Goal: Task Accomplishment & Management: Manage account settings

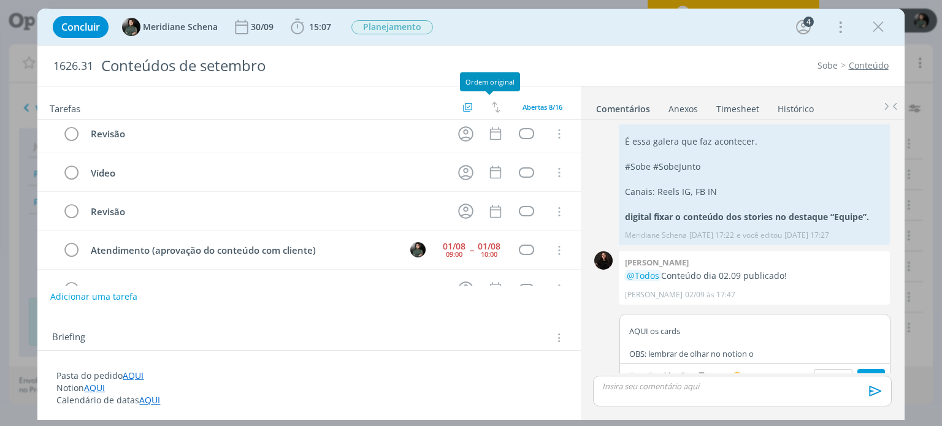
scroll to position [123, 0]
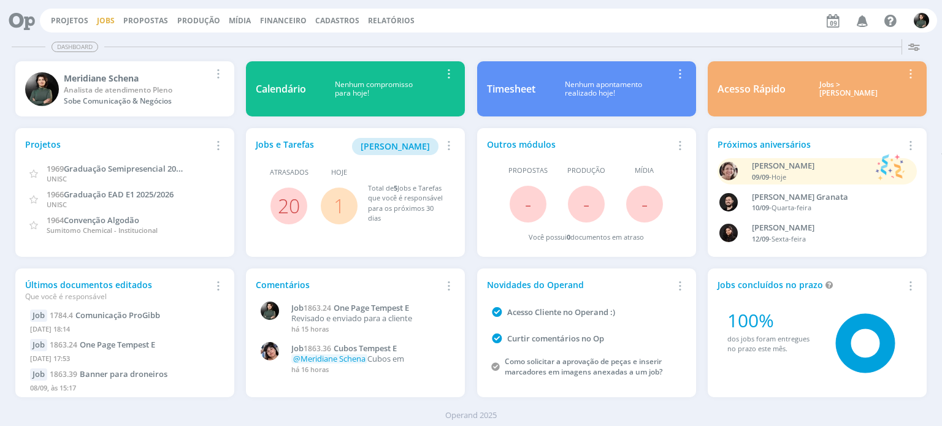
click at [104, 21] on link "Jobs" at bounding box center [106, 20] width 18 height 10
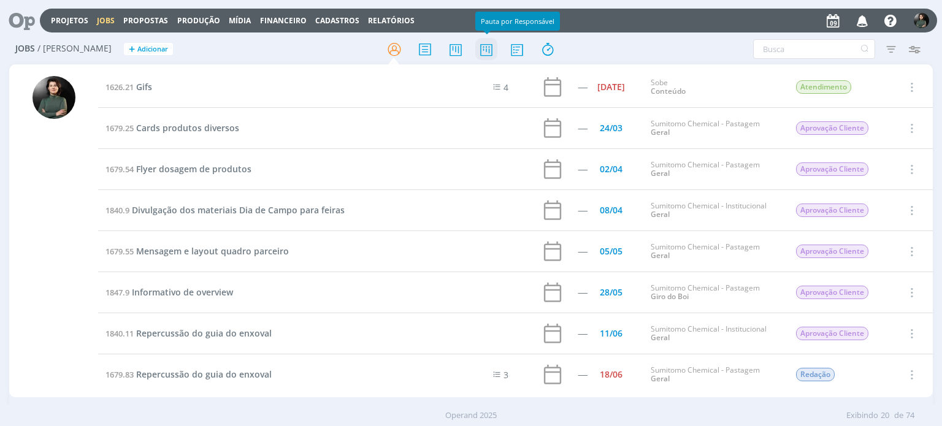
click at [488, 55] on icon at bounding box center [486, 49] width 22 height 24
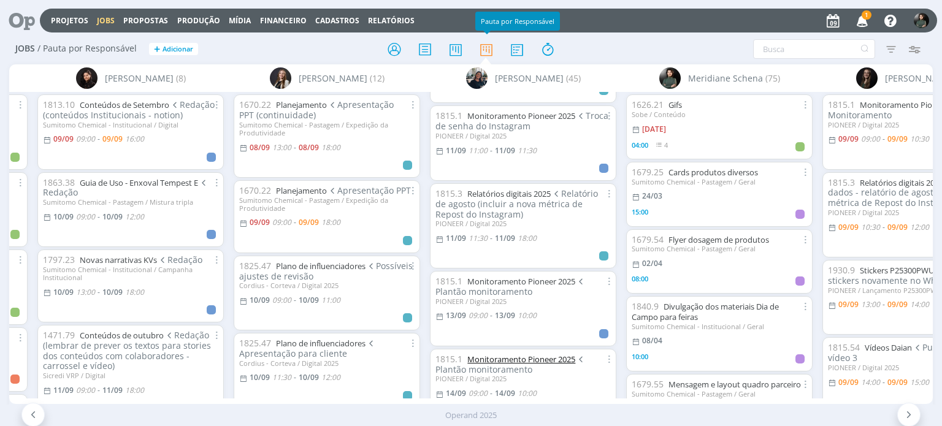
scroll to position [542, 0]
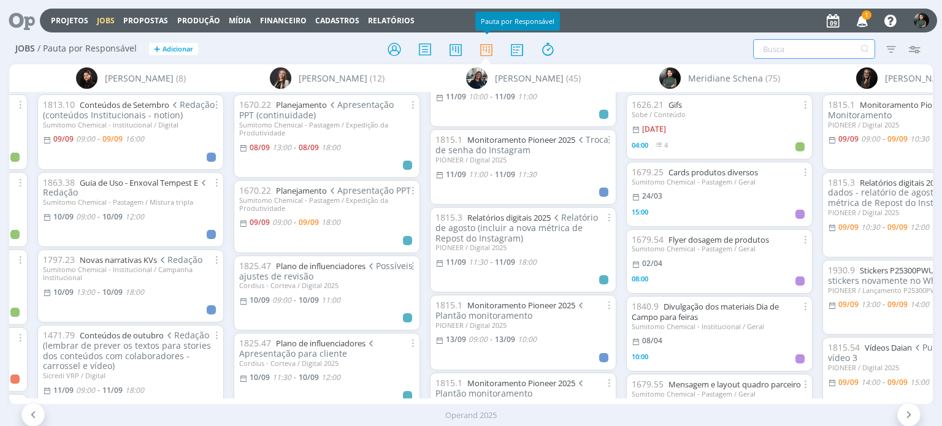
click at [791, 49] on input "text" at bounding box center [814, 49] width 122 height 20
type input "setembro"
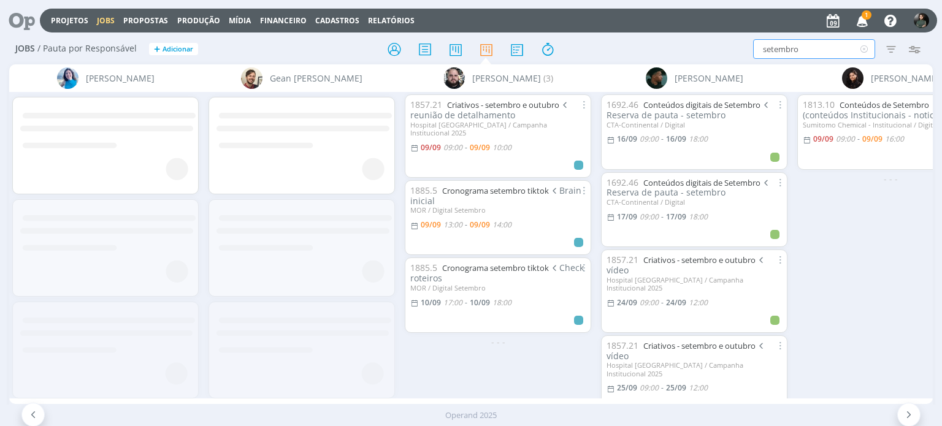
scroll to position [0, 1425]
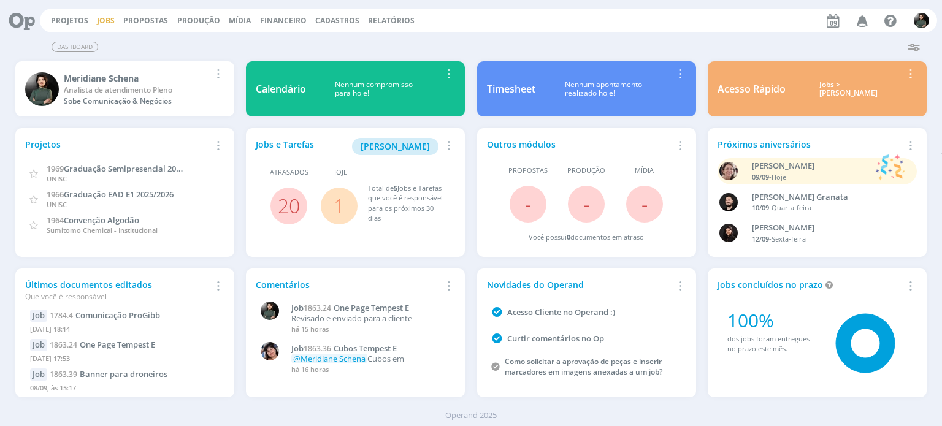
click at [99, 18] on link "Jobs" at bounding box center [106, 20] width 18 height 10
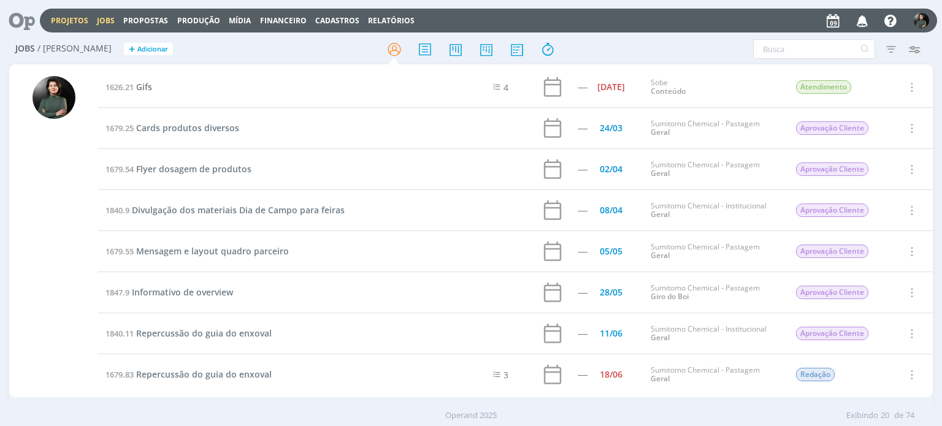
click at [77, 17] on link "Projetos" at bounding box center [69, 20] width 37 height 10
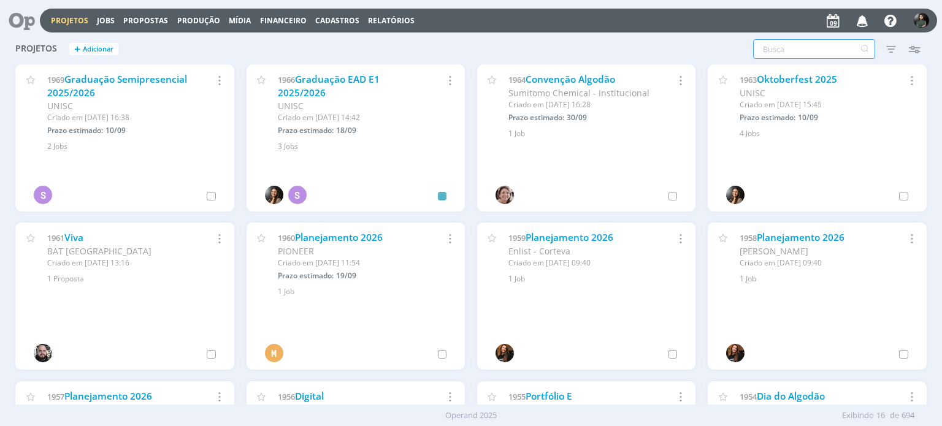
click at [787, 44] on input "text" at bounding box center [814, 49] width 122 height 20
type input "sobe"
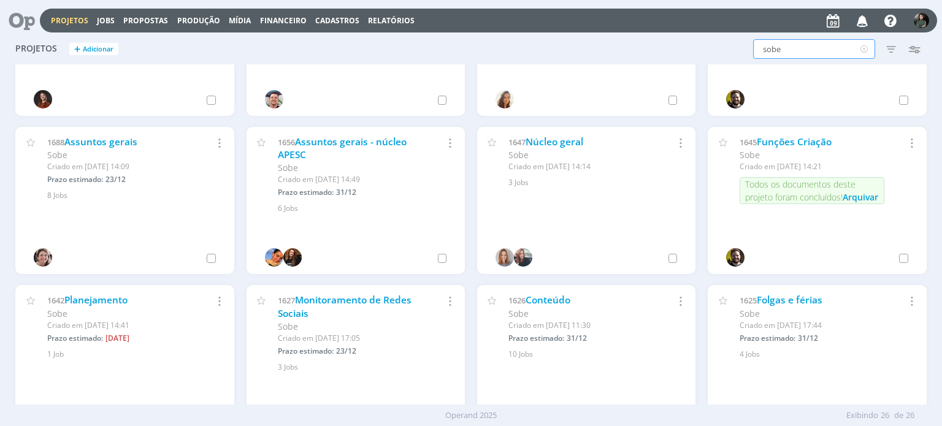
scroll to position [605, 0]
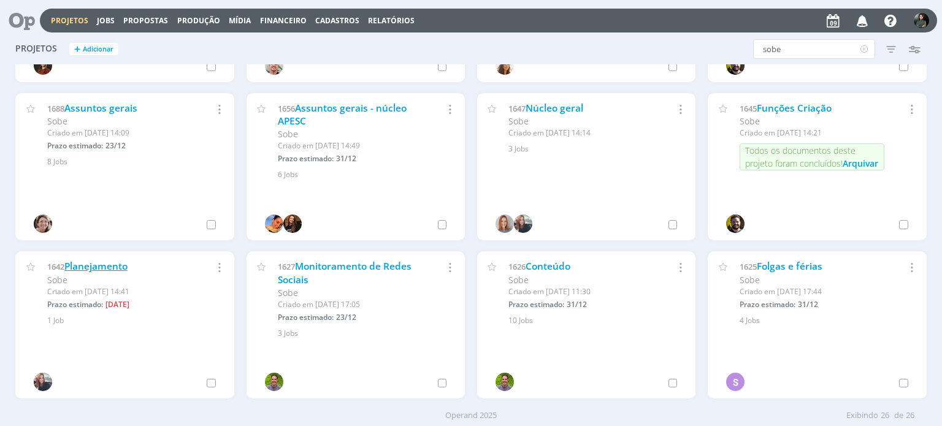
click at [109, 263] on link "Planejamento" at bounding box center [95, 266] width 63 height 13
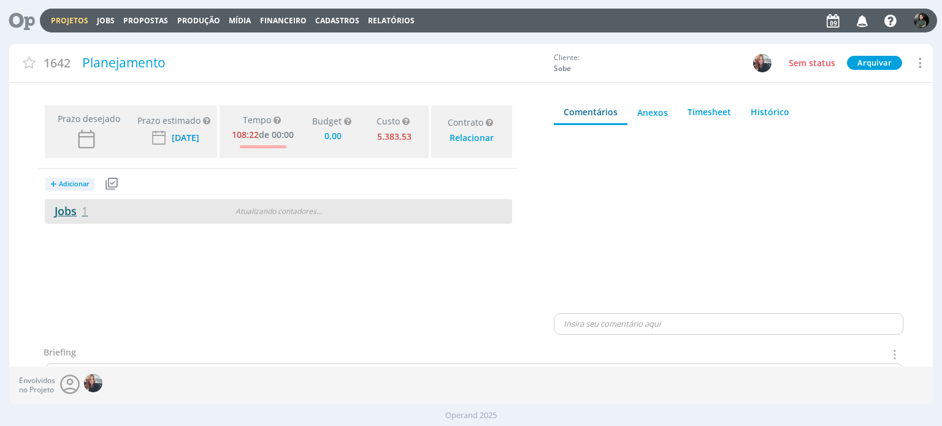
type input "0,00"
click at [61, 215] on link "Jobs 1" at bounding box center [66, 211] width 43 height 15
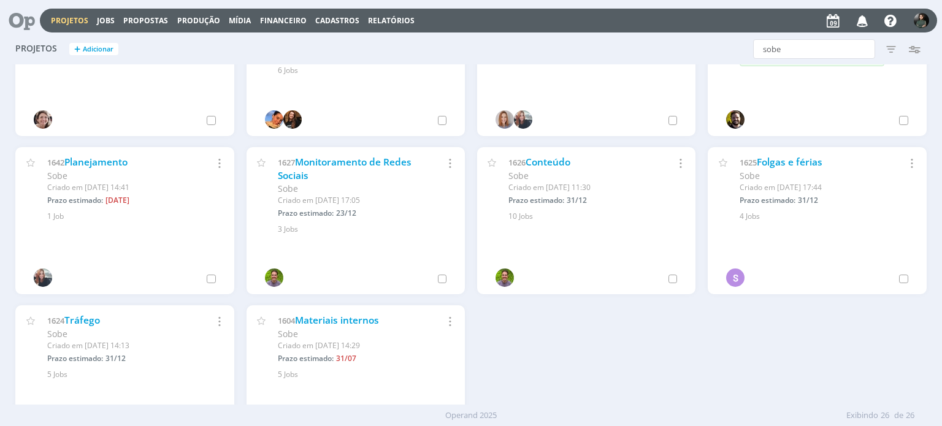
scroll to position [663, 0]
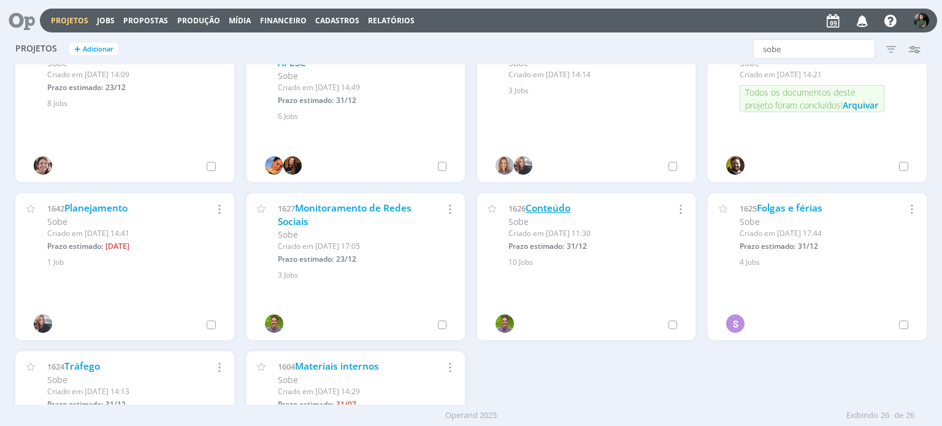
click at [555, 214] on link "Conteúdo" at bounding box center [548, 208] width 45 height 13
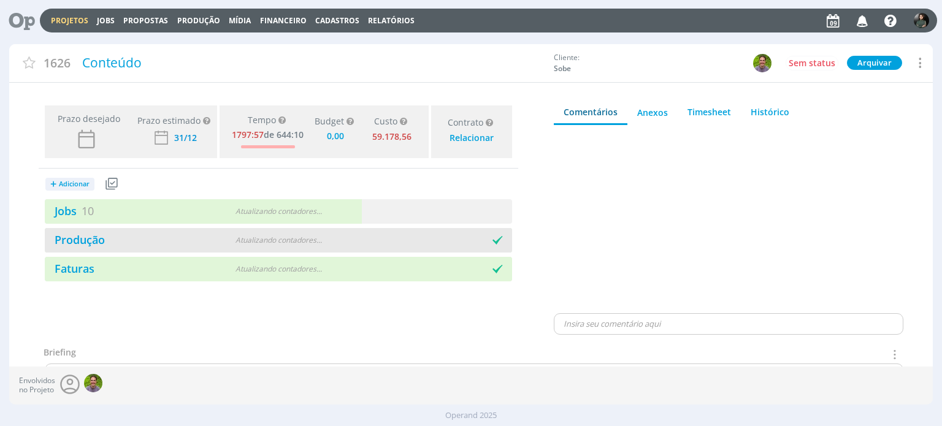
type input "0,00"
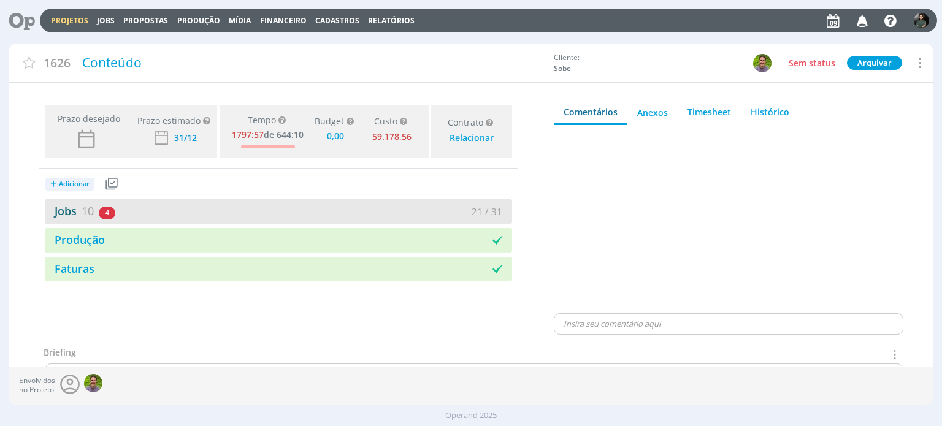
click at [66, 215] on link "Jobs 10" at bounding box center [69, 211] width 49 height 15
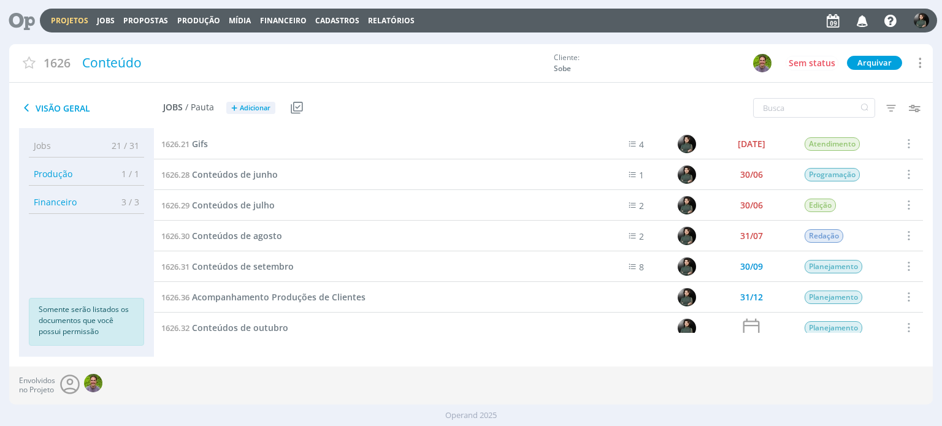
scroll to position [102, 0]
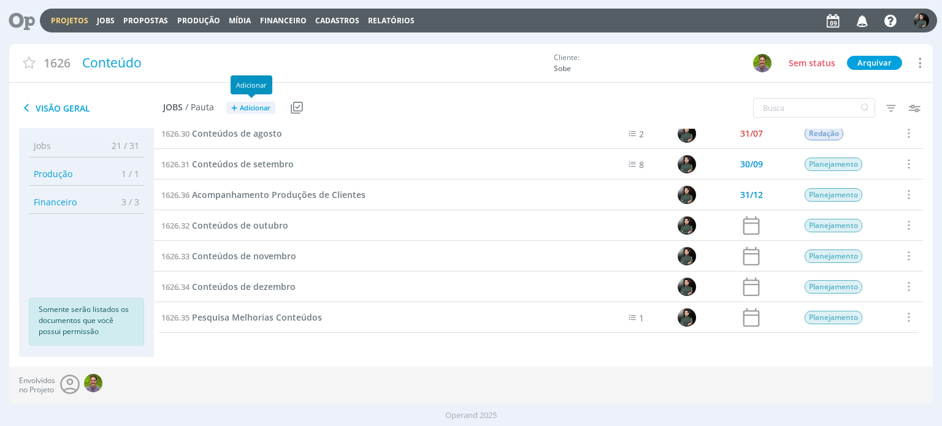
click at [250, 106] on span "Adicionar" at bounding box center [255, 108] width 31 height 8
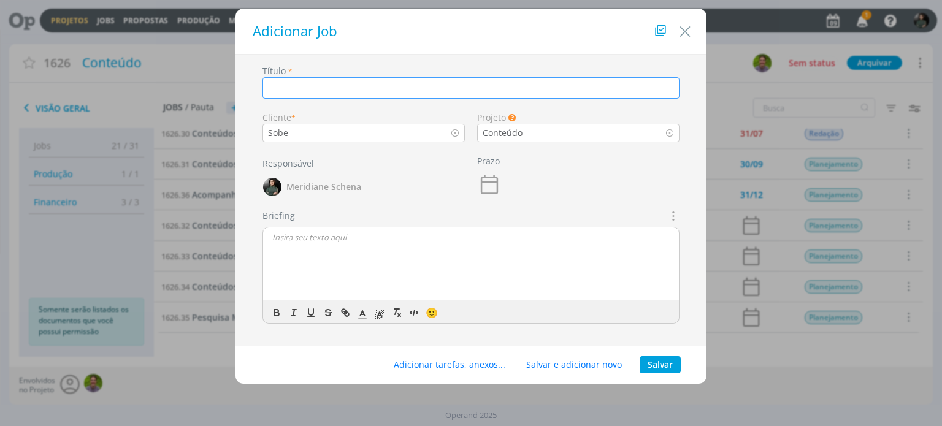
click at [294, 85] on input "dialog" at bounding box center [471, 87] width 417 height 21
type input "C"
type input "Repost Clientes"
click at [663, 365] on button "Salvar" at bounding box center [660, 364] width 41 height 17
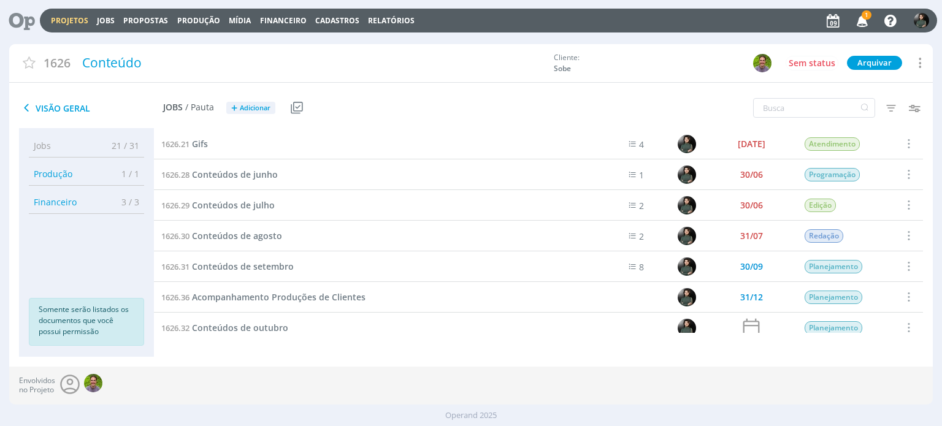
scroll to position [133, 0]
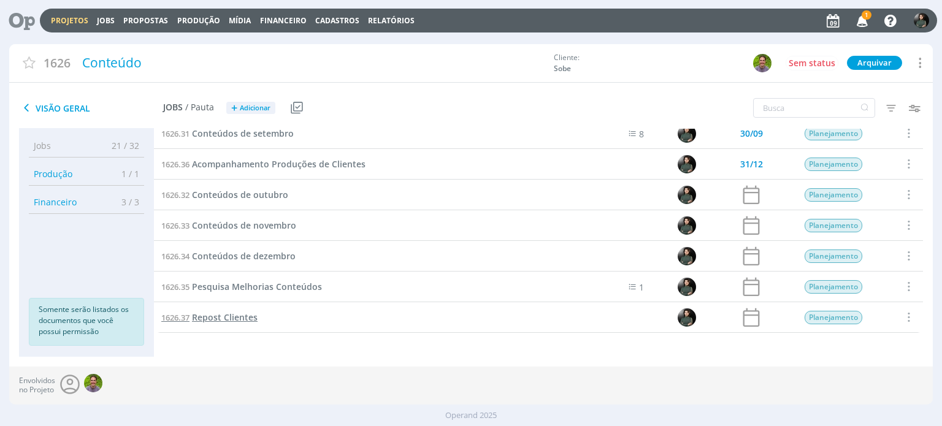
click at [234, 318] on span "Repost Clientes" at bounding box center [225, 318] width 66 height 12
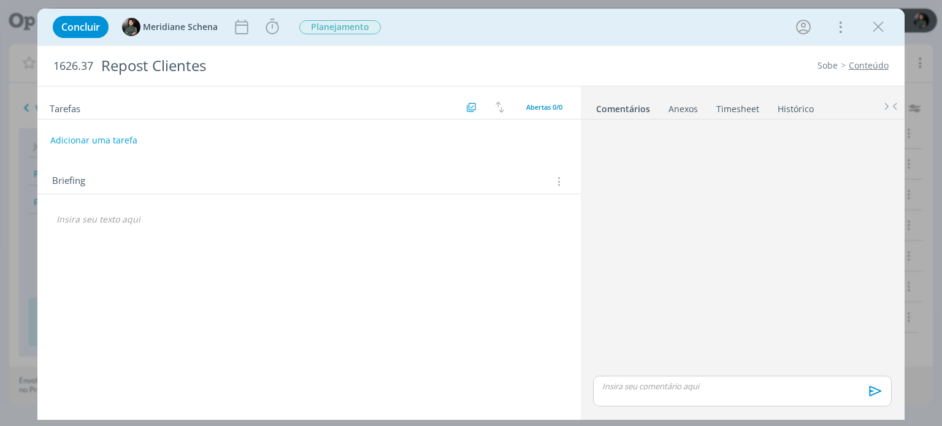
click at [188, 260] on div "Tarefas Usar Job de template Criar template a partir deste job Visualizar Templ…" at bounding box center [308, 250] width 543 height 327
click at [178, 228] on div "dialog" at bounding box center [308, 219] width 523 height 21
click at [75, 234] on p "dialog" at bounding box center [309, 232] width 504 height 12
click at [104, 232] on p "O que é" at bounding box center [309, 232] width 504 height 12
click at [74, 229] on p "O QUE É" at bounding box center [309, 232] width 504 height 12
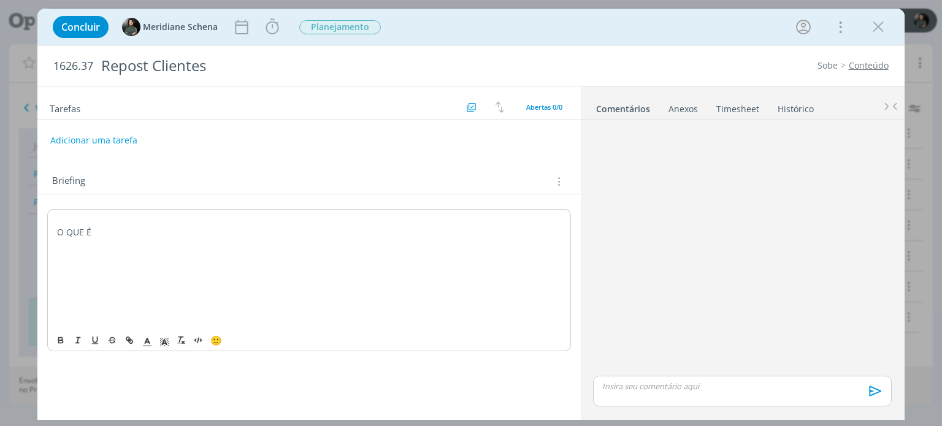
click at [104, 226] on p "O QUE É" at bounding box center [309, 232] width 504 height 12
click at [85, 233] on p "O QUE É" at bounding box center [309, 232] width 504 height 12
drag, startPoint x: 61, startPoint y: 360, endPoint x: 69, endPoint y: 333, distance: 28.3
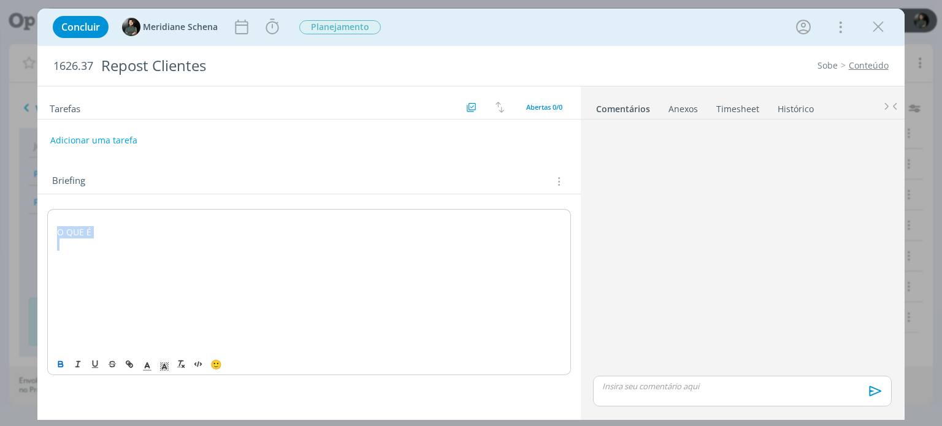
click at [61, 360] on icon "dialog" at bounding box center [61, 365] width 10 height 10
click at [90, 280] on p "dialog" at bounding box center [309, 281] width 504 height 12
click at [58, 255] on p "dialog" at bounding box center [309, 256] width 504 height 12
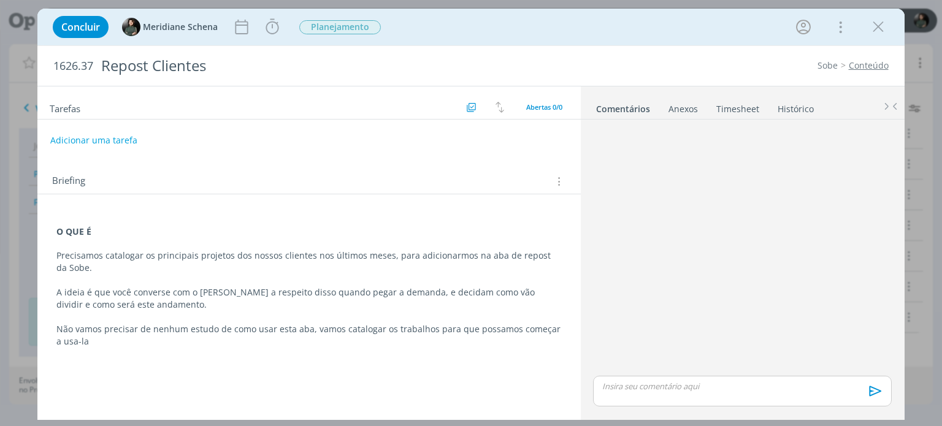
drag, startPoint x: 535, startPoint y: 256, endPoint x: 531, endPoint y: 274, distance: 17.6
click at [535, 257] on p "Precisamos catalogar os principais projetos dos nossos clientes nos últimos mes…" at bounding box center [308, 262] width 505 height 25
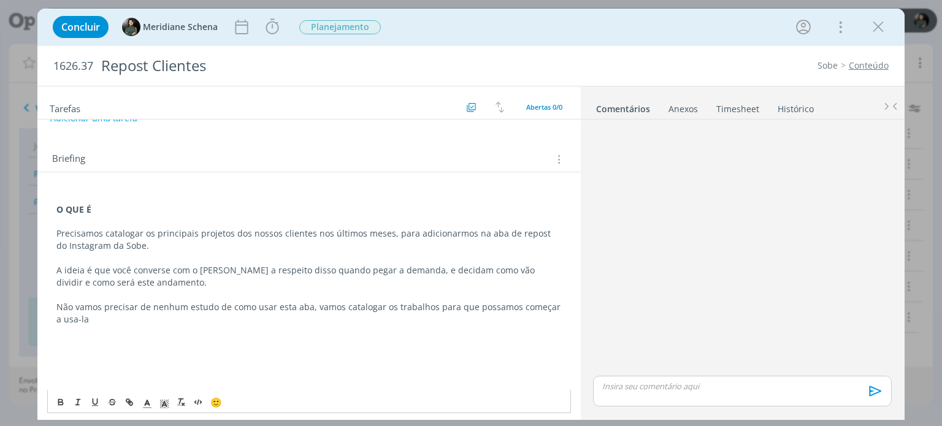
scroll to position [51, 0]
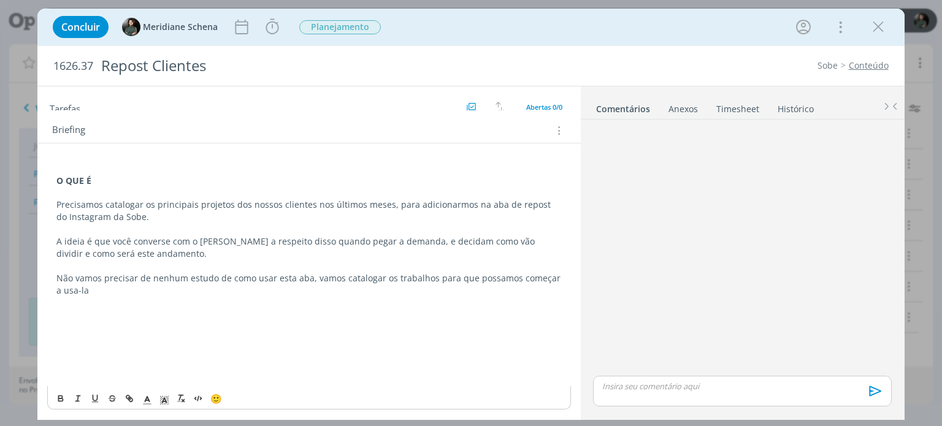
click at [107, 288] on p "Não vamos precisar de nenhum estudo de como usar esta aba, vamos catalogar os t…" at bounding box center [308, 284] width 505 height 25
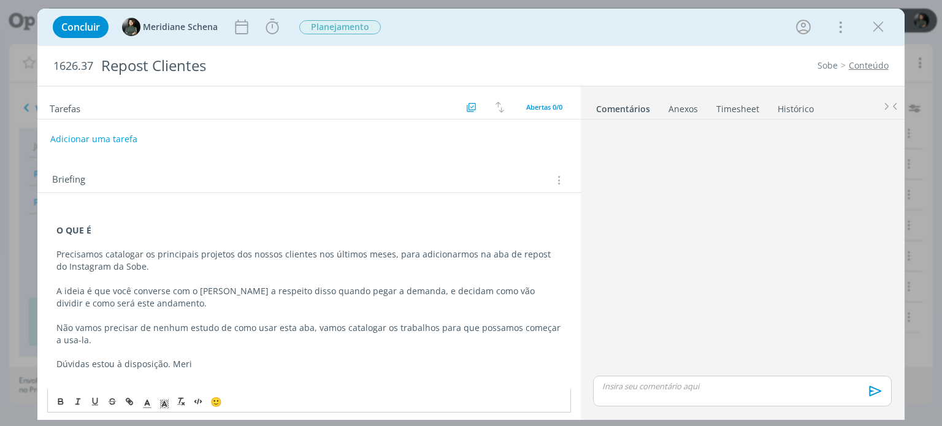
scroll to position [0, 0]
click at [101, 137] on button "Adicionar uma tarefa" at bounding box center [93, 139] width 87 height 21
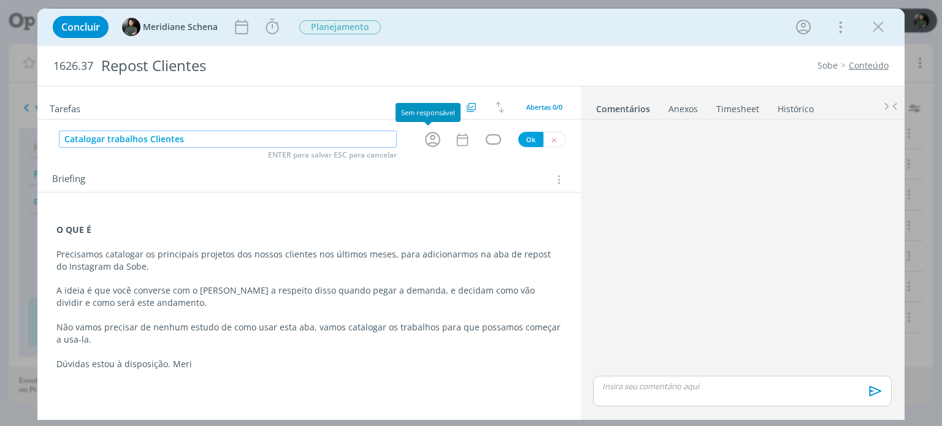
click at [434, 139] on icon "dialog" at bounding box center [432, 139] width 19 height 19
type input "Catalogar trabalhos Clientes"
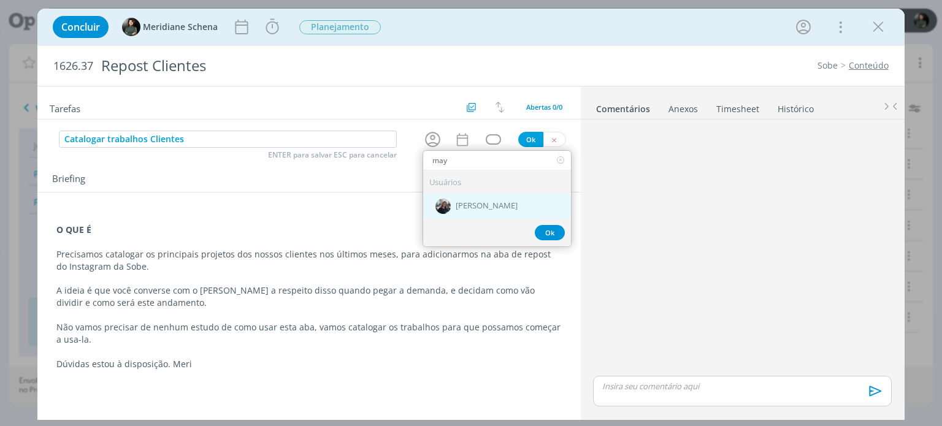
type input "may"
click at [471, 202] on span "[PERSON_NAME]" at bounding box center [487, 207] width 62 height 10
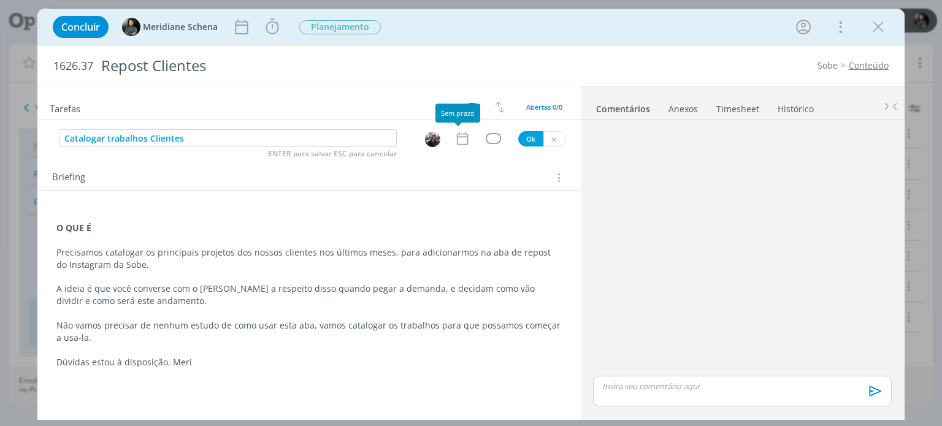
click at [456, 139] on icon "dialog" at bounding box center [463, 139] width 16 height 16
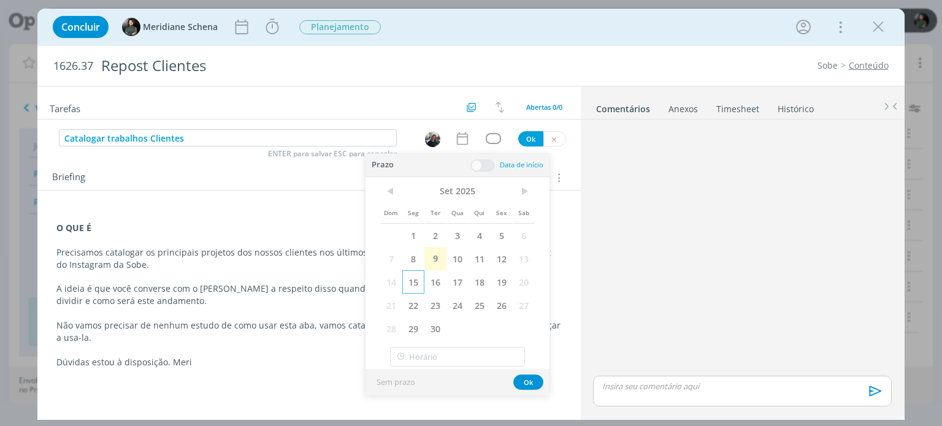
click at [410, 292] on span "15" at bounding box center [413, 282] width 22 height 23
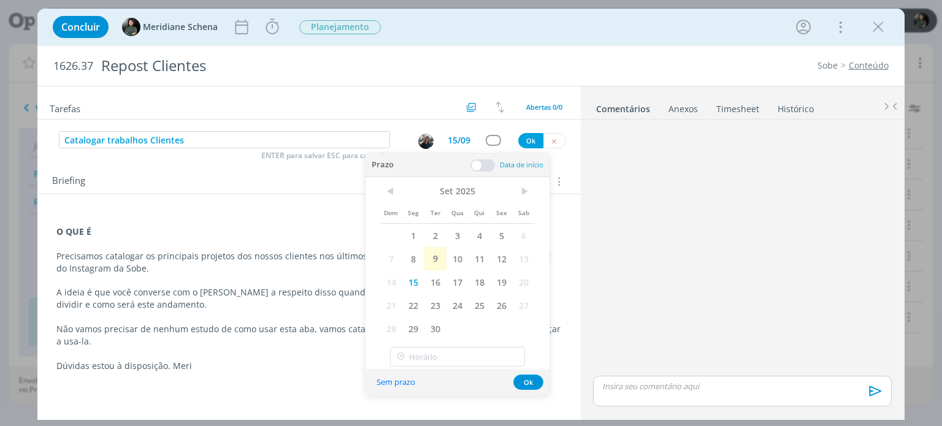
click at [491, 162] on span at bounding box center [483, 166] width 25 height 12
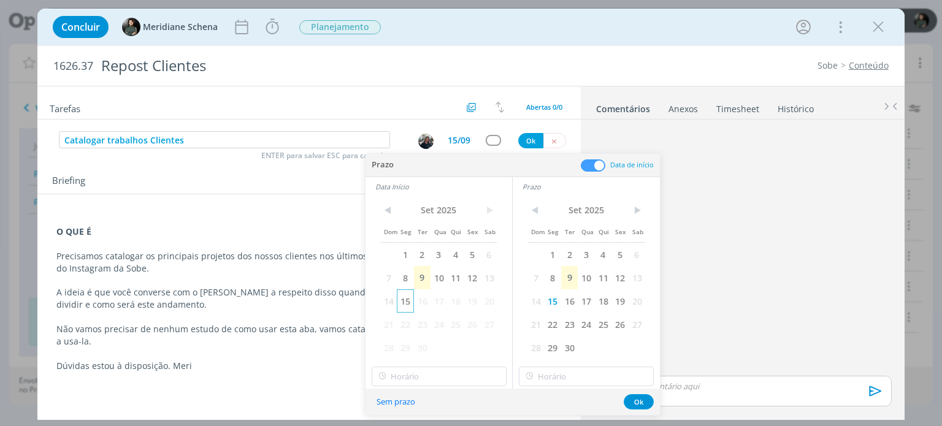
click at [405, 304] on span "15" at bounding box center [405, 301] width 17 height 23
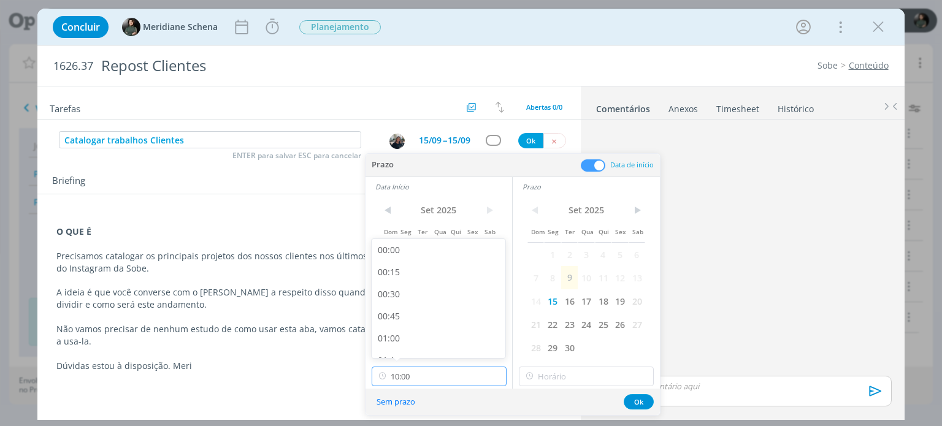
click at [409, 376] on input "10:00" at bounding box center [439, 377] width 135 height 20
click at [412, 258] on div "09:00" at bounding box center [440, 255] width 137 height 22
type input "09:00"
click at [555, 377] on input "10:00" at bounding box center [586, 377] width 135 height 20
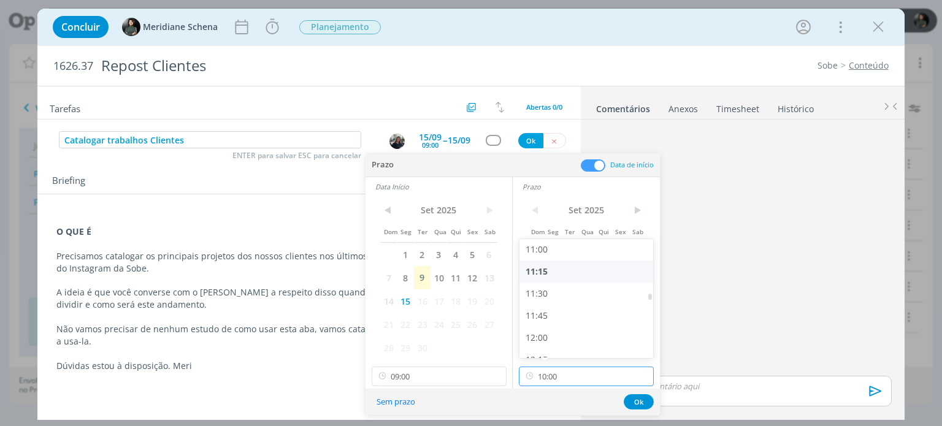
scroll to position [974, 0]
click at [555, 334] on div "12:00" at bounding box center [588, 336] width 137 height 22
type input "12:00"
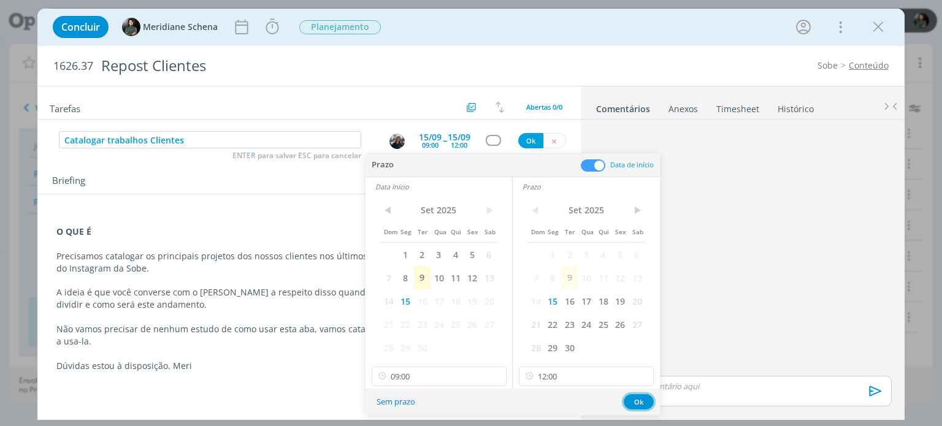
click at [640, 401] on button "Ok" at bounding box center [639, 402] width 30 height 15
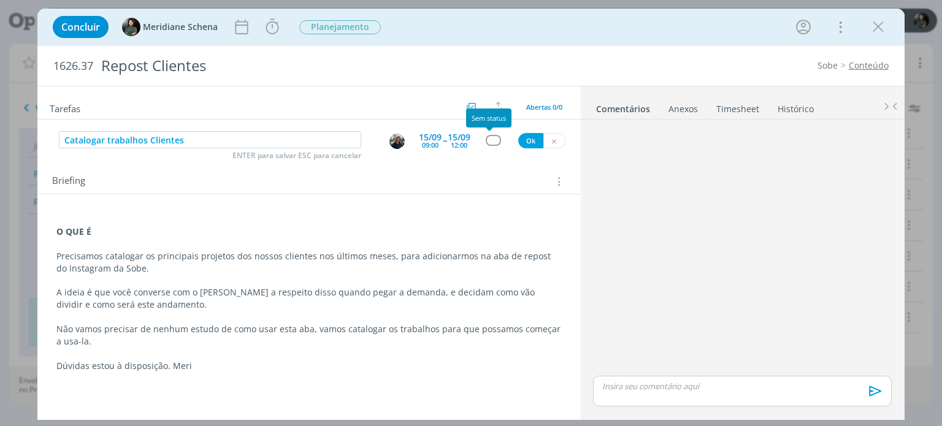
click at [487, 143] on div "dialog" at bounding box center [493, 140] width 15 height 10
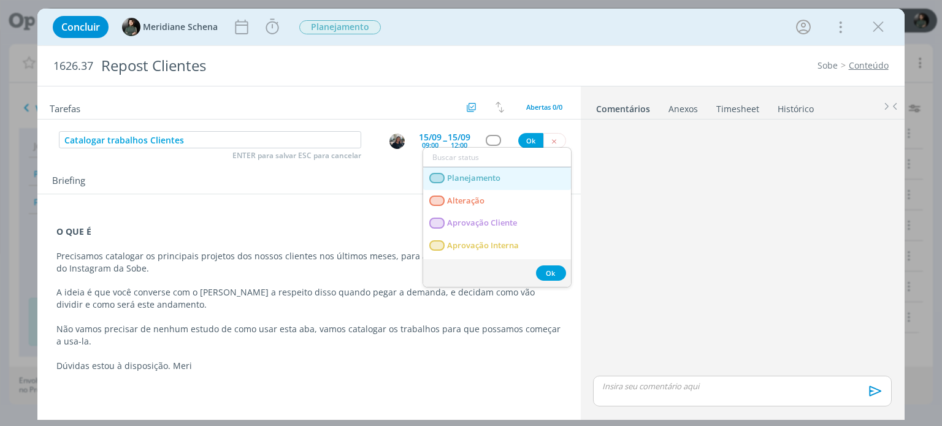
click at [488, 179] on span "Planejamento" at bounding box center [474, 179] width 53 height 10
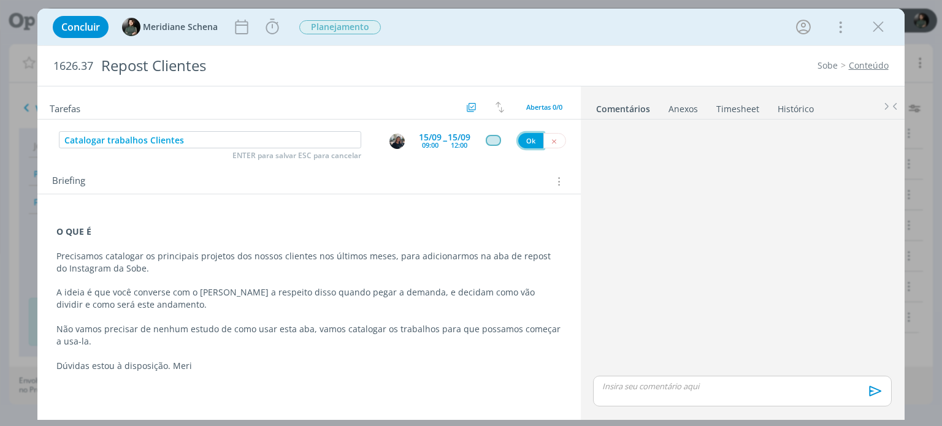
click at [528, 139] on button "Ok" at bounding box center [530, 140] width 25 height 15
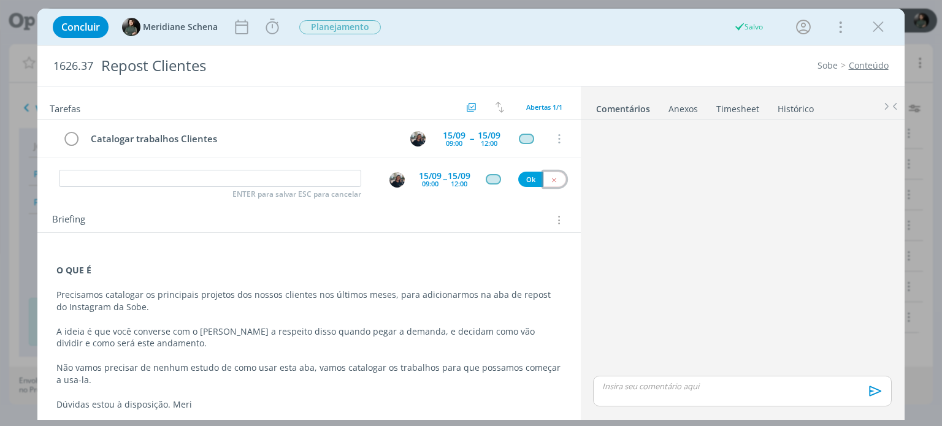
click at [550, 180] on icon "dialog" at bounding box center [554, 180] width 8 height 8
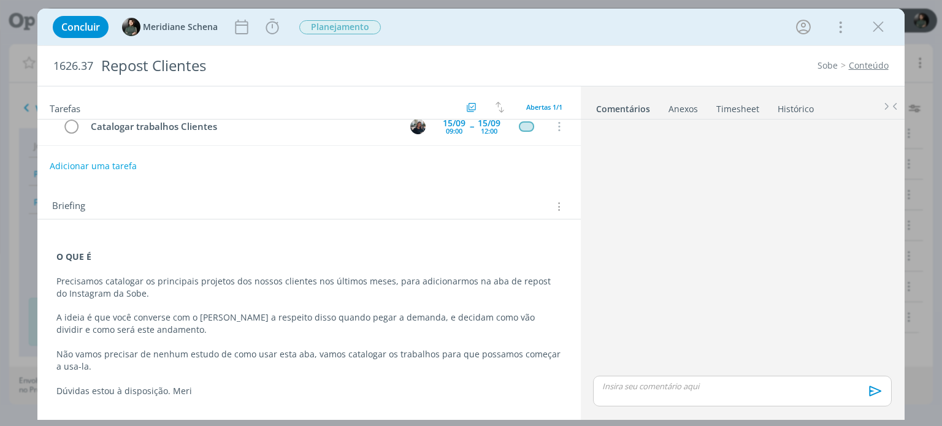
scroll to position [0, 0]
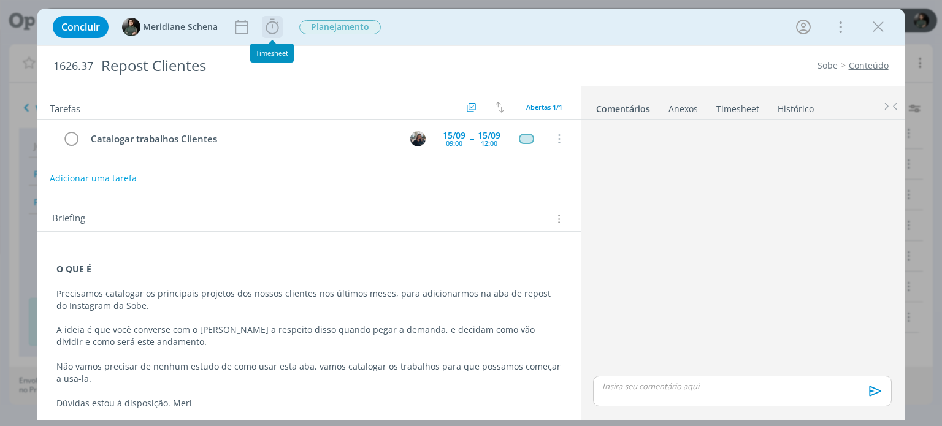
click at [279, 28] on icon "dialog" at bounding box center [272, 27] width 18 height 18
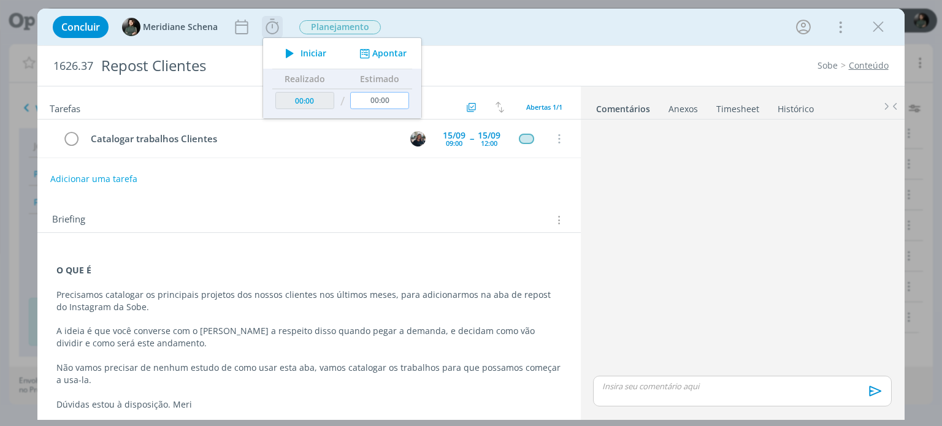
click at [390, 98] on input "00:00" at bounding box center [380, 100] width 59 height 17
type input "05:00"
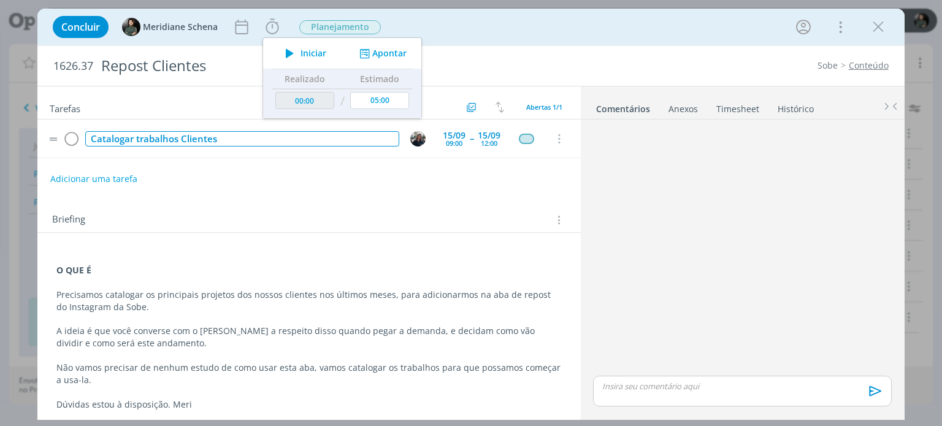
click at [390, 135] on div "Catalogar trabalhos Clientes" at bounding box center [242, 138] width 314 height 15
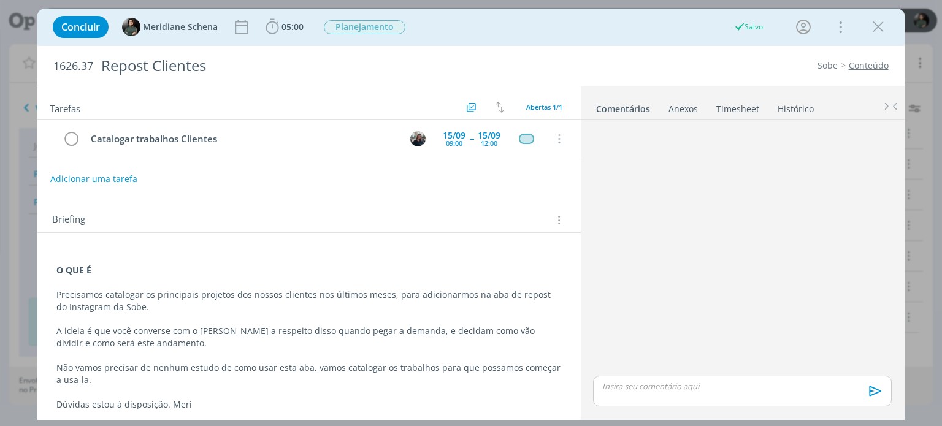
click at [335, 169] on div "Adicionar uma tarefa" at bounding box center [308, 179] width 543 height 22
click at [234, 28] on icon "dialog" at bounding box center [242, 27] width 18 height 18
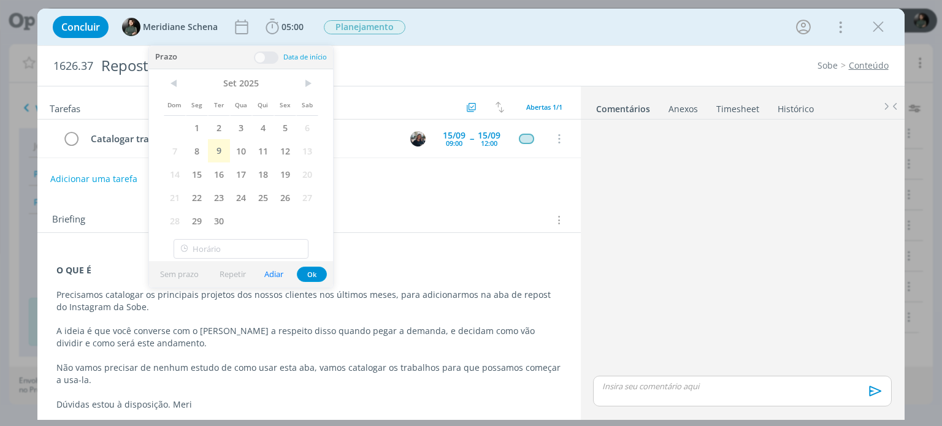
click at [410, 205] on div "Briefing Briefings Predefinidos Versões do Briefing Ver Briefing do Projeto" at bounding box center [308, 216] width 543 height 33
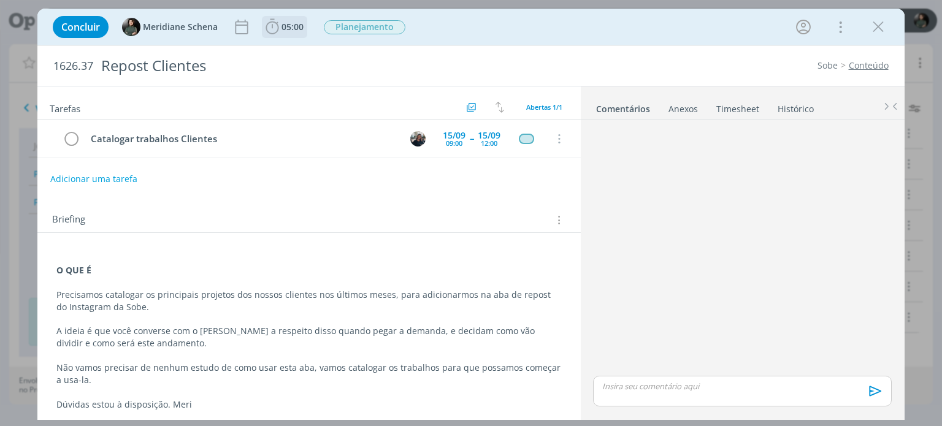
drag, startPoint x: 273, startPoint y: 23, endPoint x: 283, endPoint y: 38, distance: 17.7
click at [273, 23] on icon "dialog" at bounding box center [272, 27] width 18 height 18
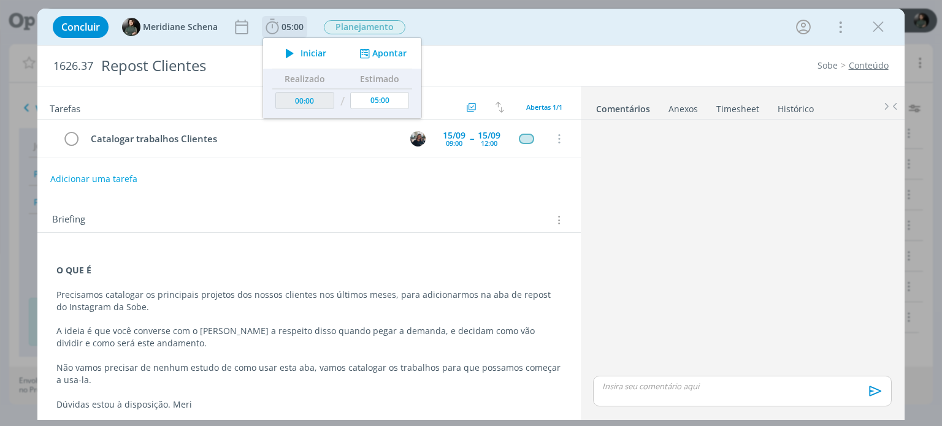
click at [392, 45] on div "Iniciar Apontar" at bounding box center [342, 53] width 158 height 31
click at [385, 53] on button "Apontar" at bounding box center [381, 53] width 51 height 13
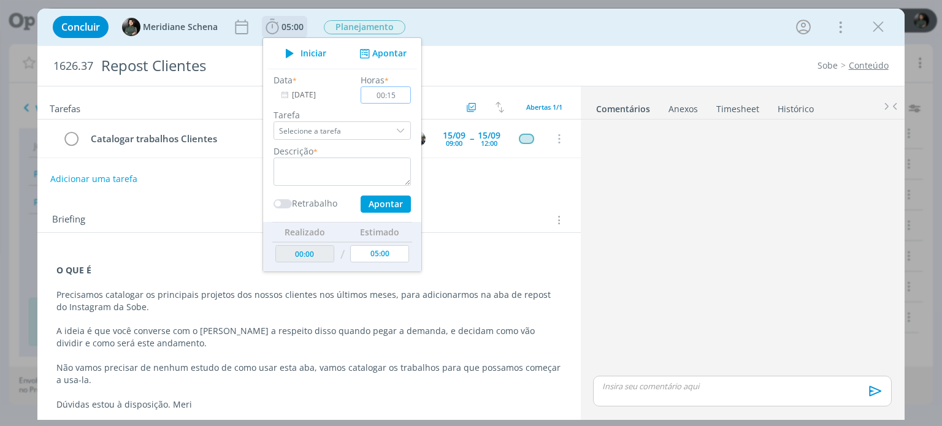
type input "00:15"
click at [350, 169] on textarea "dialog" at bounding box center [342, 172] width 137 height 28
click at [372, 206] on button "Apontar" at bounding box center [386, 204] width 50 height 17
type textarea "Abrir o job e briefing"
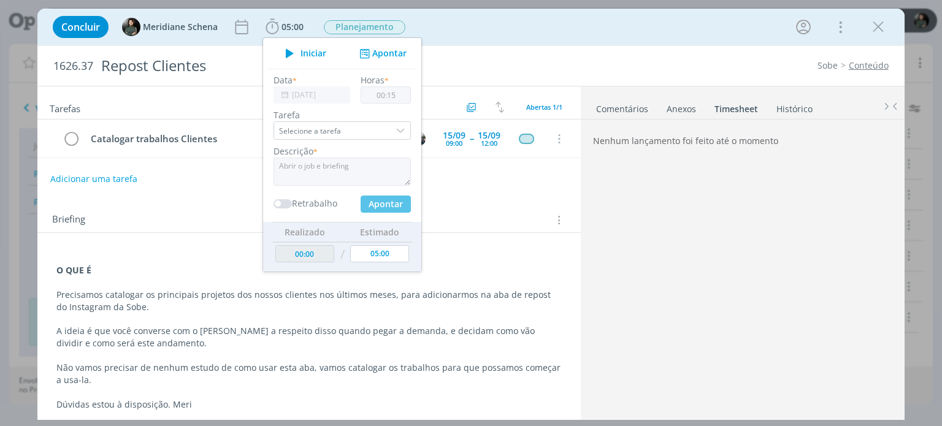
type input "00:15"
type input "00:00"
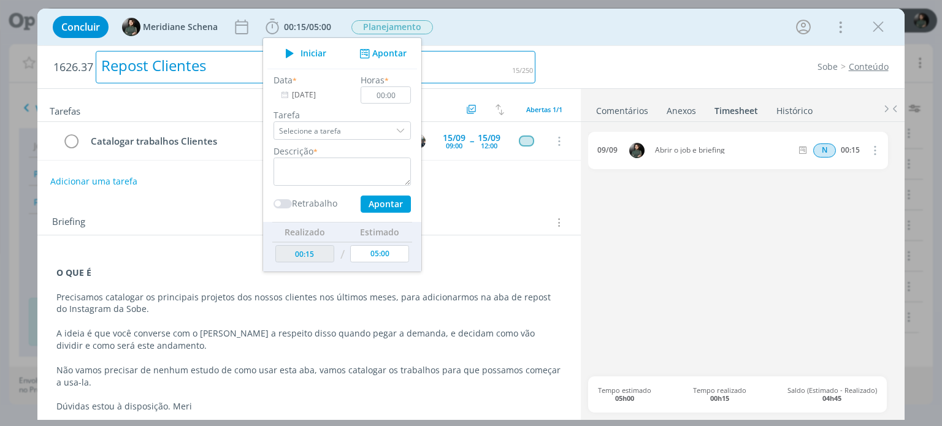
click at [482, 66] on div "Repost Clientes" at bounding box center [316, 67] width 440 height 33
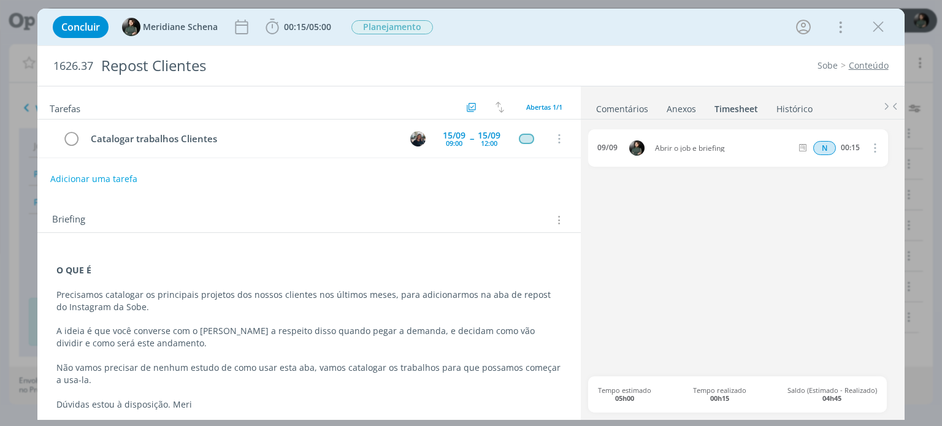
click at [512, 206] on div "Briefing Briefings Predefinidos Versões do Briefing Ver Briefing do Projeto" at bounding box center [308, 216] width 543 height 33
click at [880, 26] on icon "dialog" at bounding box center [878, 27] width 18 height 18
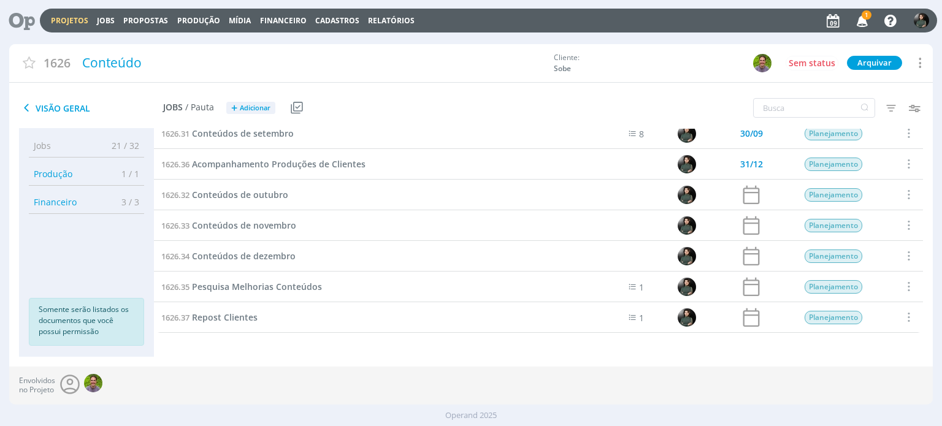
scroll to position [133, 0]
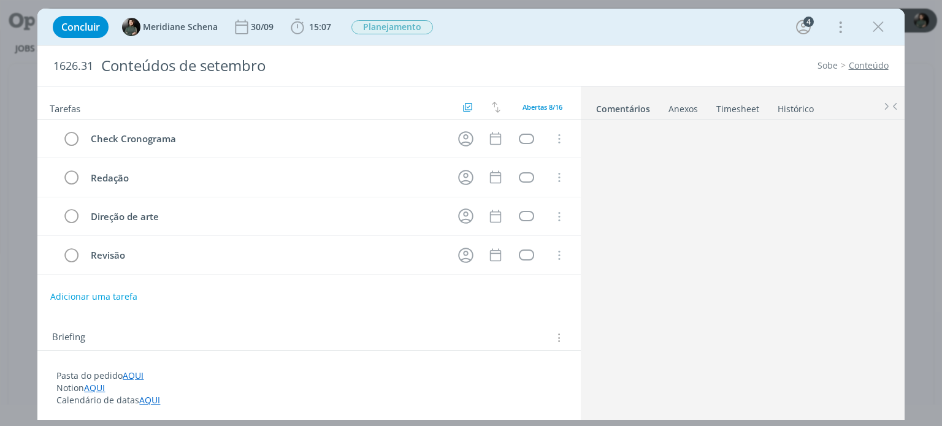
scroll to position [922, 0]
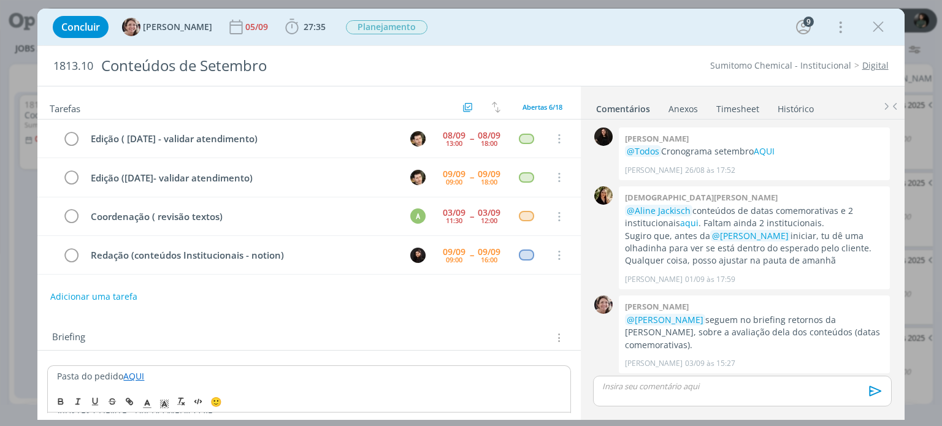
scroll to position [515, 0]
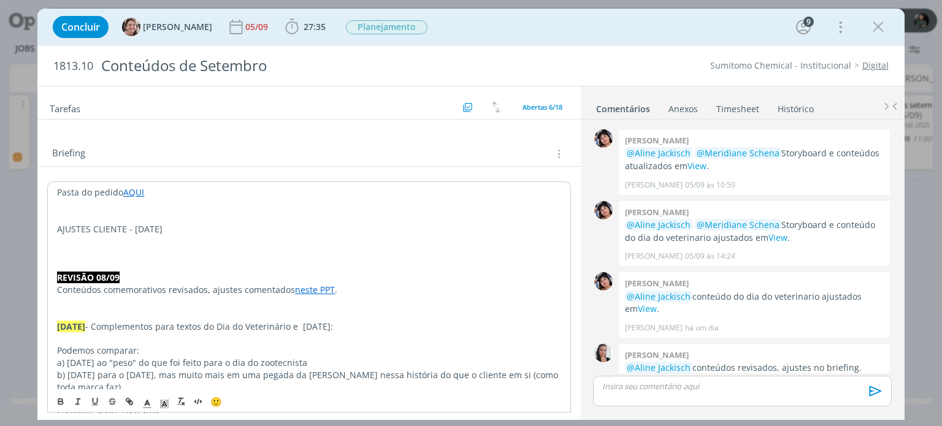
click at [147, 224] on p "AJUSTES CLIENTE - [DATE]" at bounding box center [309, 229] width 504 height 12
click at [147, 225] on p "AJUSTES CLIENTE - [DATE]" at bounding box center [309, 229] width 504 height 12
drag, startPoint x: 58, startPoint y: 404, endPoint x: 71, endPoint y: 379, distance: 28.5
click at [57, 404] on icon "dialog" at bounding box center [61, 403] width 10 height 10
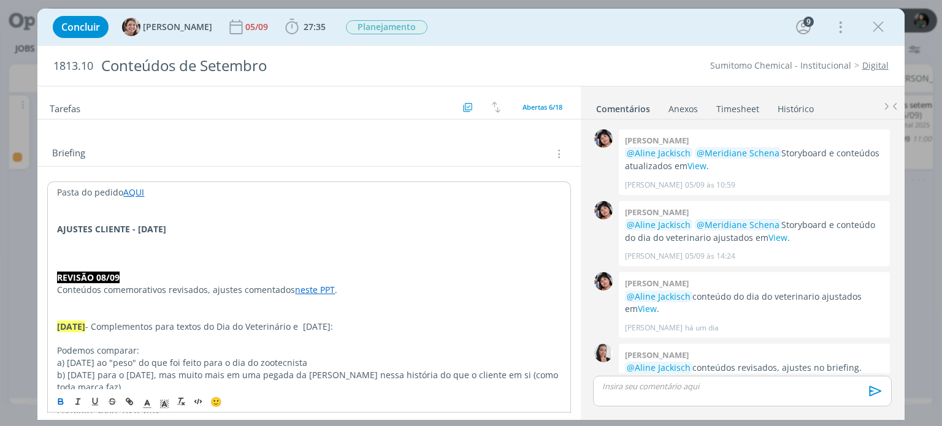
click at [165, 267] on p "dialog" at bounding box center [309, 266] width 504 height 12
click at [275, 232] on p "AJUSTES CLIENTE - [DATE]" at bounding box center [309, 229] width 504 height 12
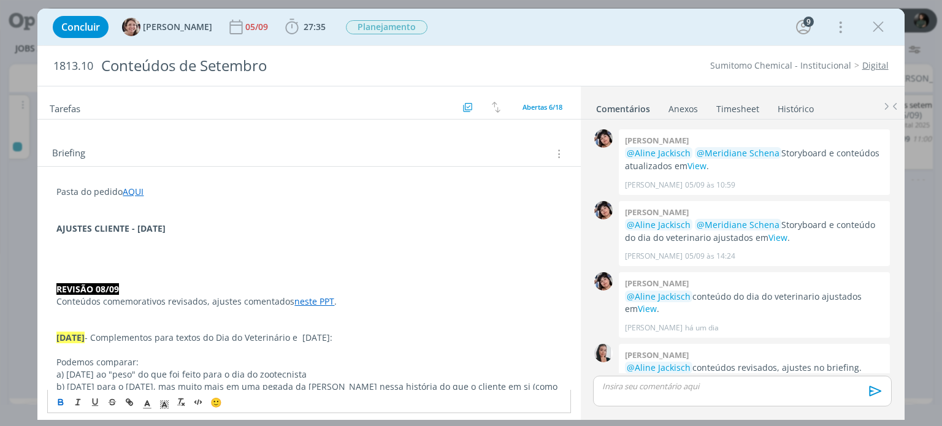
click at [135, 237] on p "﻿" at bounding box center [308, 240] width 505 height 12
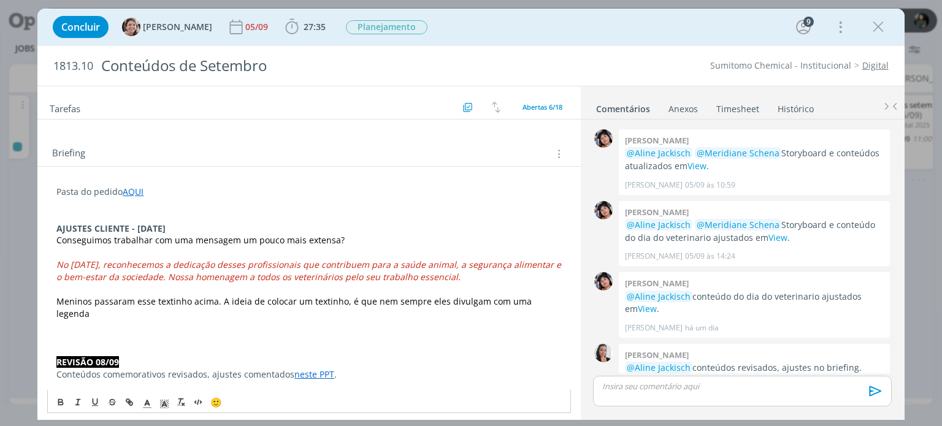
click at [56, 245] on span "Conseguimos trabalhar com uma mensagem um pouco mais extensa?" at bounding box center [200, 240] width 288 height 12
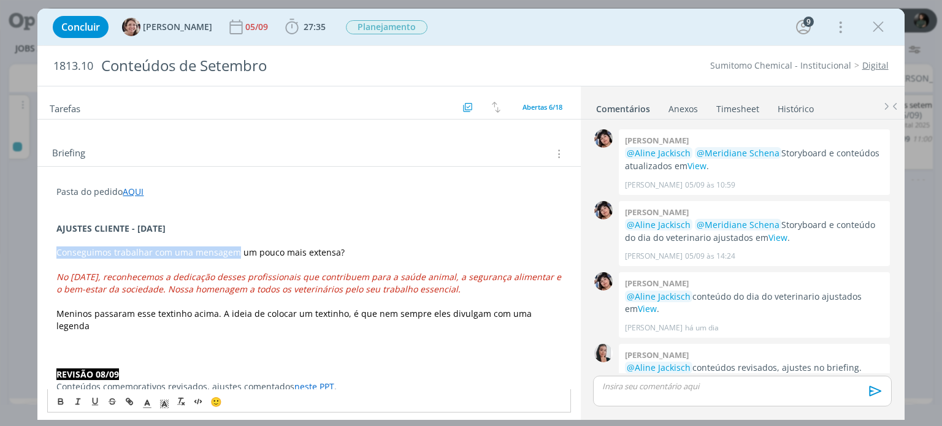
drag, startPoint x: 234, startPoint y: 250, endPoint x: 40, endPoint y: 252, distance: 194.5
click at [387, 253] on p "A cliente pediu que trabalhassemos uma mensagem um pouco mais extensa?" at bounding box center [308, 253] width 505 height 12
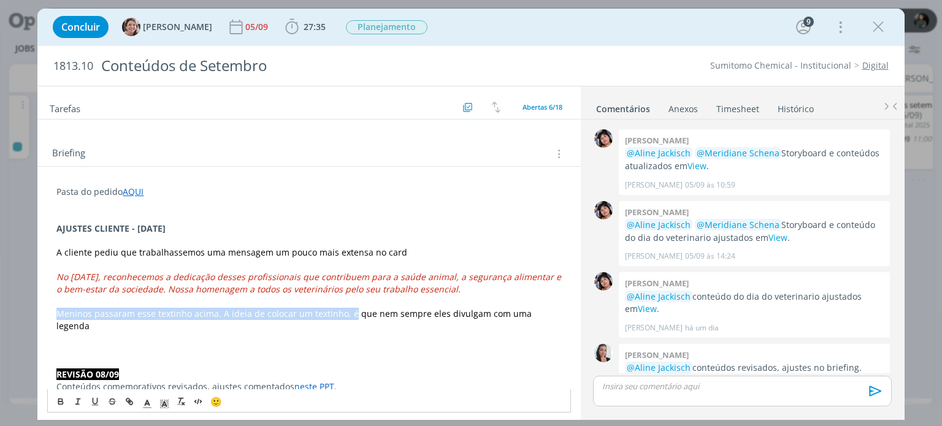
drag, startPoint x: 348, startPoint y: 313, endPoint x: 49, endPoint y: 320, distance: 299.5
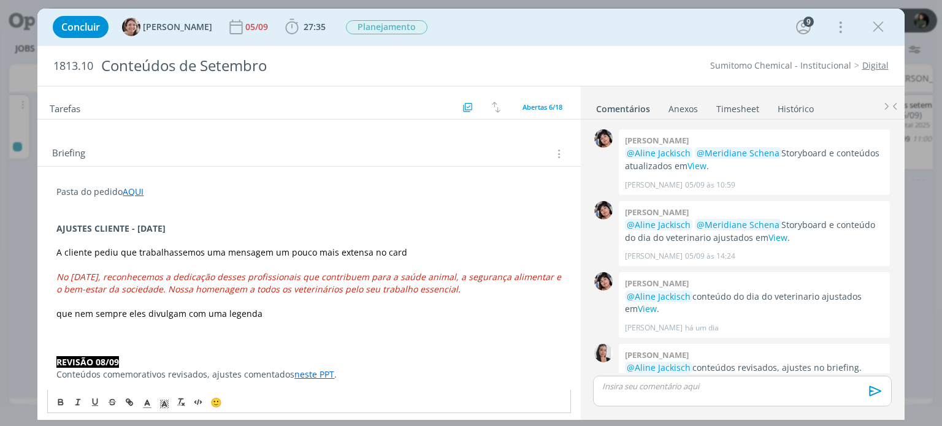
drag, startPoint x: 270, startPoint y: 318, endPoint x: 47, endPoint y: 315, distance: 222.7
click at [404, 251] on p "A cliente pediu que trabalhassemos uma mensagem um pouco mais extensa no card" at bounding box center [308, 253] width 505 height 12
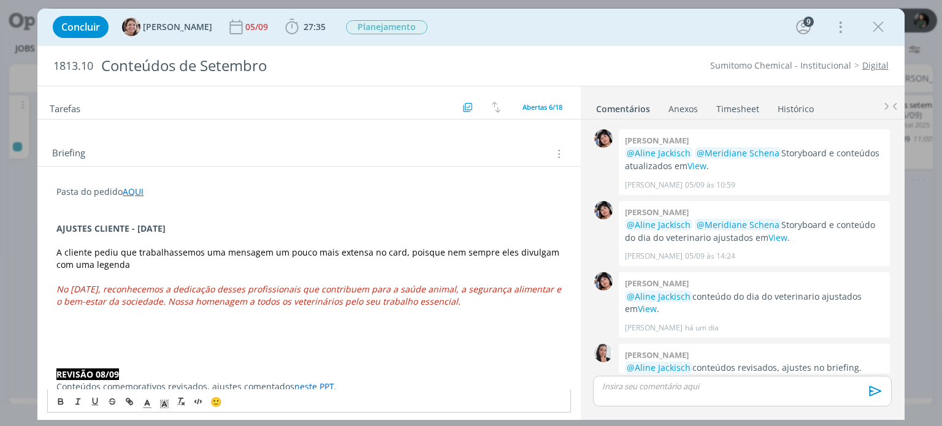
click at [442, 252] on span "que nem sempre eles divulgam com uma legenda" at bounding box center [309, 259] width 506 height 24
click at [145, 266] on p "A cliente pediu que trabalhassemos uma mensagem um pouco mais extensa no card, …" at bounding box center [308, 259] width 505 height 25
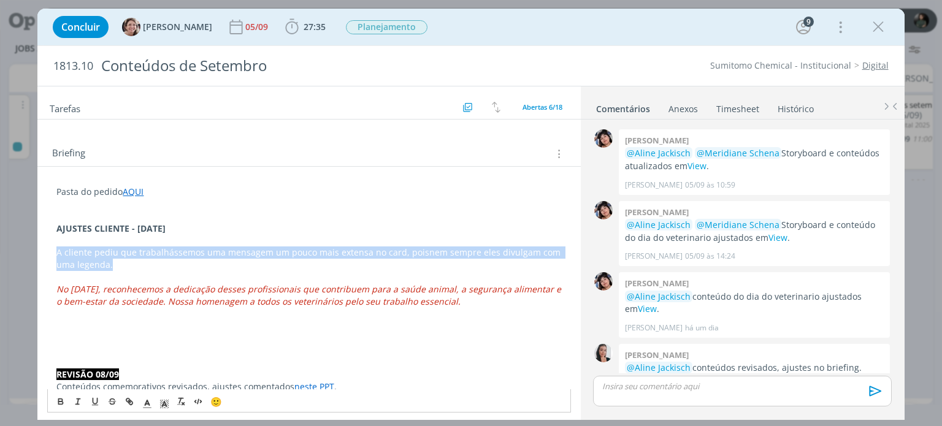
drag, startPoint x: 126, startPoint y: 267, endPoint x: 47, endPoint y: 251, distance: 80.7
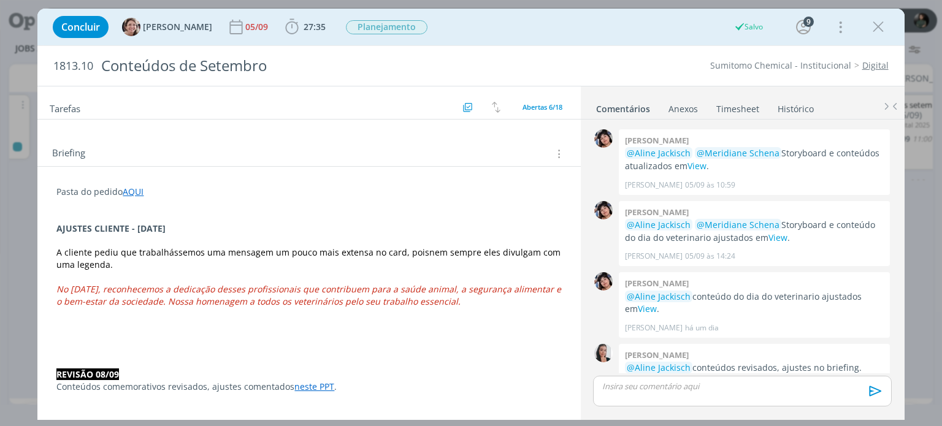
click at [97, 243] on p "dialog" at bounding box center [308, 240] width 505 height 12
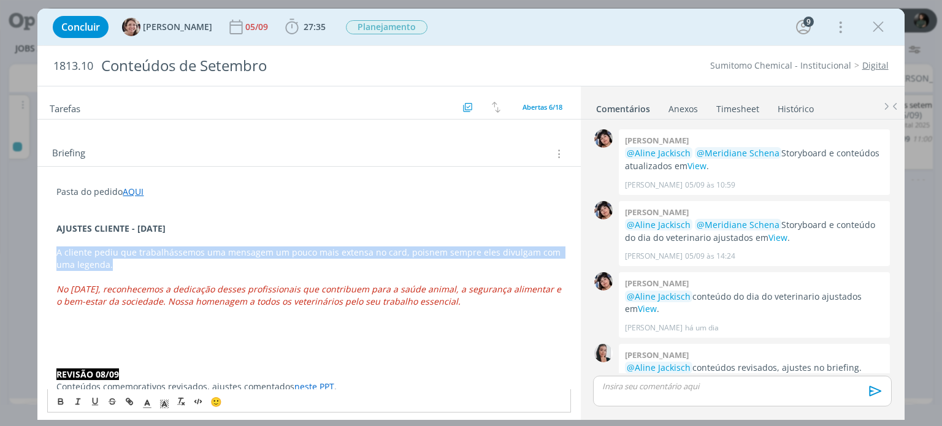
drag, startPoint x: 114, startPoint y: 269, endPoint x: 52, endPoint y: 257, distance: 63.8
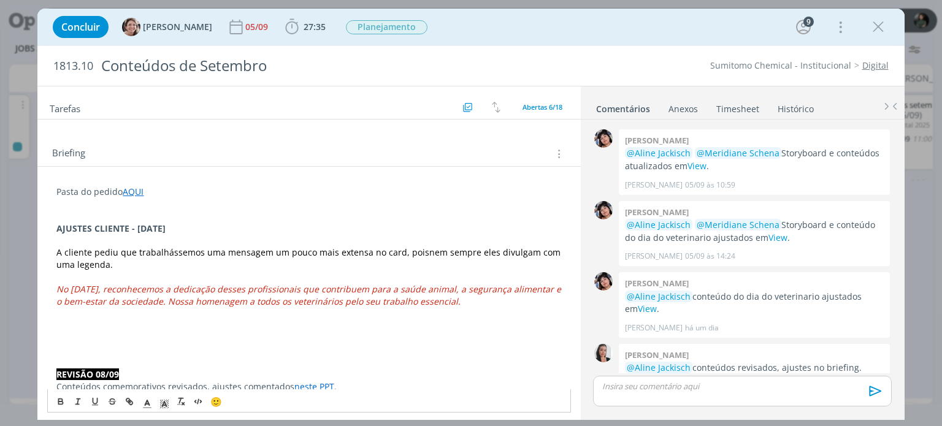
click at [148, 406] on icon "dialog" at bounding box center [147, 404] width 11 height 11
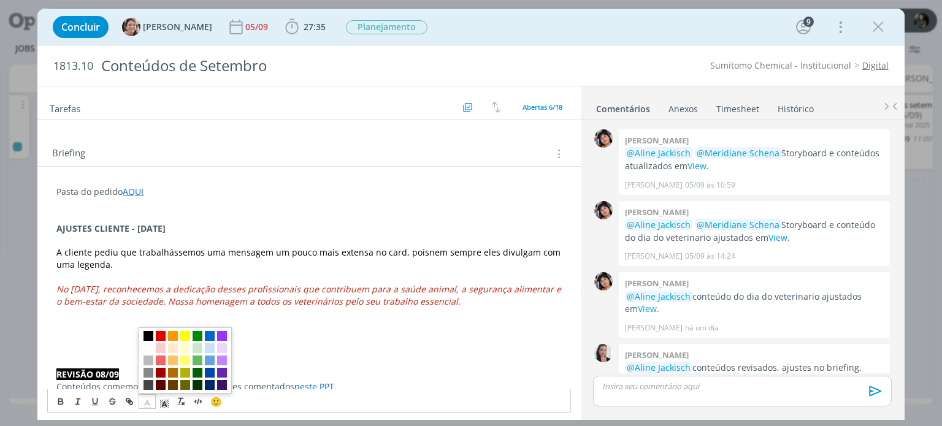
click at [147, 333] on span "dialog" at bounding box center [149, 337] width 10 height 10
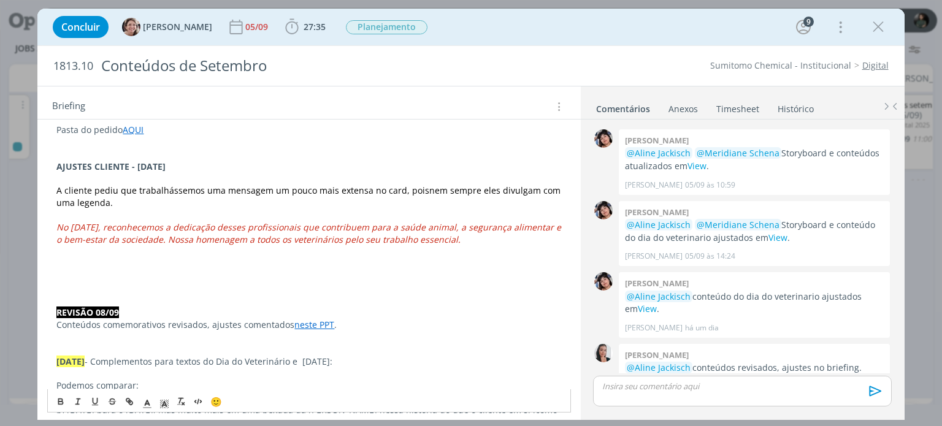
scroll to position [248, 0]
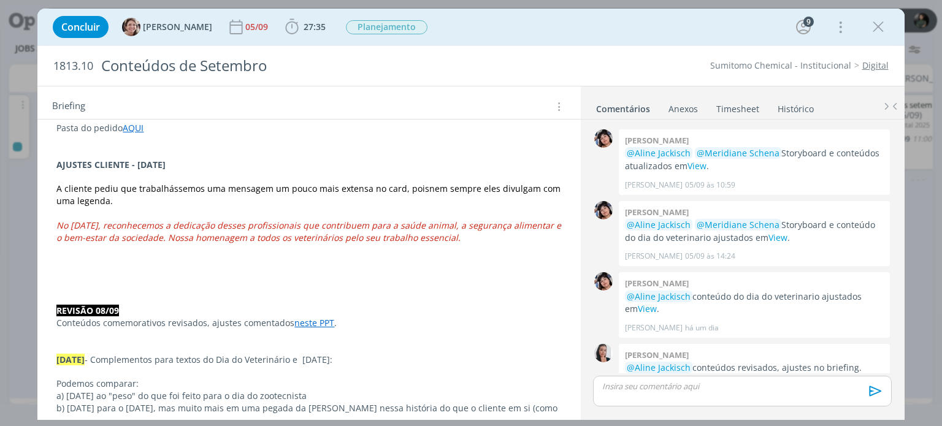
click at [535, 244] on p "dialog" at bounding box center [308, 250] width 505 height 12
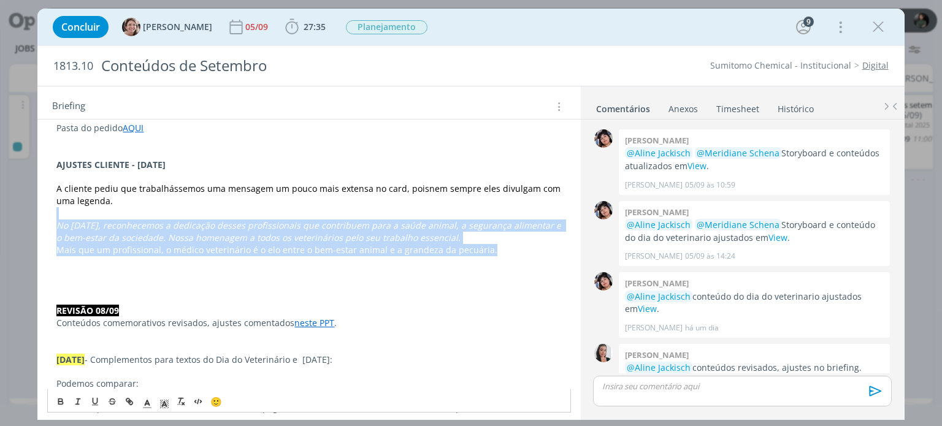
drag, startPoint x: 426, startPoint y: 255, endPoint x: 112, endPoint y: 213, distance: 317.6
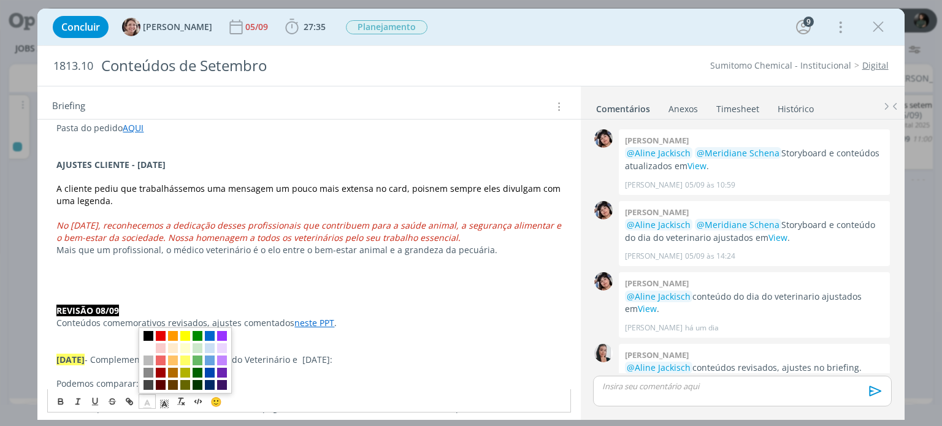
click at [146, 404] on line "dialog" at bounding box center [147, 404] width 3 height 0
click at [147, 334] on span "dialog" at bounding box center [149, 337] width 10 height 10
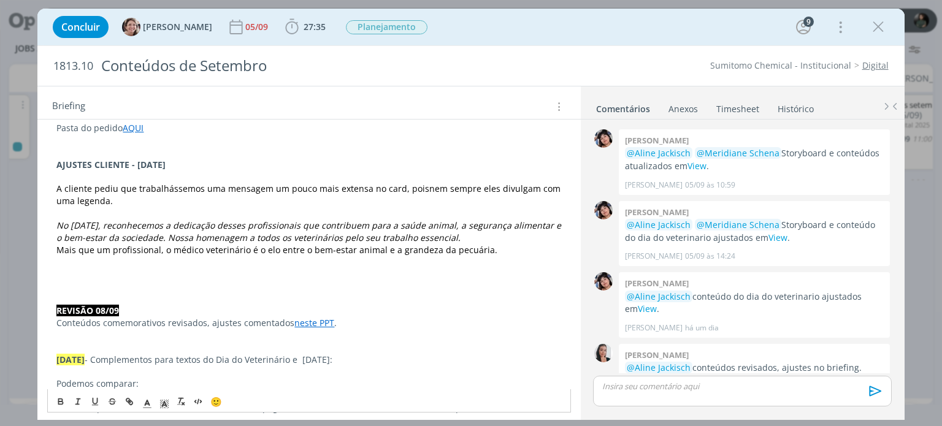
click at [134, 296] on p "dialog" at bounding box center [308, 299] width 505 height 12
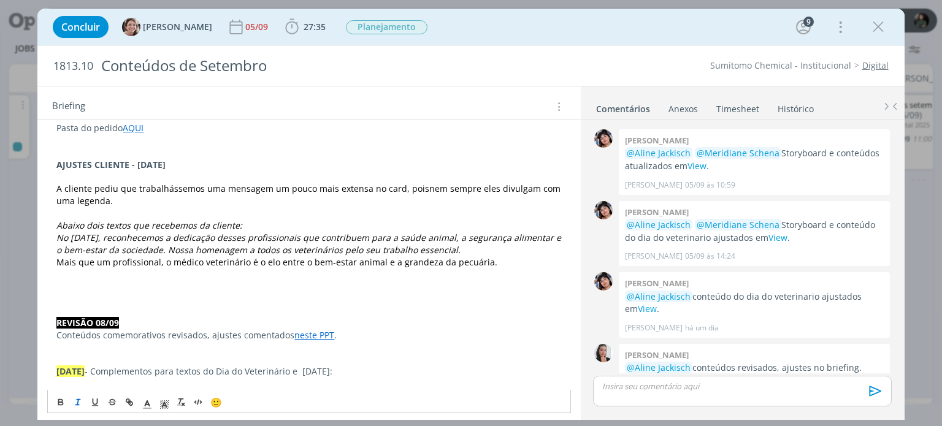
click at [60, 221] on em "Abaixo dois textos que recebemos da cliente:" at bounding box center [149, 226] width 186 height 12
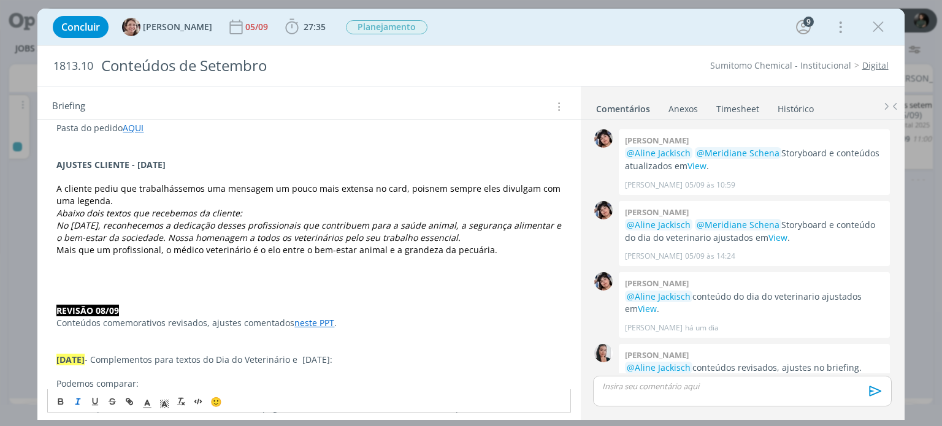
click at [242, 211] on p "Abaixo dois textos que recebemos da cliente:" at bounding box center [308, 213] width 505 height 12
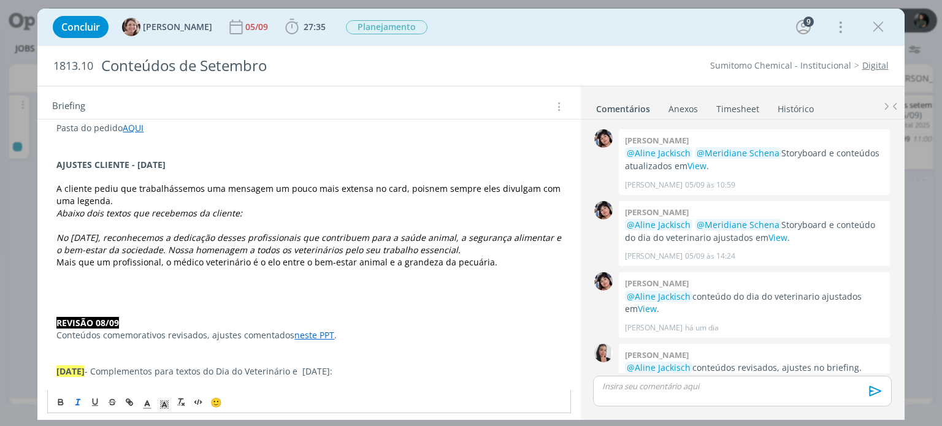
click at [255, 288] on p "dialog" at bounding box center [308, 286] width 505 height 12
click at [150, 283] on p "dialog" at bounding box center [308, 286] width 505 height 12
click at [104, 210] on em "Abaixo dois textos que recebemos da cliente:" at bounding box center [149, 213] width 186 height 12
click at [233, 220] on p "dialog" at bounding box center [308, 226] width 505 height 12
click at [228, 208] on p "Abaixo o texto que recebemos da cliente:" at bounding box center [308, 213] width 505 height 12
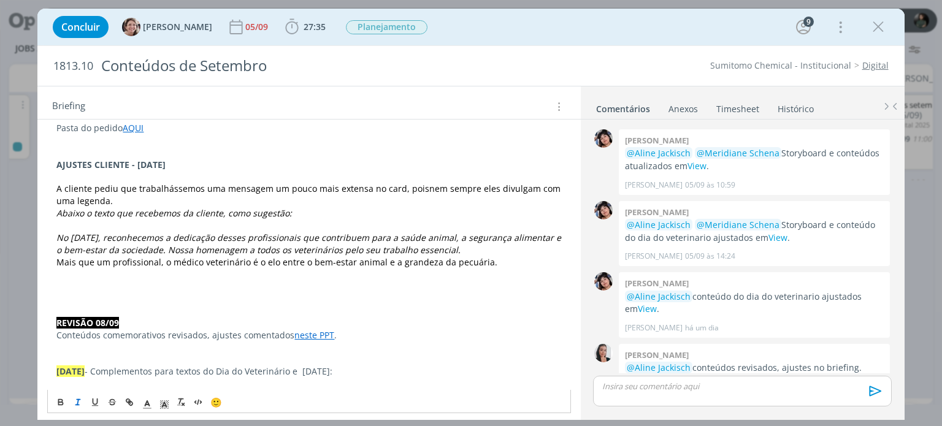
click at [246, 263] on span "Mais que um profissional, o médico veterinário é o elo entre o bem-estar animal…" at bounding box center [276, 262] width 441 height 12
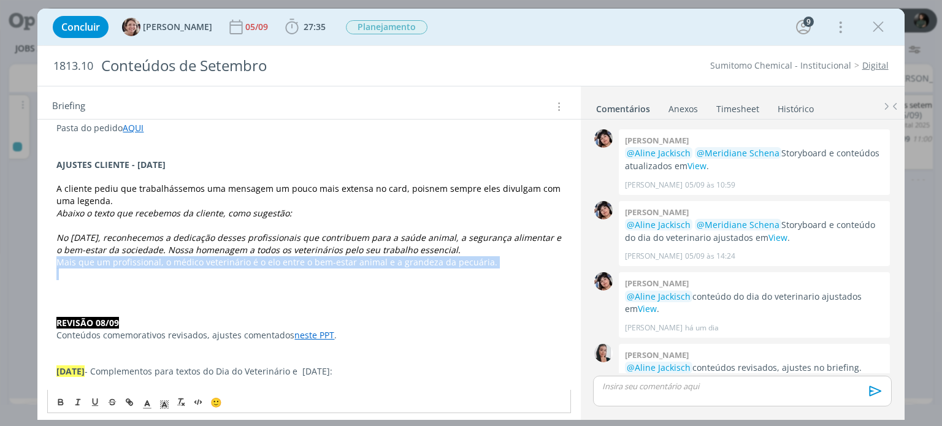
click at [246, 263] on span "Mais que um profissional, o médico veterinário é o elo entre o bem-estar animal…" at bounding box center [276, 262] width 441 height 12
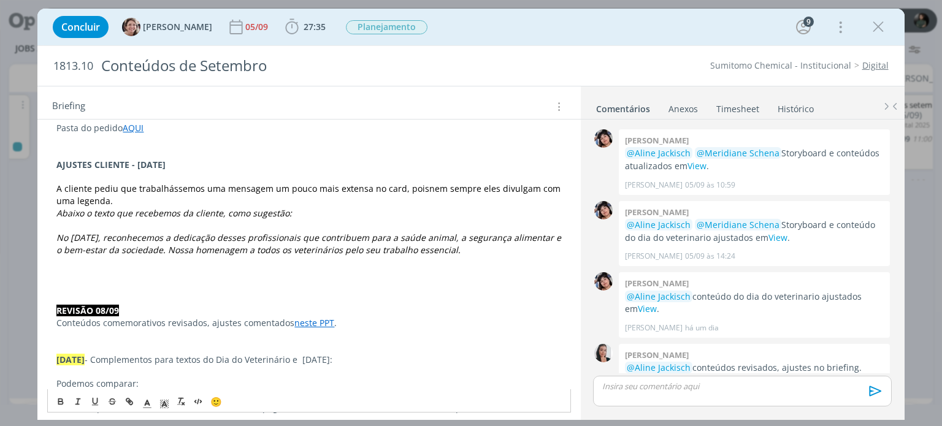
click at [237, 247] on em "No Dia do Médico Veterinário, reconhecemos a dedicação desses profissionais que…" at bounding box center [309, 244] width 507 height 24
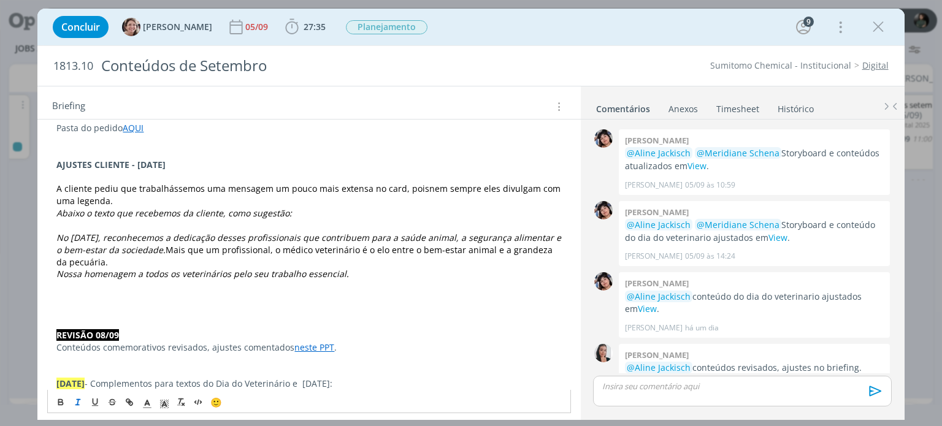
click at [219, 309] on p "dialog" at bounding box center [308, 311] width 505 height 12
click at [362, 280] on p "dialog" at bounding box center [308, 286] width 505 height 12
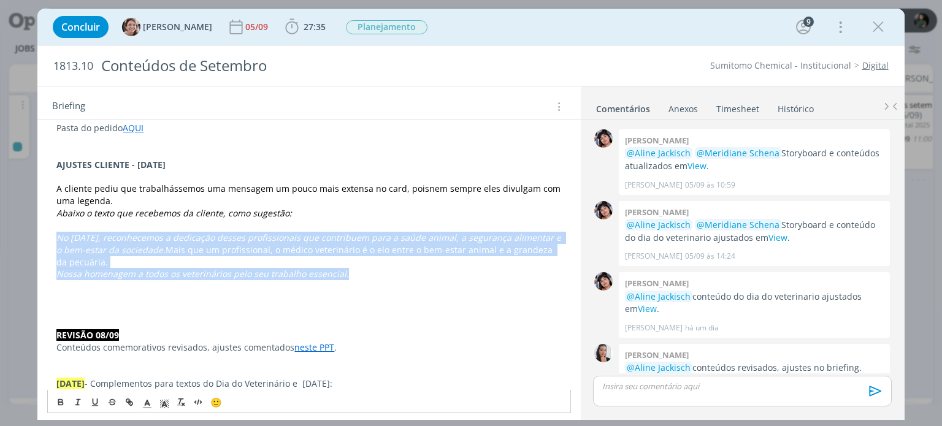
drag, startPoint x: 356, startPoint y: 274, endPoint x: 49, endPoint y: 237, distance: 309.0
copy div "No Dia do Médico Veterinário, reconhecemos a dedicação desses profissionais que…"
click at [361, 277] on p "Nossa homenagem a todos os veterinários pelo seu trabalho essencial." at bounding box center [308, 274] width 505 height 12
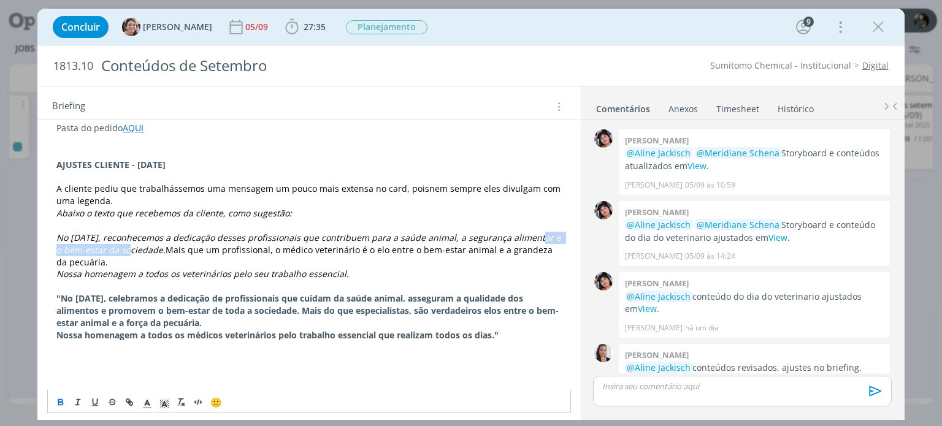
drag, startPoint x: 124, startPoint y: 247, endPoint x: 525, endPoint y: 235, distance: 401.4
click at [525, 235] on em "No Dia do Médico Veterinário, reconhecemos a dedicação desses profissionais que…" at bounding box center [309, 244] width 507 height 24
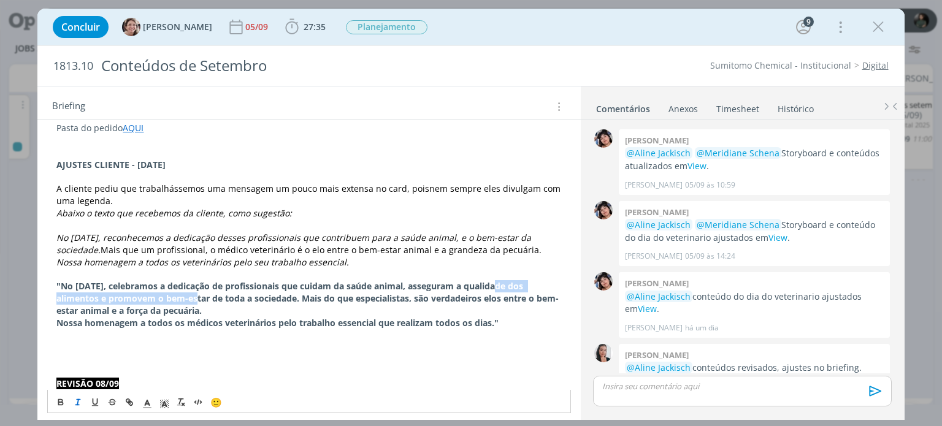
drag, startPoint x: 163, startPoint y: 310, endPoint x: 495, endPoint y: 300, distance: 331.5
click at [495, 300] on strong ""No Dia do Médico Veterinário, celebramos a dedicação de profissionais que cuid…" at bounding box center [307, 298] width 502 height 36
click at [395, 309] on strong "e promovem o bem-estar de toda a sociedade. Mais do que especialistas, são verd…" at bounding box center [309, 298] width 507 height 36
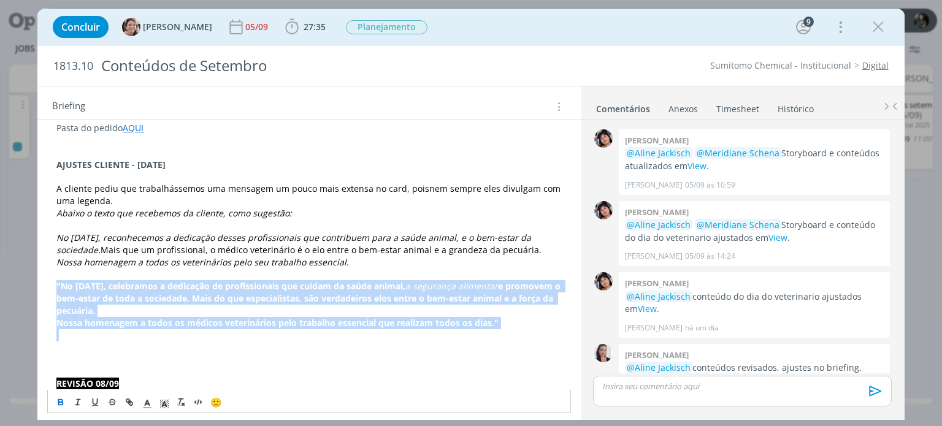
drag, startPoint x: 518, startPoint y: 341, endPoint x: 55, endPoint y: 298, distance: 464.5
click at [59, 404] on icon "dialog" at bounding box center [61, 403] width 4 height 2
click at [376, 342] on p "dialog" at bounding box center [308, 335] width 505 height 12
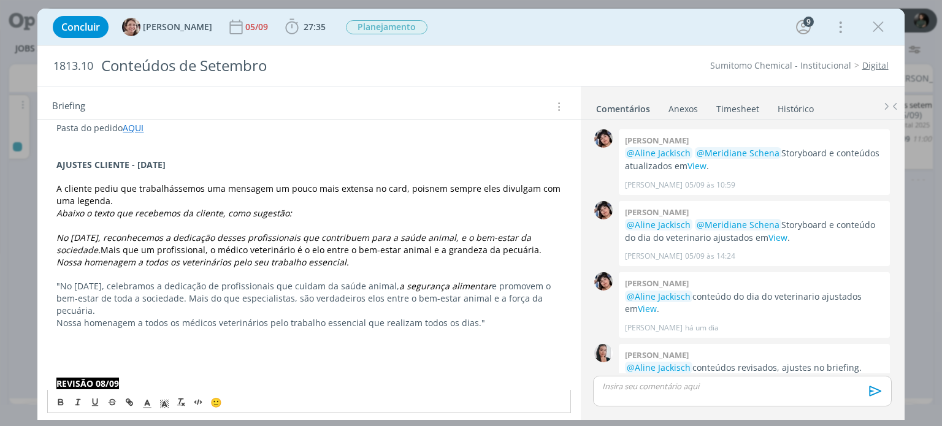
click at [479, 329] on p "Nossa homenagem a todos os médicos veterinários pelo trabalho essencial que rea…" at bounding box center [308, 323] width 505 height 12
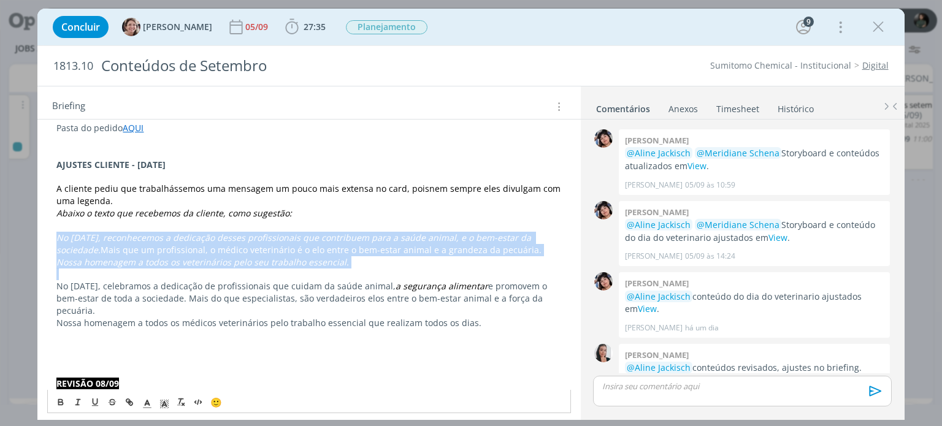
drag, startPoint x: 351, startPoint y: 280, endPoint x: 36, endPoint y: 237, distance: 317.6
click at [36, 237] on div "Concluir Aline Jackisch 05/09 27:35 Iniciar Apontar Data * 09/09/2025 Horas * 0…" at bounding box center [471, 213] width 942 height 426
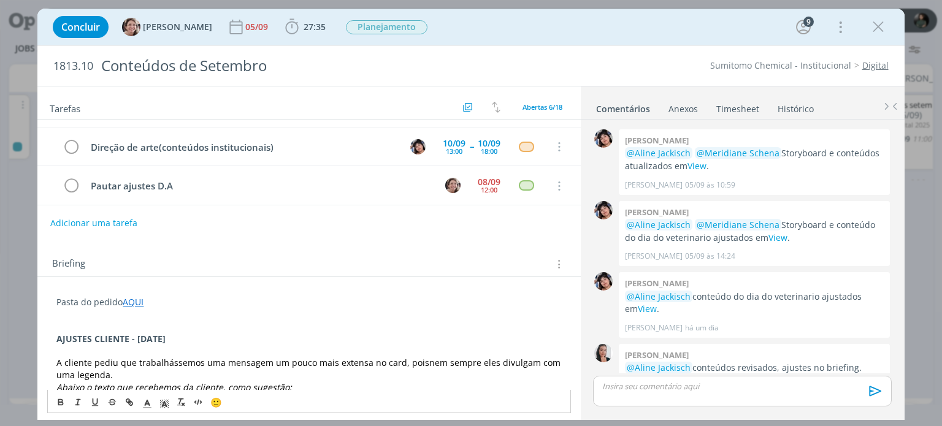
scroll to position [61, 0]
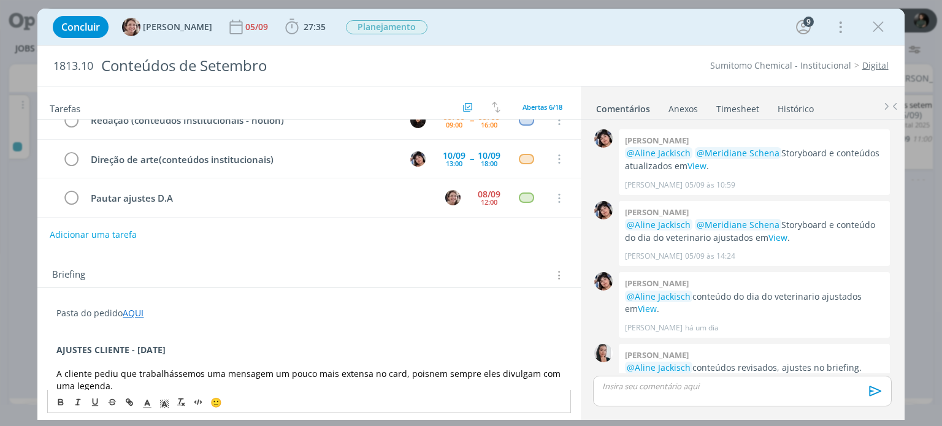
click at [102, 231] on button "Adicionar uma tarefa" at bounding box center [93, 235] width 87 height 21
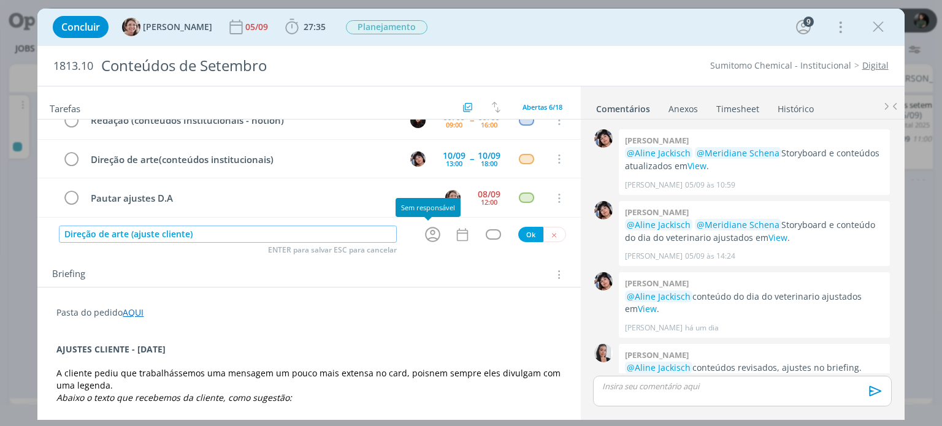
click at [423, 236] on icon "dialog" at bounding box center [432, 234] width 19 height 19
type input "Direção de arte (ajuste cliente)"
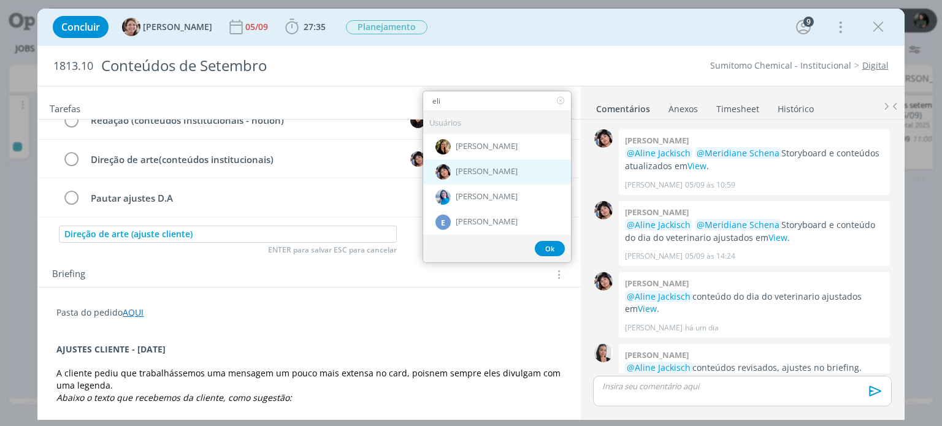
type input "eli"
click at [460, 178] on div "[PERSON_NAME]" at bounding box center [497, 172] width 148 height 25
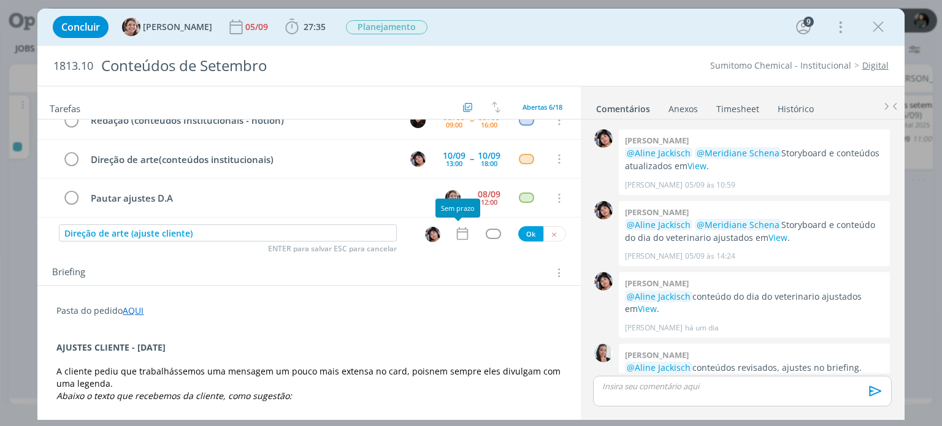
click at [455, 236] on icon "dialog" at bounding box center [463, 234] width 16 height 16
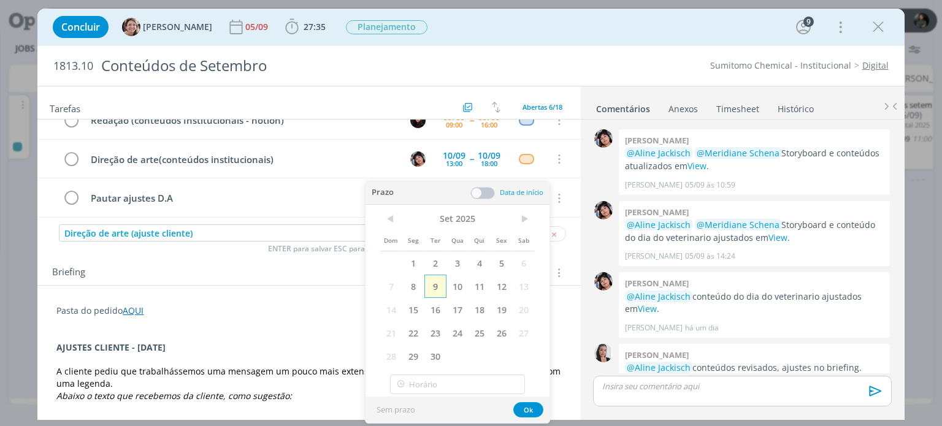
click at [436, 293] on span "9" at bounding box center [436, 286] width 22 height 23
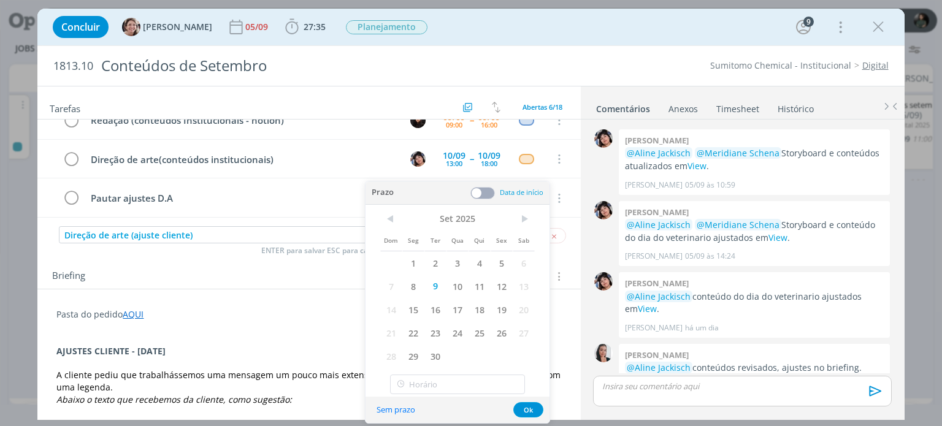
click at [479, 191] on span at bounding box center [483, 193] width 25 height 12
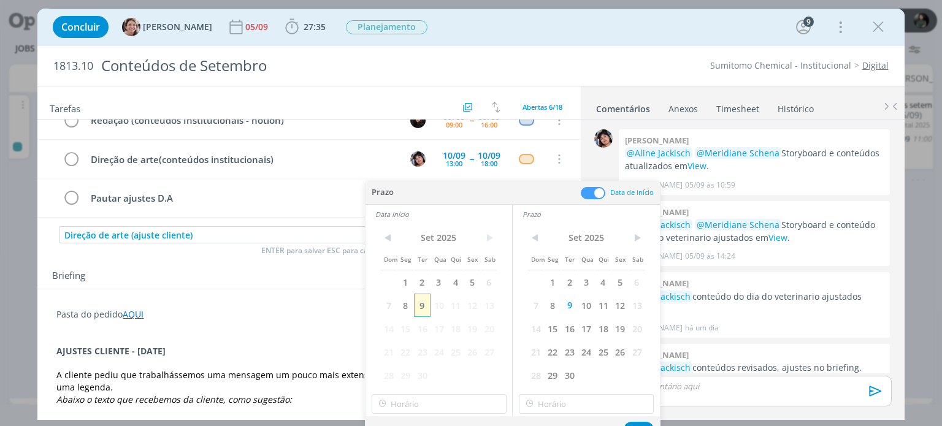
click at [420, 301] on span "9" at bounding box center [422, 305] width 17 height 23
click at [422, 404] on input "11:00" at bounding box center [439, 405] width 135 height 20
click at [402, 299] on div "10:15" at bounding box center [440, 305] width 137 height 22
type input "10:15"
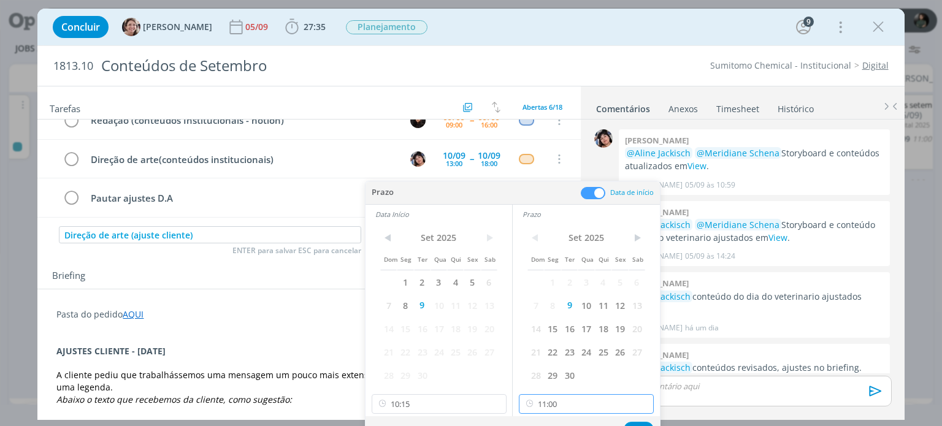
click at [555, 406] on input "11:00" at bounding box center [586, 405] width 135 height 20
click at [547, 327] on div "10:30" at bounding box center [588, 327] width 137 height 22
type input "10:30"
click at [633, 423] on button "Ok" at bounding box center [639, 429] width 30 height 15
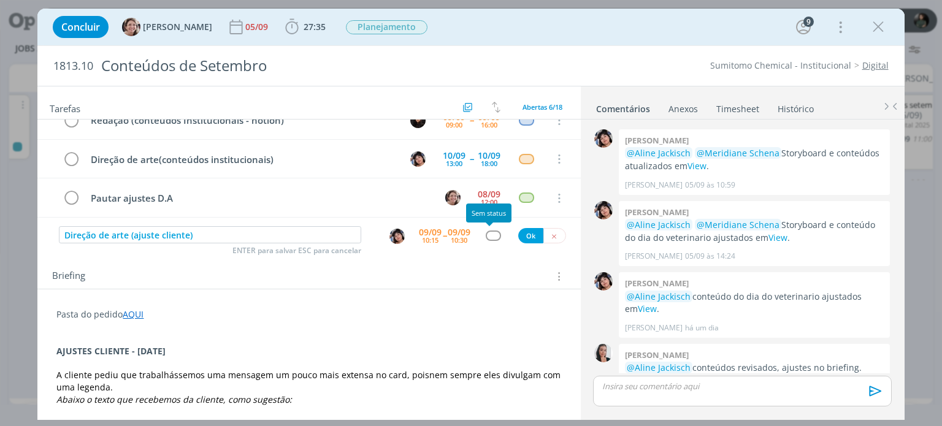
click at [493, 232] on div "dialog" at bounding box center [493, 236] width 15 height 10
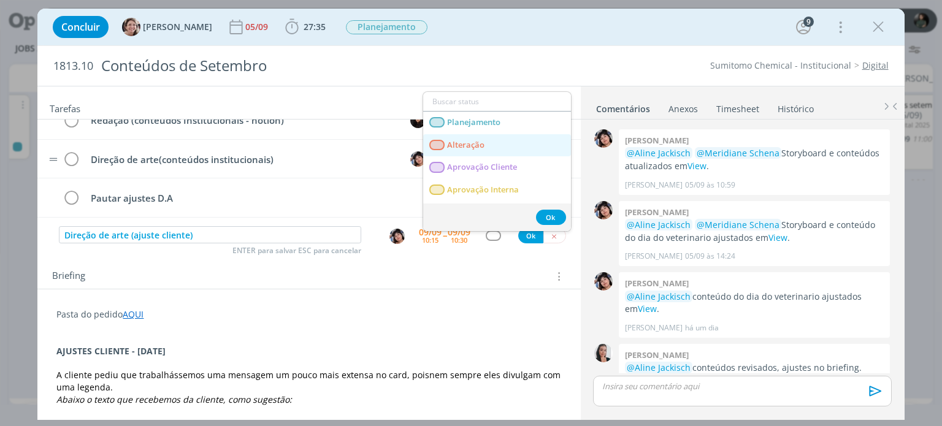
click at [490, 147] on link "Alteração" at bounding box center [497, 145] width 148 height 23
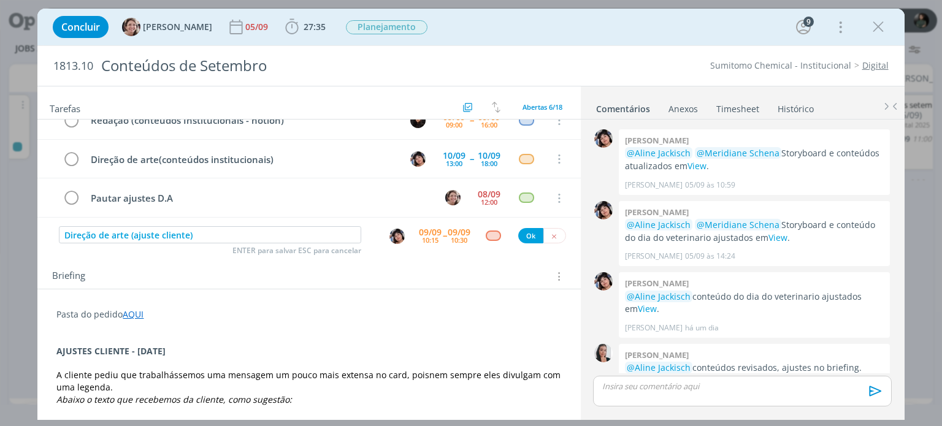
click at [533, 244] on div "Direção de arte (ajuste cliente) ENTER para salvar ESC para cancelar 09/09 10:1…" at bounding box center [308, 236] width 543 height 22
click at [526, 235] on button "Ok" at bounding box center [530, 235] width 25 height 15
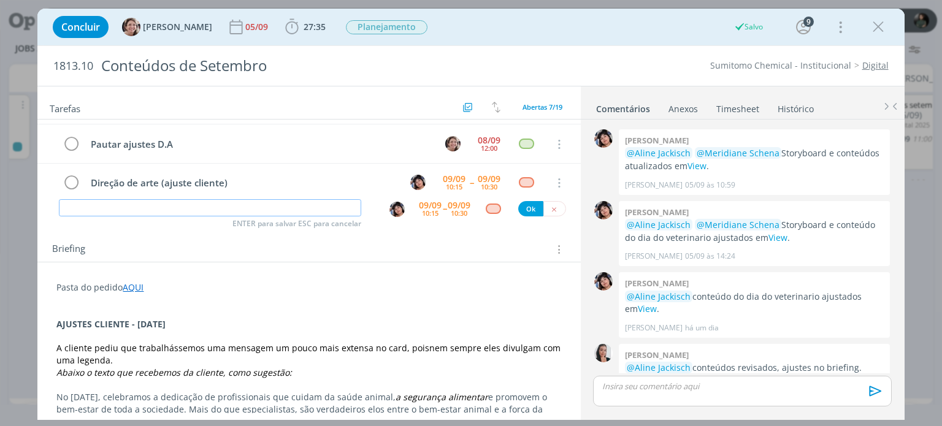
scroll to position [61, 0]
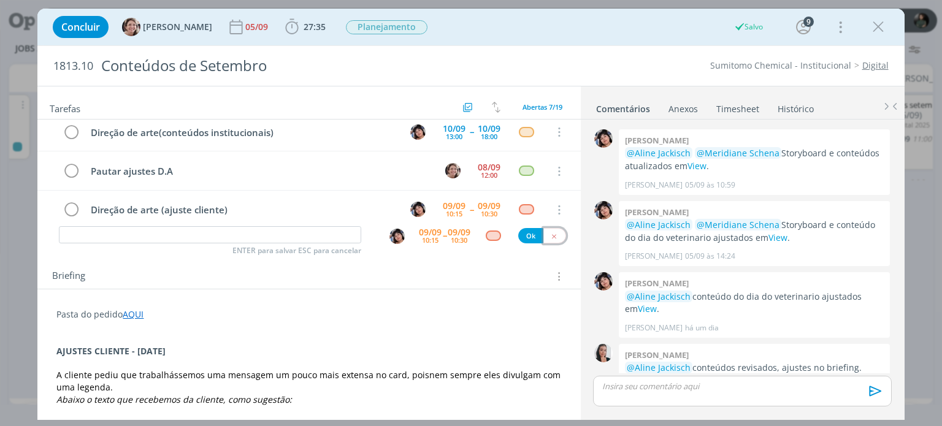
click at [554, 233] on button "dialog" at bounding box center [555, 235] width 23 height 15
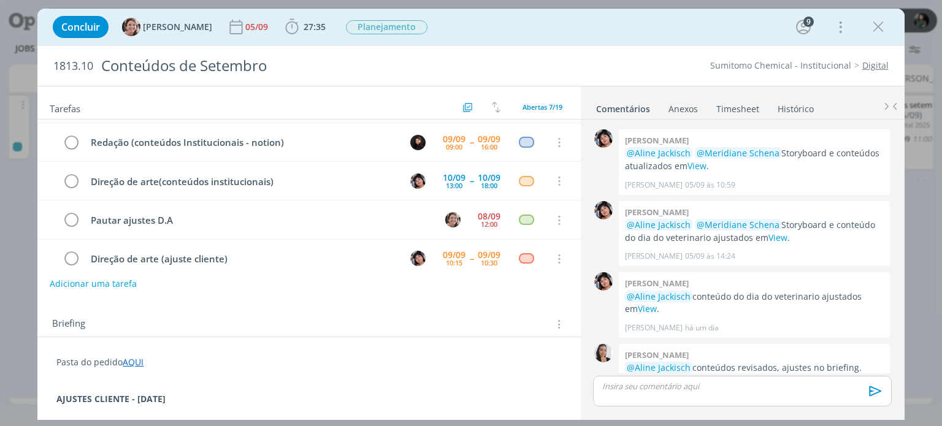
scroll to position [0, 0]
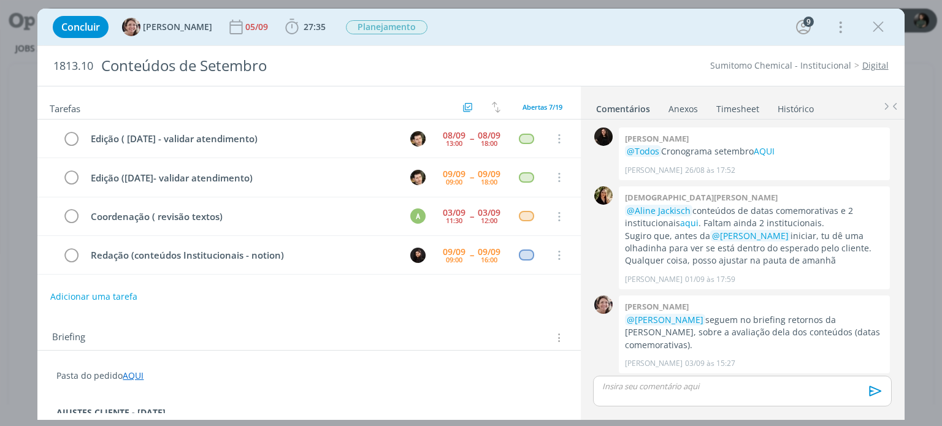
scroll to position [515, 0]
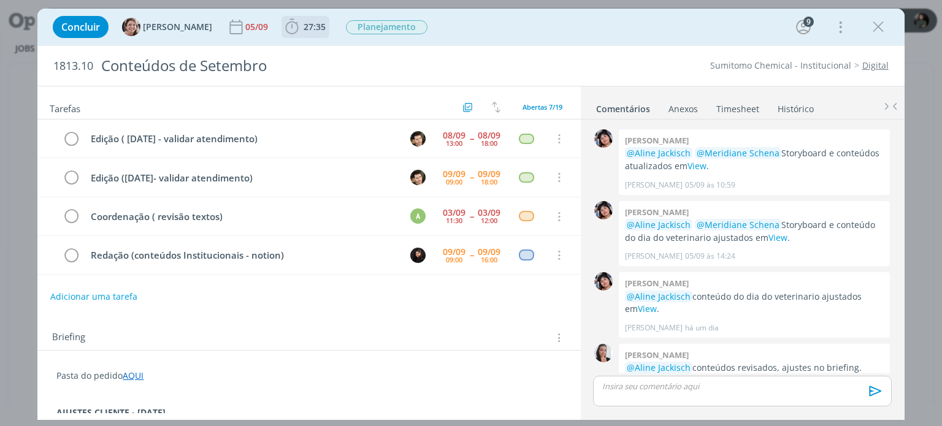
click at [304, 22] on span "27:35" at bounding box center [315, 27] width 22 height 12
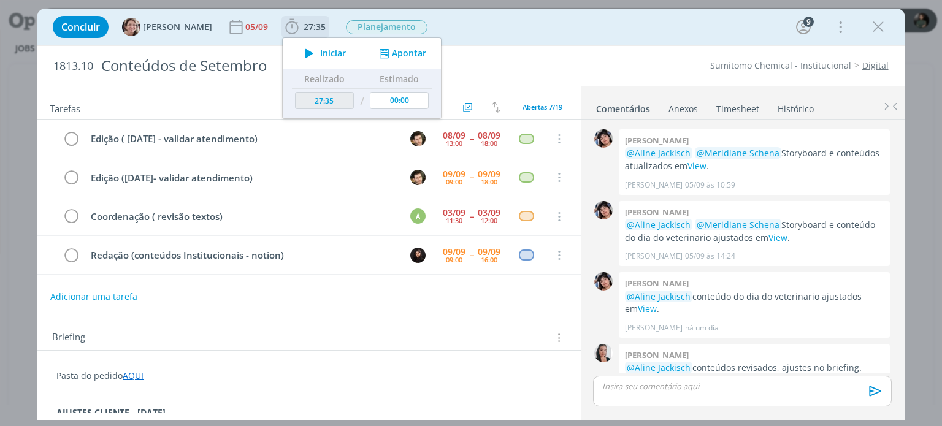
click at [320, 51] on span "Iniciar" at bounding box center [333, 53] width 26 height 9
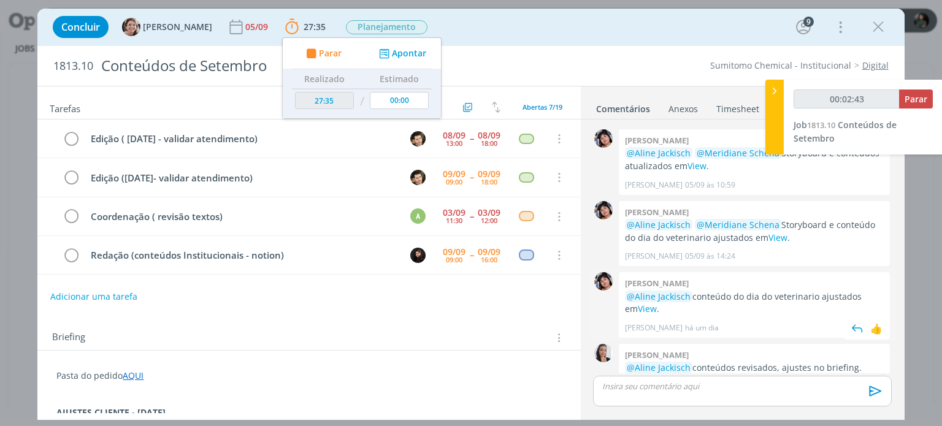
scroll to position [587, 0]
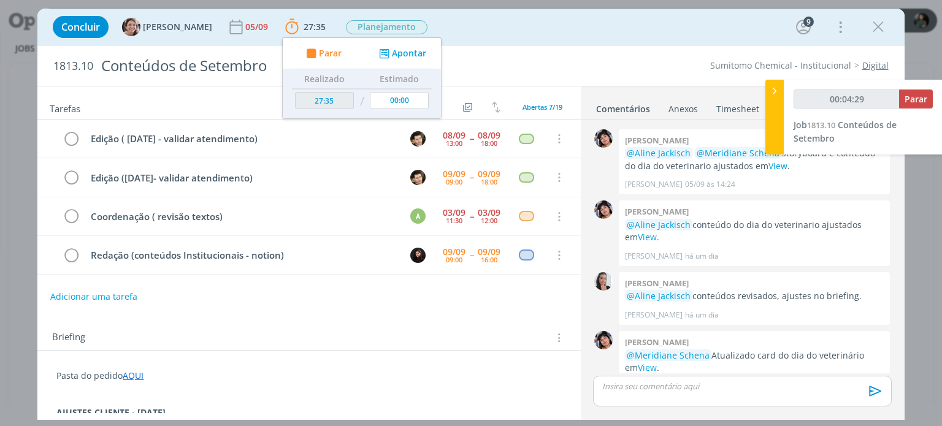
type input "00:04:30"
type input "27:50"
type input "00:24:10"
click at [923, 100] on span "Parar" at bounding box center [916, 99] width 23 height 12
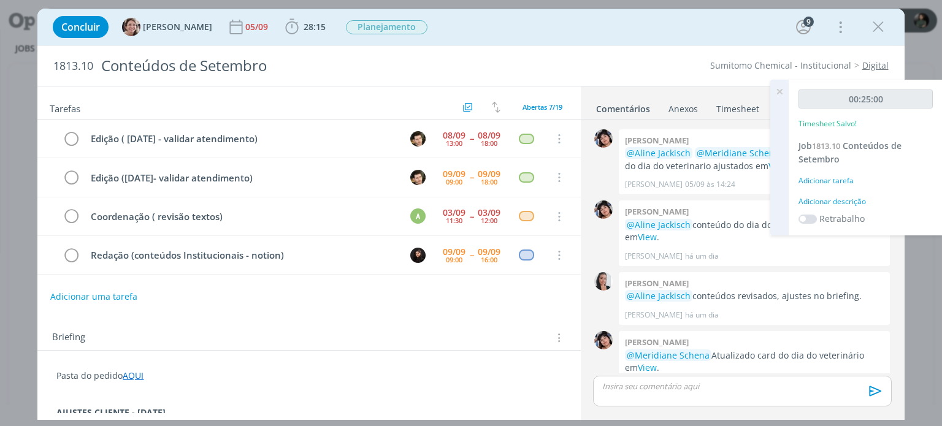
click at [841, 201] on div "Adicionar descrição" at bounding box center [866, 201] width 134 height 11
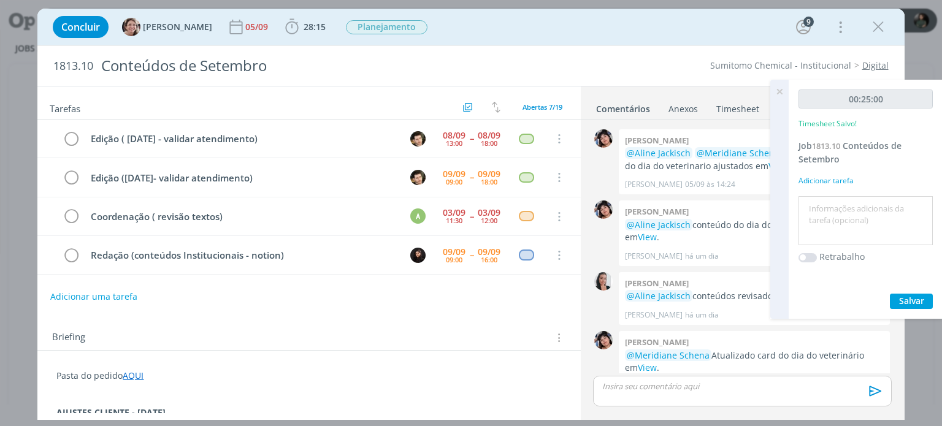
click at [806, 210] on textarea at bounding box center [866, 221] width 128 height 44
type textarea "Ajustes e envio do card para a cliente"
click at [911, 300] on span "Salvar" at bounding box center [911, 301] width 25 height 12
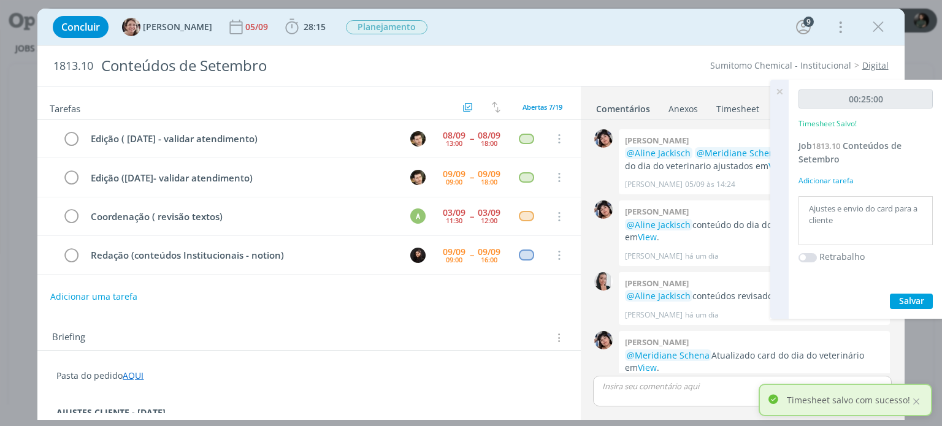
click at [776, 93] on icon at bounding box center [780, 92] width 22 height 24
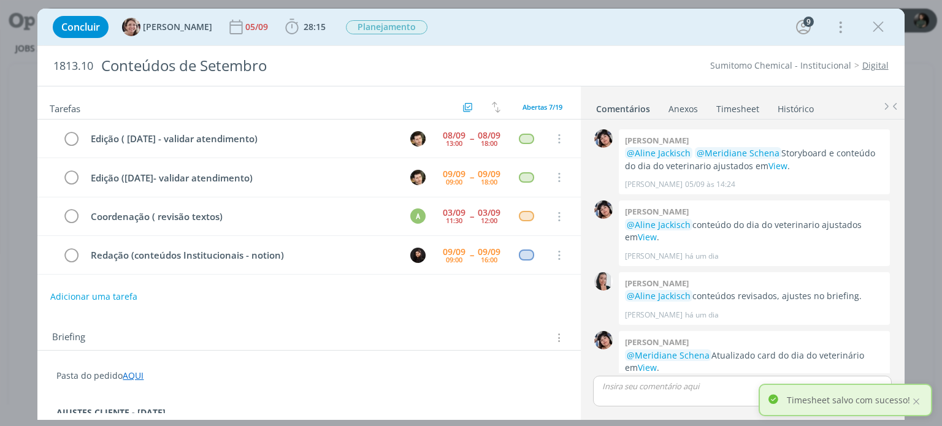
click at [726, 105] on link "Timesheet" at bounding box center [738, 107] width 44 height 18
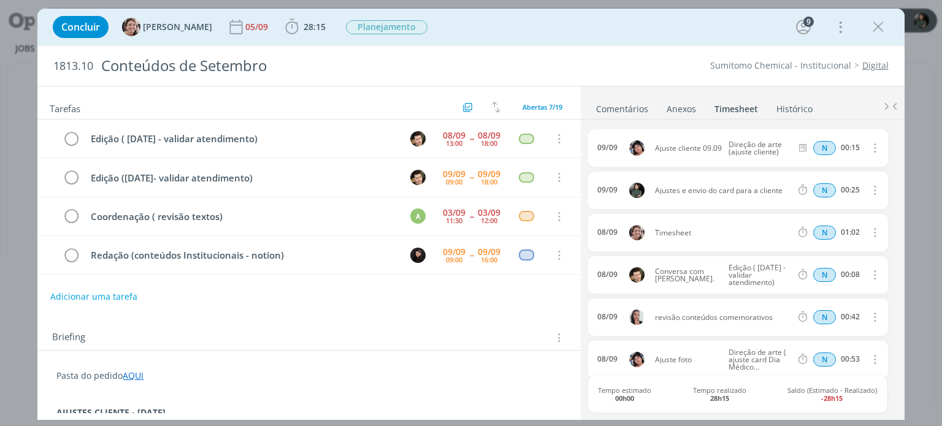
click at [869, 191] on icon "dialog" at bounding box center [874, 190] width 13 height 15
click at [823, 231] on link "Editar" at bounding box center [839, 231] width 97 height 20
click at [847, 188] on input "00:25" at bounding box center [850, 190] width 26 height 13
type input "00:15"
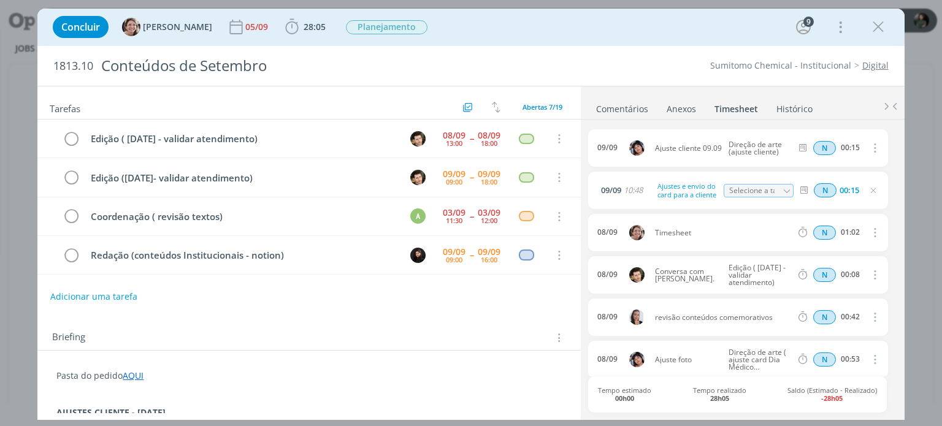
drag, startPoint x: 879, startPoint y: 30, endPoint x: 834, endPoint y: 117, distance: 98.0
click at [879, 30] on icon "dialog" at bounding box center [878, 27] width 18 height 18
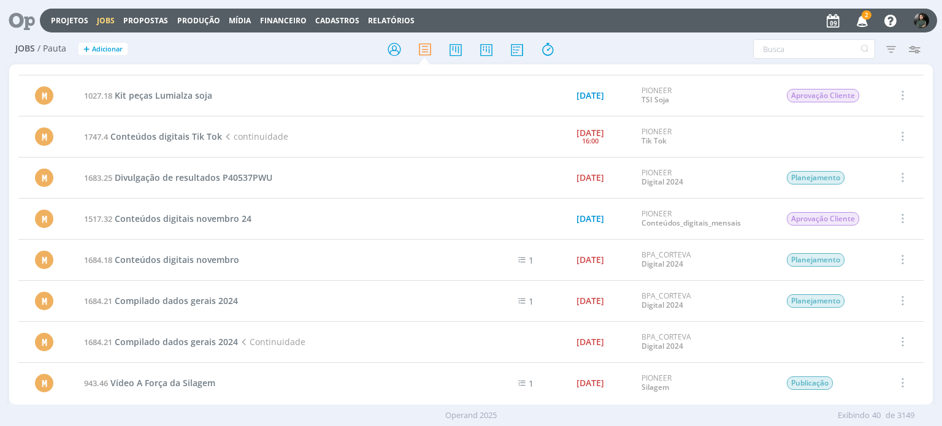
scroll to position [1234, 0]
click at [393, 56] on icon at bounding box center [394, 49] width 22 height 24
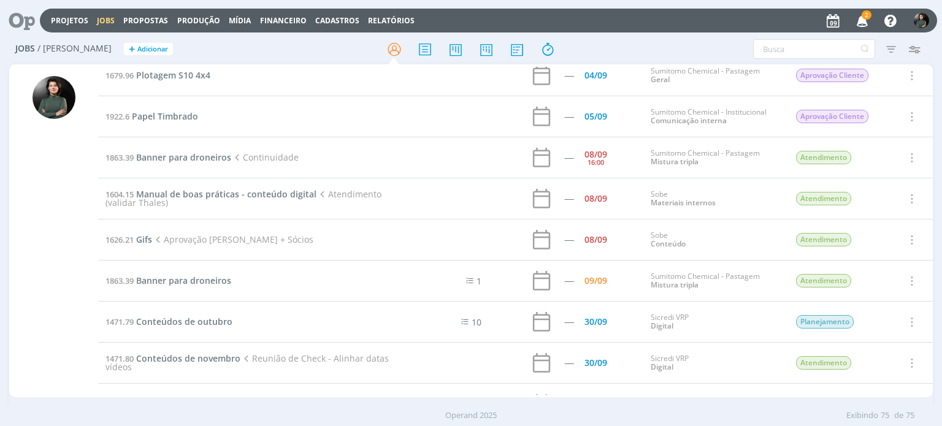
scroll to position [1571, 0]
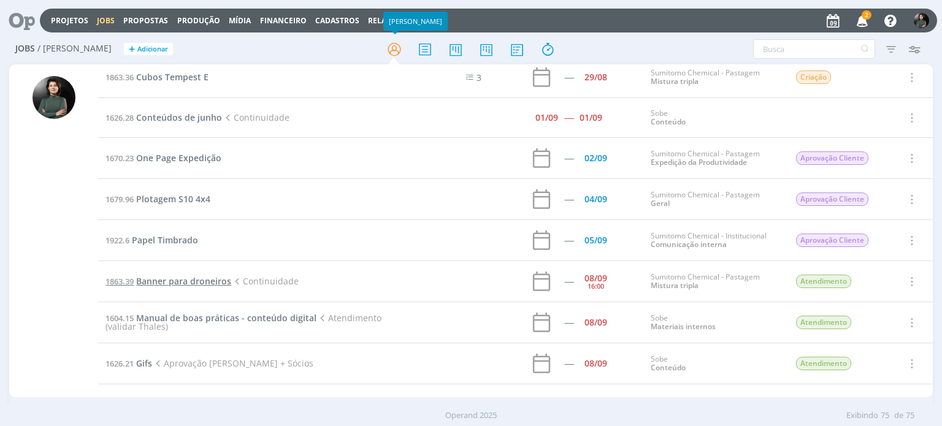
click at [213, 275] on span "Banner para droneiros" at bounding box center [183, 281] width 95 height 12
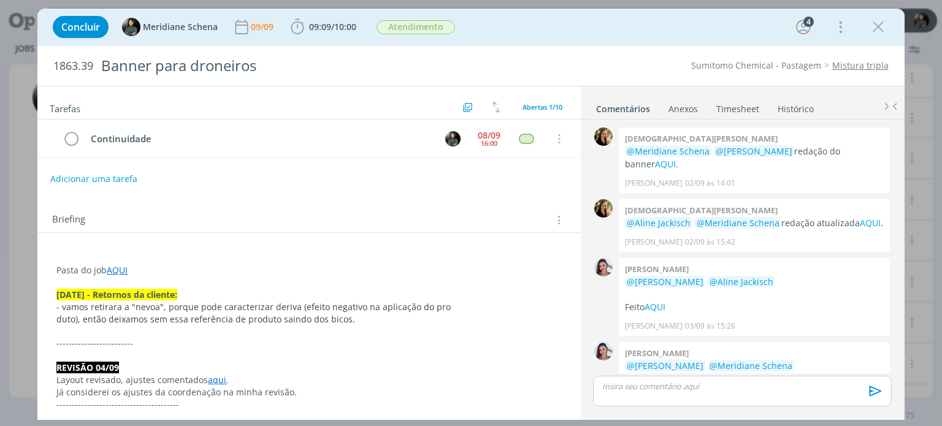
scroll to position [398, 0]
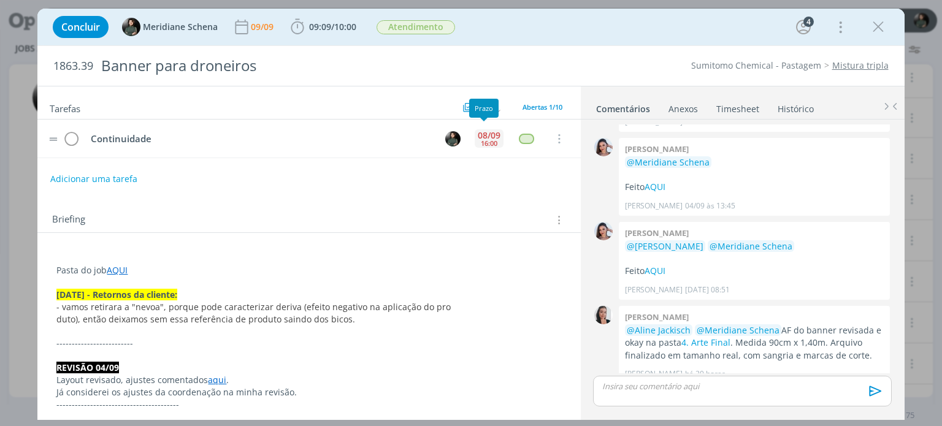
click at [487, 135] on div "08/09" at bounding box center [489, 135] width 23 height 9
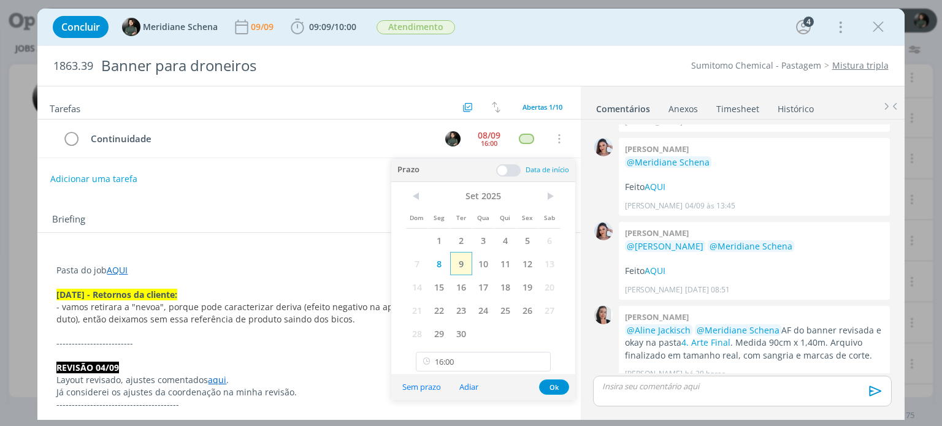
click at [466, 268] on span "9" at bounding box center [461, 263] width 22 height 23
click at [307, 210] on div "Briefing Briefings Predefinidos Versões do Briefing Ver Briefing do Projeto" at bounding box center [308, 216] width 543 height 33
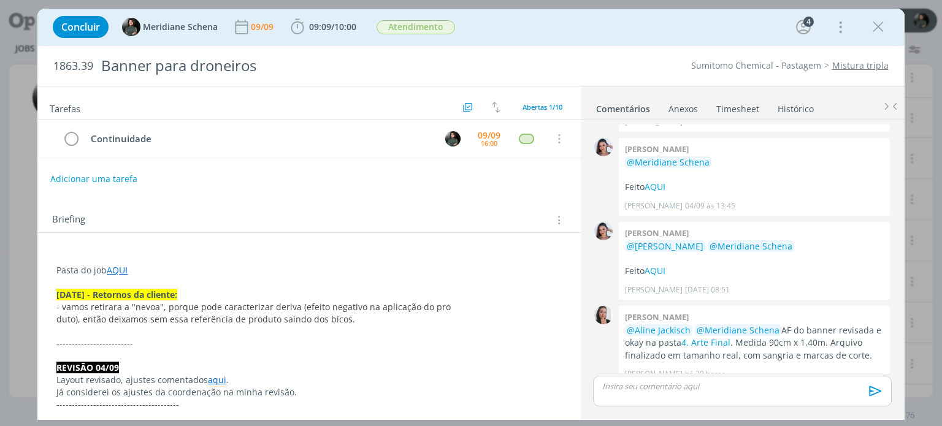
drag, startPoint x: 880, startPoint y: 33, endPoint x: 722, endPoint y: 147, distance: 195.6
click at [880, 33] on icon "dialog" at bounding box center [878, 27] width 18 height 18
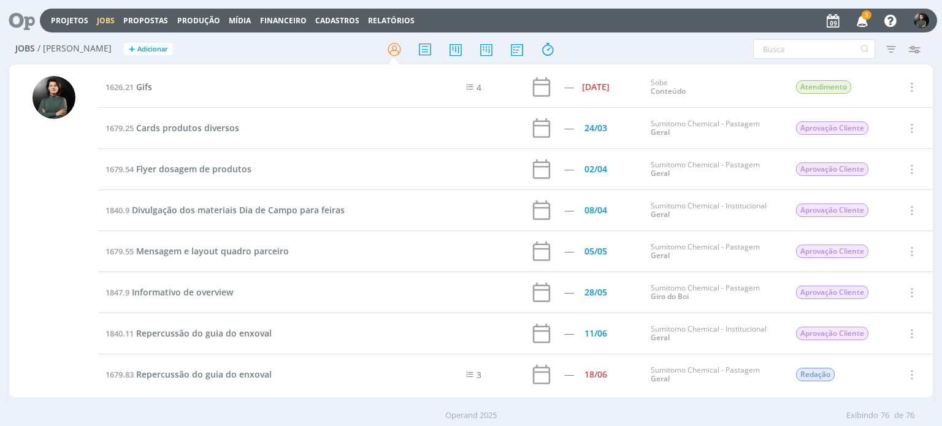
click at [866, 23] on icon "button" at bounding box center [862, 20] width 21 height 21
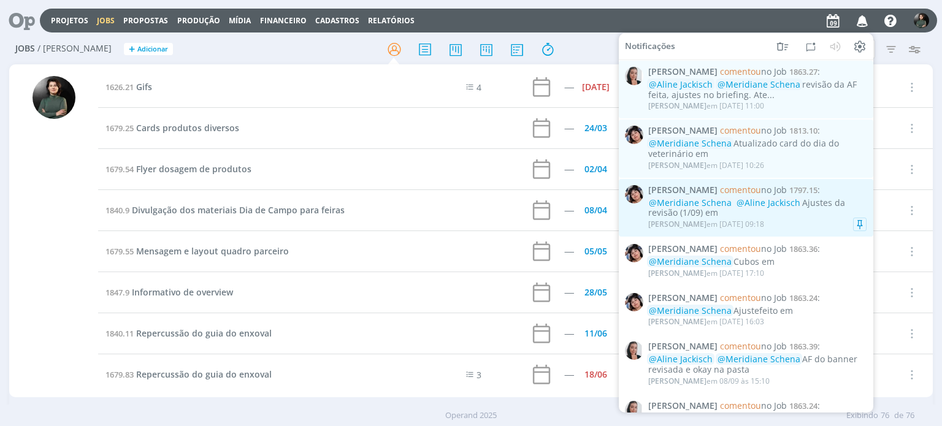
click at [815, 220] on div "Eliana Hochscheidt em 09/09 às 09:18" at bounding box center [758, 224] width 218 height 12
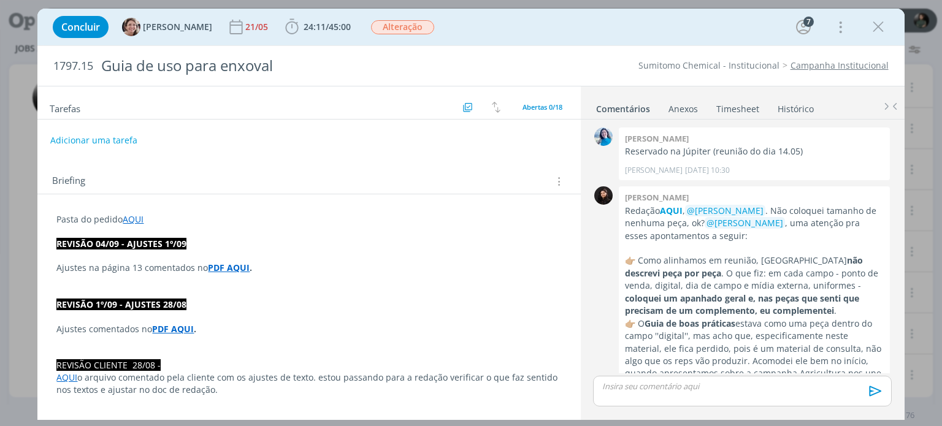
scroll to position [1371, 0]
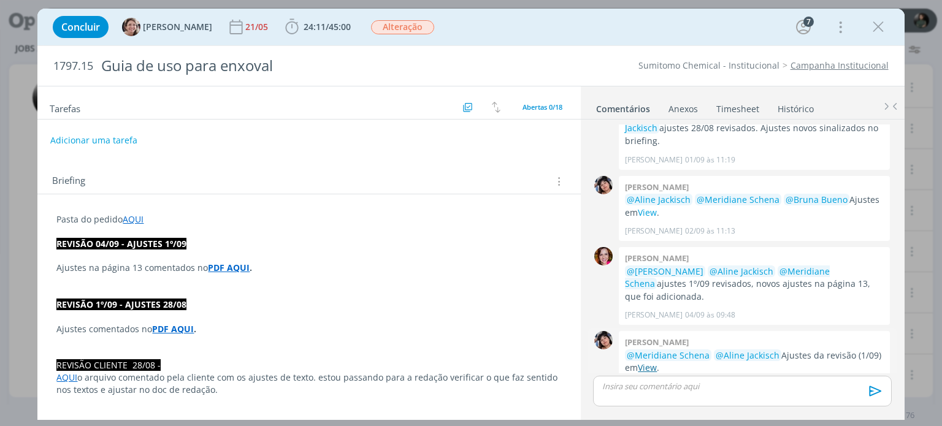
click at [649, 362] on link "View" at bounding box center [647, 368] width 19 height 12
click at [304, 18] on span "24:11 / 45:00" at bounding box center [318, 27] width 71 height 18
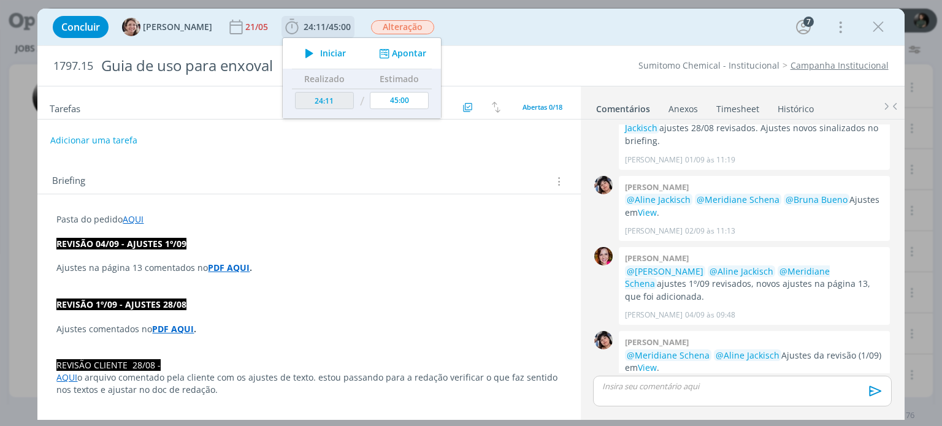
click at [324, 49] on span "Iniciar" at bounding box center [333, 53] width 26 height 9
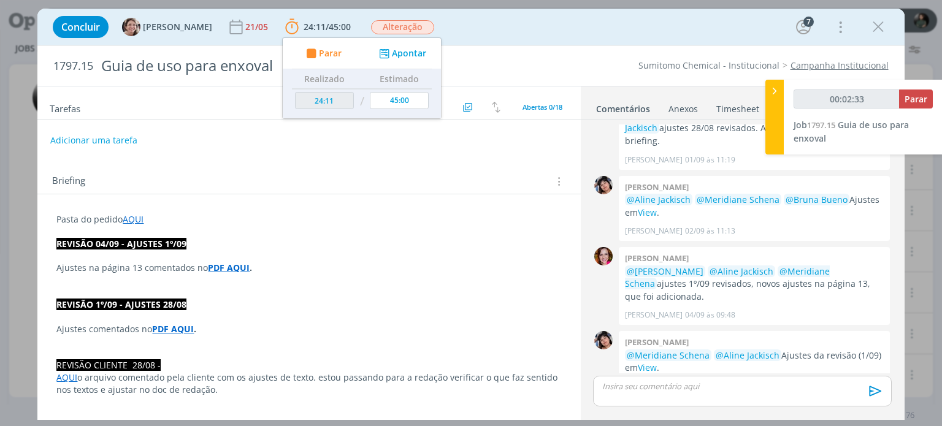
click at [672, 386] on p "dialog" at bounding box center [742, 386] width 279 height 11
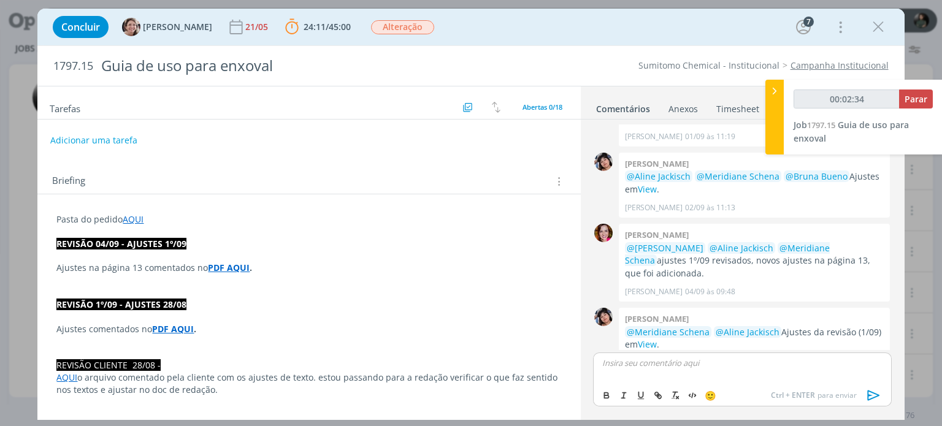
type input "00:02:35"
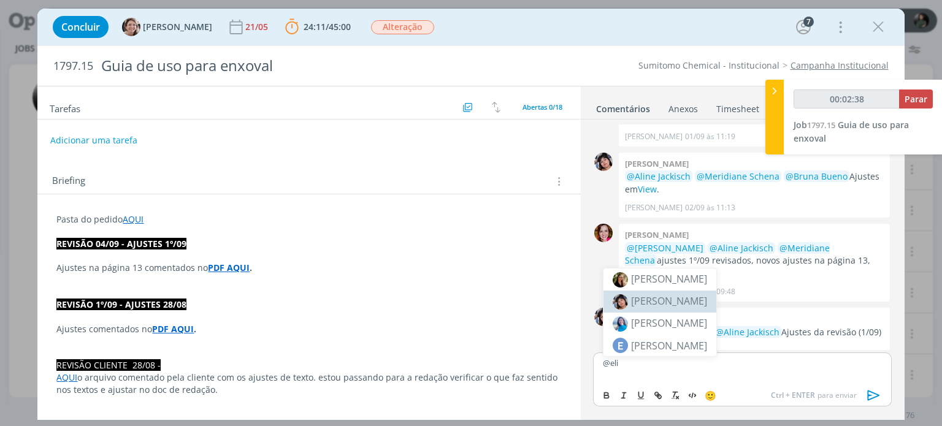
click at [683, 293] on li "[PERSON_NAME]" at bounding box center [660, 302] width 113 height 22
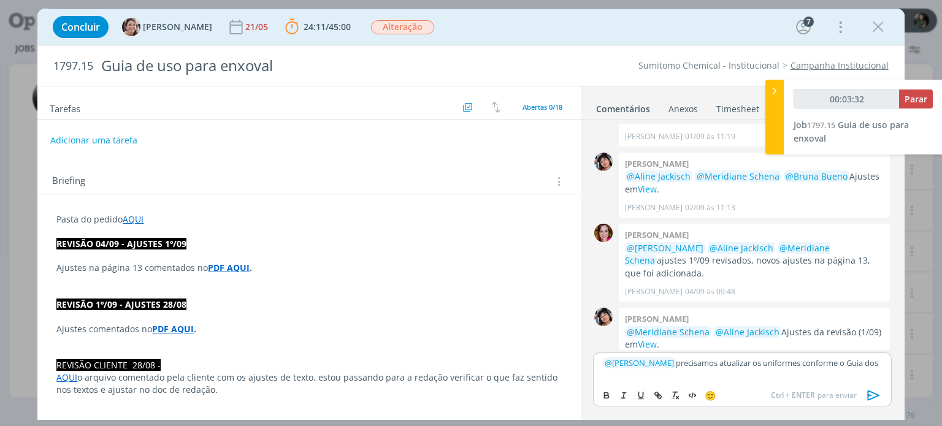
click at [592, 360] on div "﻿ @ Eliana Hochscheidt ﻿ precisamos atualizar os uniformes conforme o Guia dos …" at bounding box center [742, 385] width 308 height 65
click at [212, 223] on p "Pasta do pedido AQUI" at bounding box center [308, 220] width 505 height 12
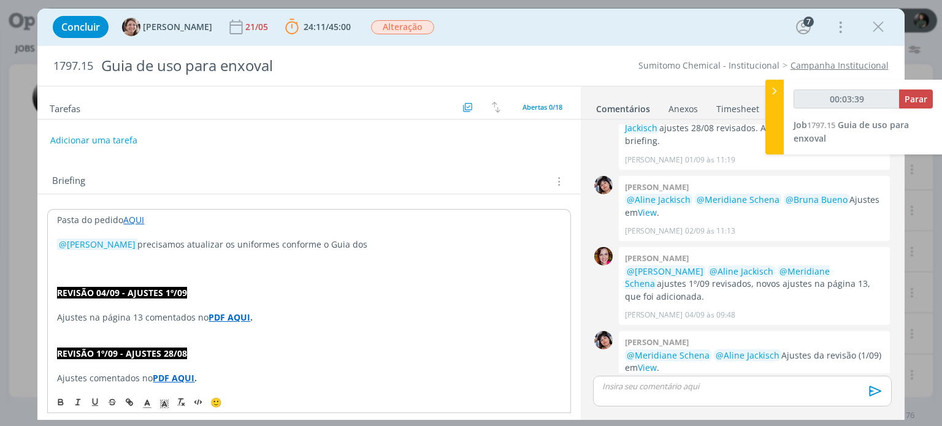
click at [168, 227] on p "dialog" at bounding box center [309, 232] width 504 height 12
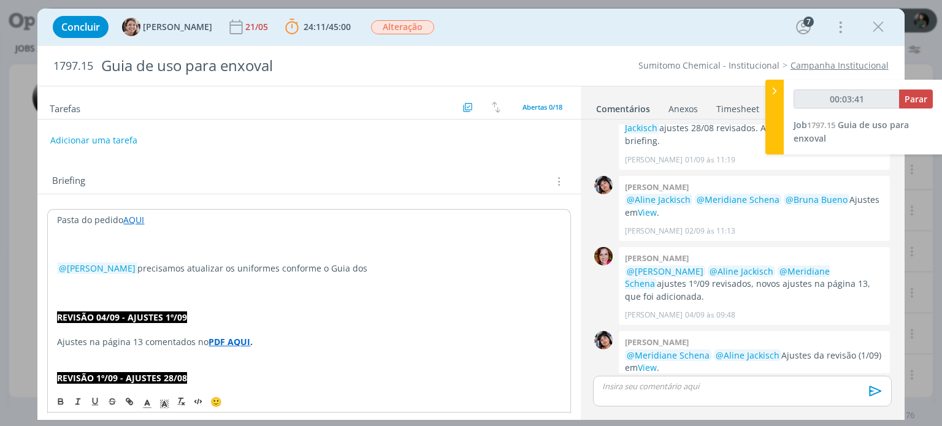
type input "00:03:42"
click at [90, 257] on p "AJUSTE 09/09" at bounding box center [309, 256] width 504 height 12
click at [55, 402] on button "dialog" at bounding box center [61, 402] width 17 height 15
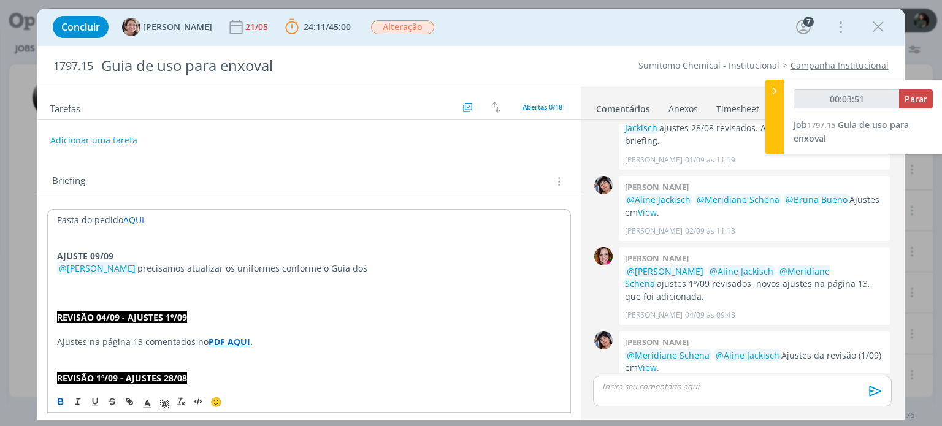
click at [129, 246] on p "dialog" at bounding box center [309, 245] width 504 height 12
drag, startPoint x: 142, startPoint y: 268, endPoint x: 30, endPoint y: 271, distance: 111.7
click at [30, 271] on div "Concluir Aline Jackisch 21/05 24:11 / 45:00 Parar Apontar Data * 09/09/2025 Hor…" at bounding box center [471, 213] width 942 height 426
click at [135, 264] on span "@ Eliana Hochscheidt" at bounding box center [97, 269] width 77 height 12
click at [287, 267] on p "Precisamos atualizar os uniformes conforme o Guia dos" at bounding box center [309, 269] width 504 height 12
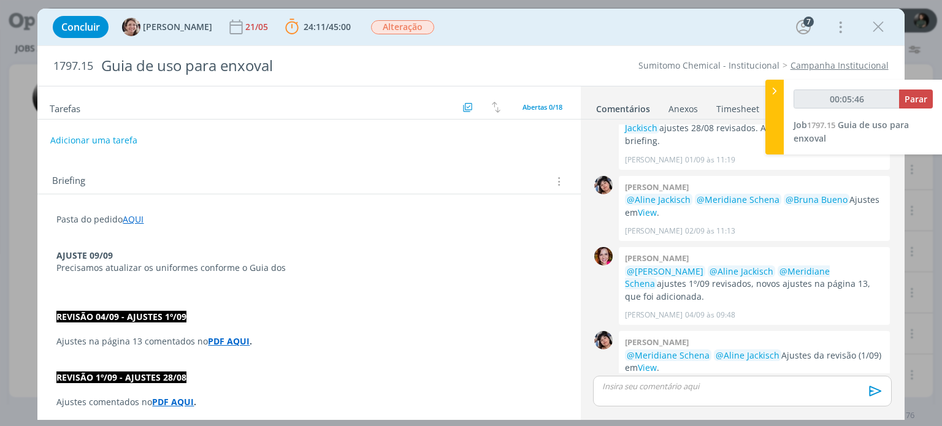
click at [283, 266] on p "Precisamos atualizar os uniformes conforme o Guia dos" at bounding box center [308, 268] width 505 height 12
click at [274, 291] on p "dialog" at bounding box center [308, 293] width 505 height 12
click at [283, 275] on p "dialog" at bounding box center [308, 280] width 505 height 12
click at [290, 264] on p "Precisamos atualizar os uniformes conforme o Guia dos" at bounding box center [308, 268] width 505 height 12
click at [246, 269] on span "Precisamos atualizar os uniformes conforme o Guia de Produção dos Uniformes" at bounding box center [220, 268] width 329 height 12
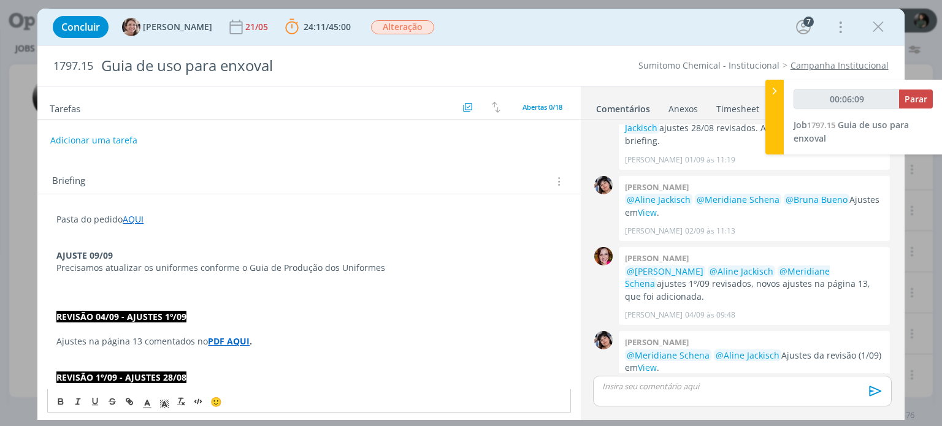
click at [402, 266] on p "Precisamos atualizar os uniformes conforme o Guia de Produção dos Uniformes" at bounding box center [308, 268] width 505 height 12
drag, startPoint x: 379, startPoint y: 268, endPoint x: 400, endPoint y: 264, distance: 21.8
click at [400, 264] on span "Precisamos atualizar os uniformes conforme o Guia de Produção dos Uniformes AQU…" at bounding box center [243, 268] width 375 height 12
type input "00:06:24"
drag, startPoint x: 388, startPoint y: 268, endPoint x: 128, endPoint y: 401, distance: 291.7
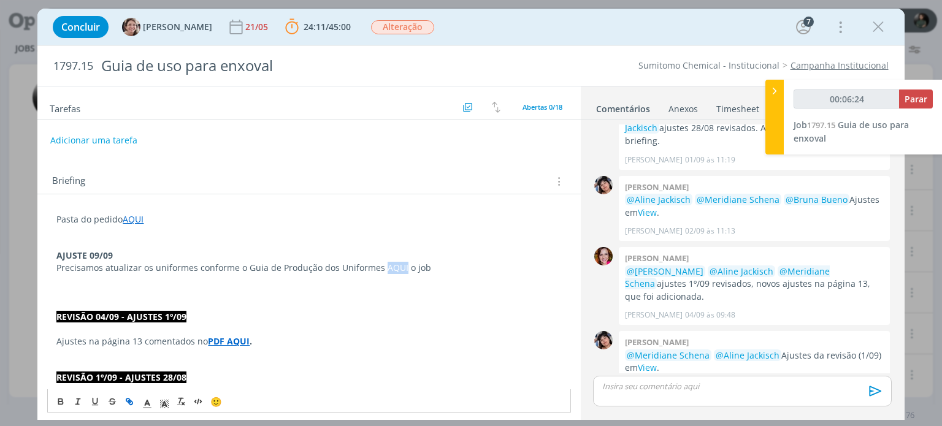
click at [128, 401] on icon "dialog" at bounding box center [130, 403] width 10 height 10
type input "AQUI"
type input "00:06:26"
paste input "https://app4.operand.com.br/jobs/13825"
type input "https://app4.operand.com.br/jobs/13825"
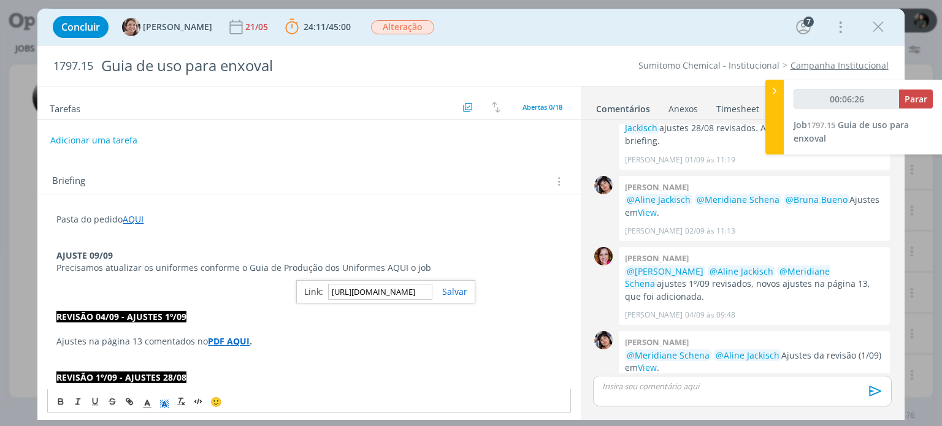
scroll to position [0, 55]
type input "00:06:27"
type input "https://app4.operand.com.br/jobs/13825"
click at [452, 287] on link "dialog" at bounding box center [450, 292] width 35 height 12
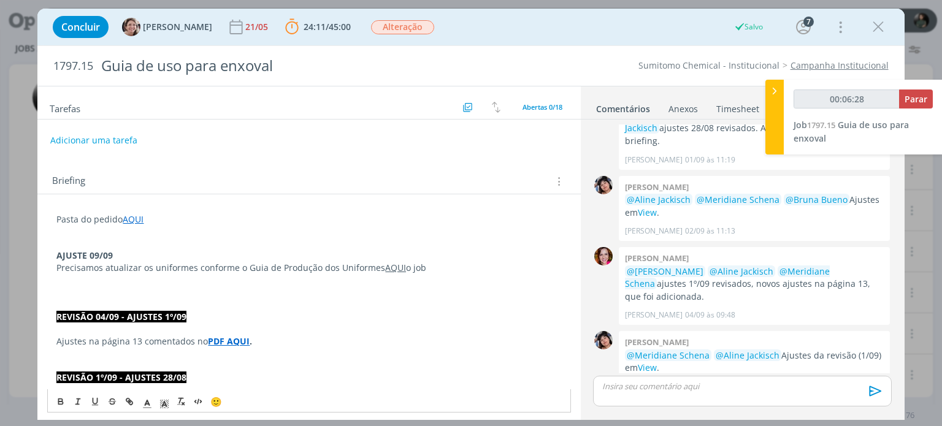
click at [410, 336] on p "Ajustes na página 13 comentados no PDF AQUI ." at bounding box center [308, 342] width 505 height 12
click at [393, 282] on p "dialog" at bounding box center [308, 280] width 505 height 12
click at [394, 260] on p "AJUSTE 09/09" at bounding box center [308, 256] width 505 height 12
click at [386, 264] on link "AQUI" at bounding box center [395, 268] width 21 height 12
click at [387, 294] on link "https://app4.operand.com.br/jobs/13825" at bounding box center [353, 292] width 93 height 16
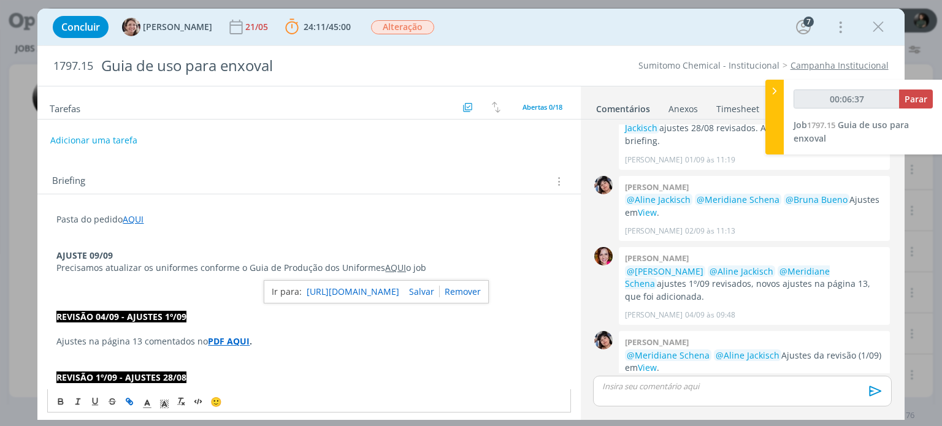
click at [400, 339] on p "Ajustes na página 13 comentados no PDF AQUI ." at bounding box center [308, 342] width 505 height 12
click at [415, 277] on p "dialog" at bounding box center [308, 280] width 505 height 12
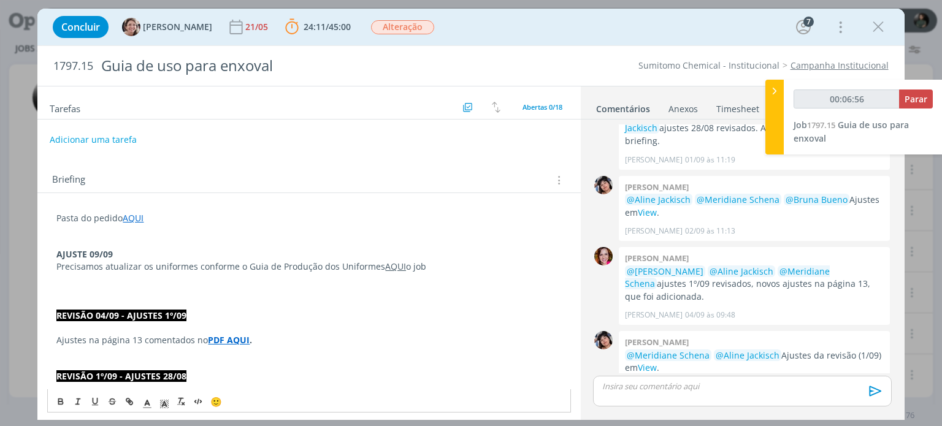
click at [121, 139] on button "Adicionar uma tarefa" at bounding box center [93, 139] width 87 height 21
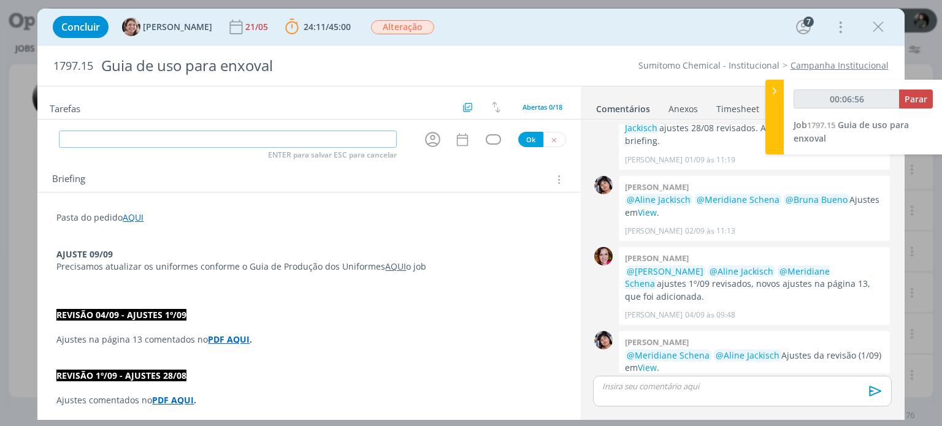
click at [121, 139] on input "dialog" at bounding box center [228, 139] width 338 height 17
type input "00:07:03"
type input "Di"
type input "00:07:04"
type input "Direção"
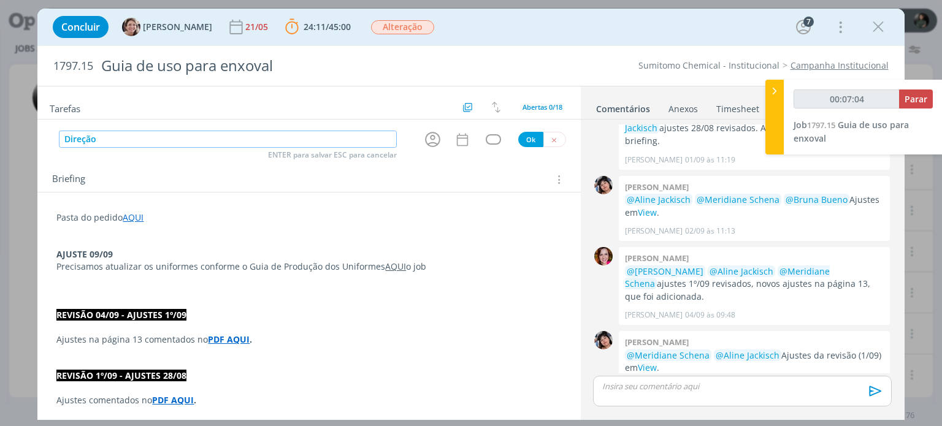
type input "00:07:05"
type input "Direção de arte"
type input "00:07:06"
type input "Direção de arte ("
type input "00:07:07"
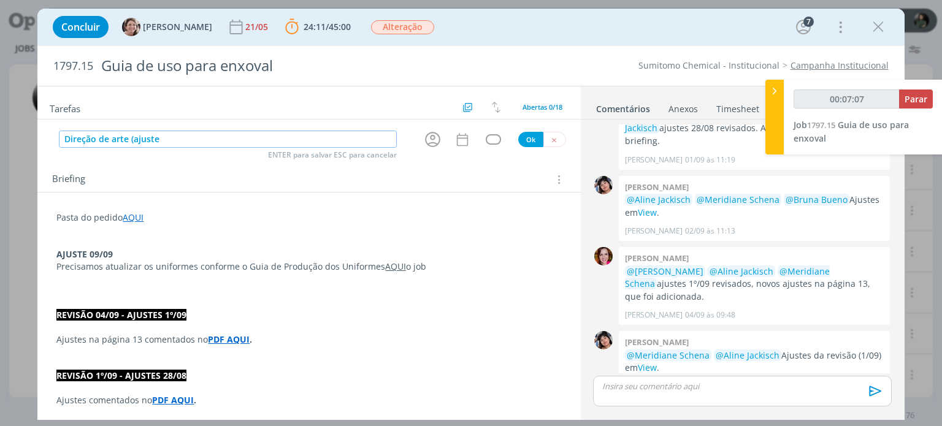
type input "Direção de arte (ajustes"
type input "00:07:08"
type input "Direção de arte (ajuste"
type input "00:07:09"
type input "Direção de arte (ajuste 0"
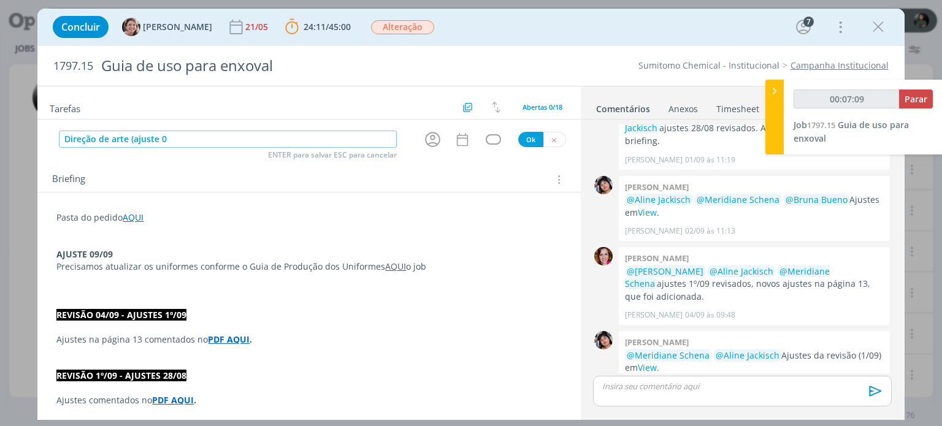
type input "00:07:10"
type input "Direção de arte (ajuste 090"
type input "00:07:11"
type input "Direção de arte (ajuste 09"
type input "00:07:12"
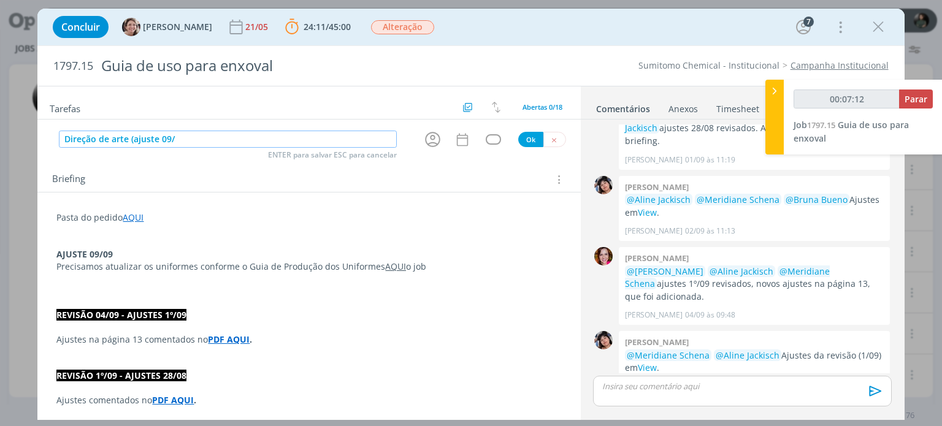
type input "Direção de arte (ajuste 09/0"
type input "00:07:13"
type input "Direção de arte (ajuste 09/09"
type input "00:07:15"
type input "Direção de arte (ajuste 09/09)"
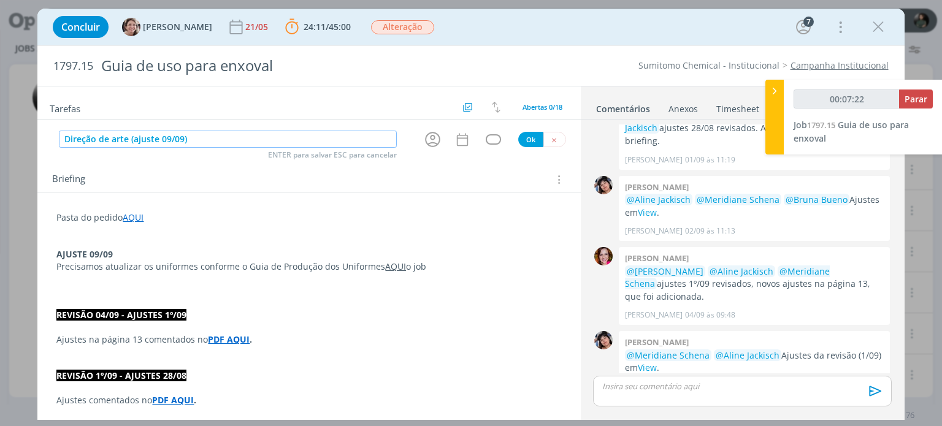
type input "00:07:23"
click at [427, 137] on icon "dialog" at bounding box center [432, 139] width 19 height 19
type input "Direção de arte (ajuste 09/09)"
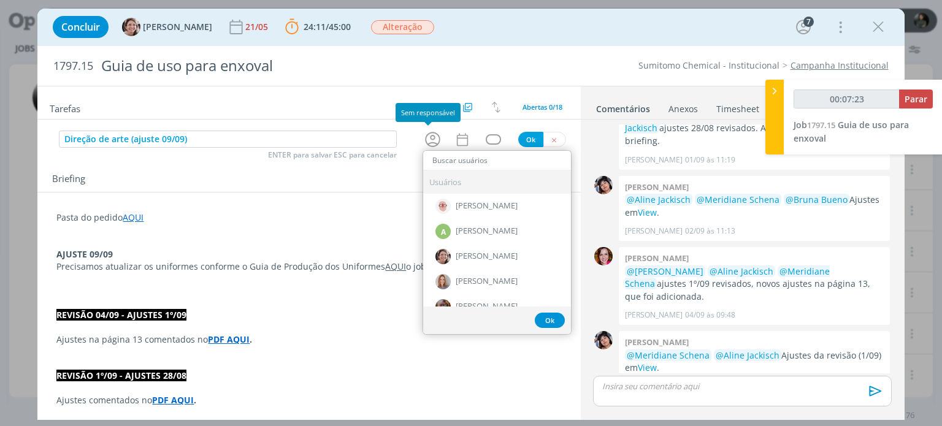
type input "00:07:24"
type input "eli"
type input "00:07:25"
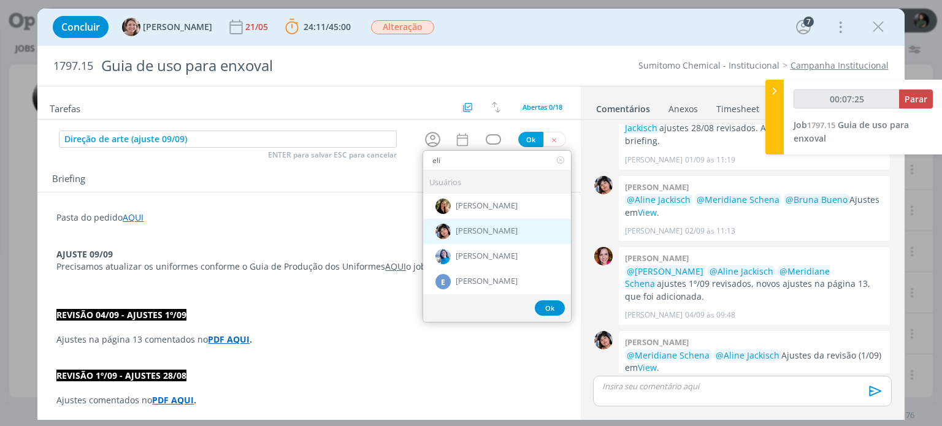
type input "eli"
click at [495, 227] on span "[PERSON_NAME]" at bounding box center [487, 232] width 62 height 10
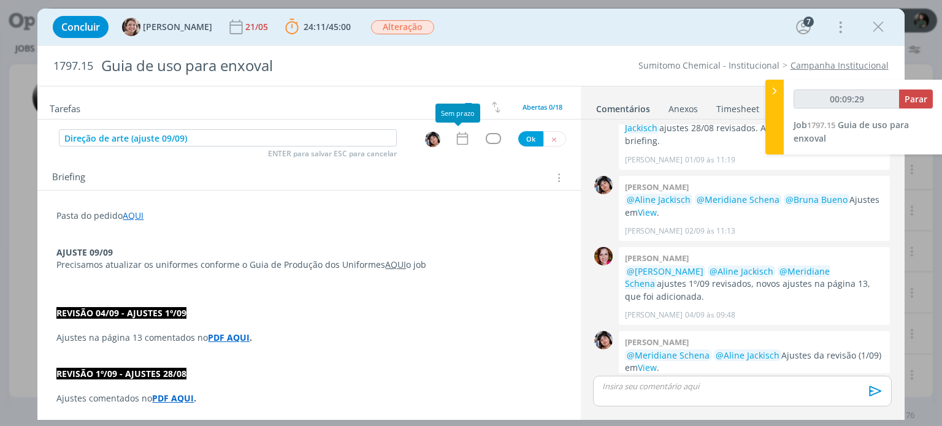
click at [457, 142] on icon "dialog" at bounding box center [463, 139] width 16 height 16
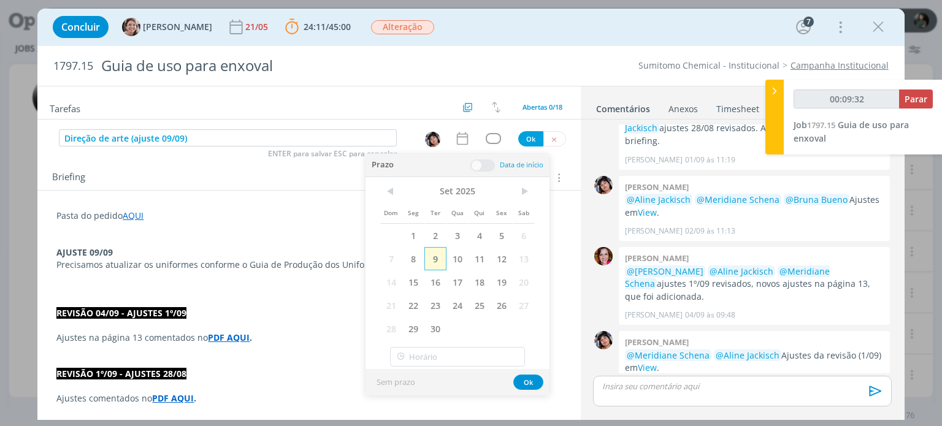
click at [436, 260] on span "9" at bounding box center [436, 258] width 22 height 23
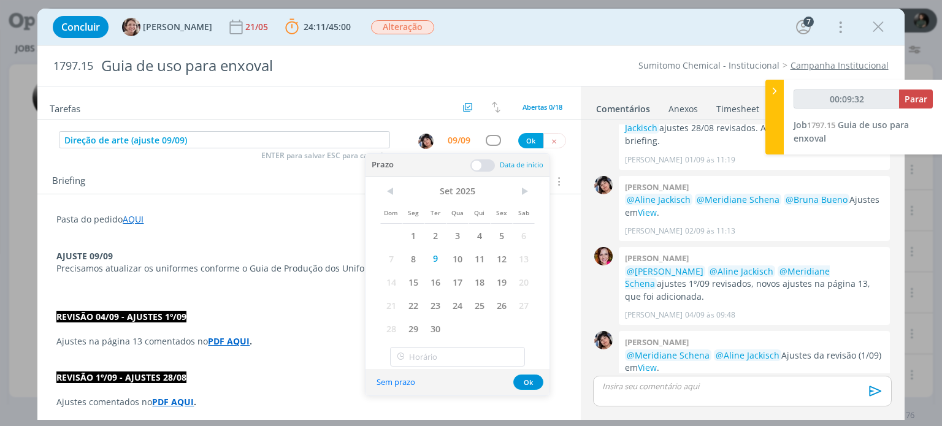
click at [490, 169] on span at bounding box center [483, 166] width 25 height 12
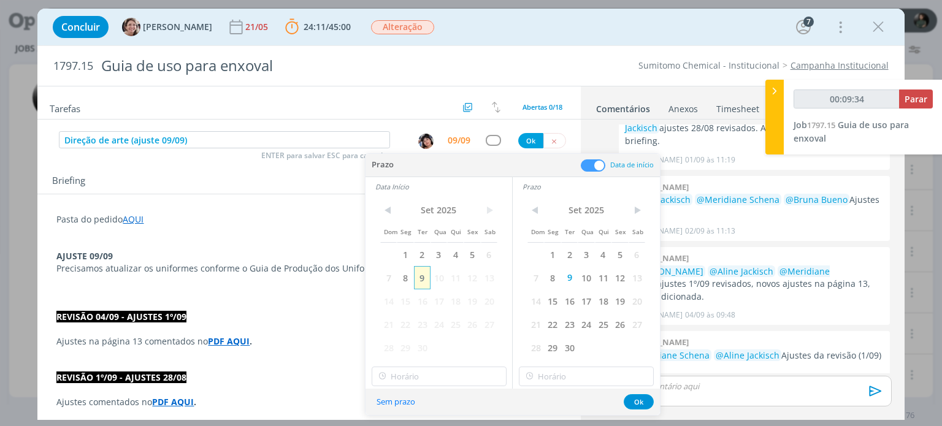
type input "00:09:35"
click at [427, 282] on span "9" at bounding box center [422, 277] width 17 height 23
type input "12:00"
click at [434, 374] on input "12:00" at bounding box center [439, 377] width 135 height 20
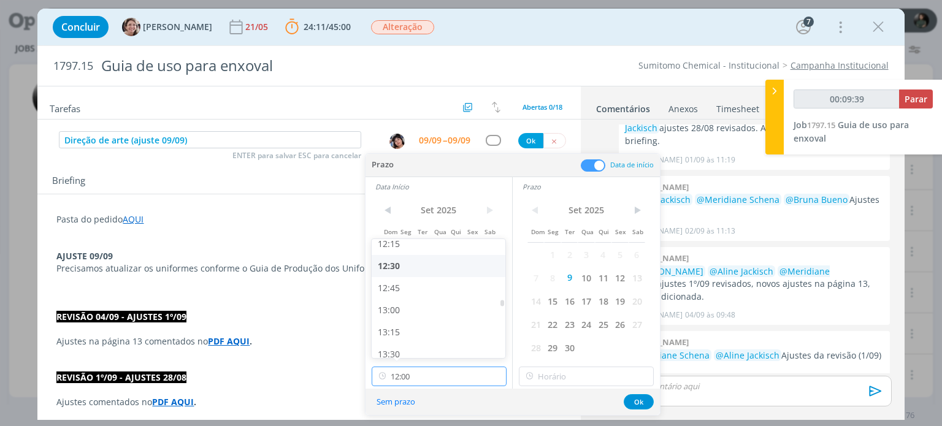
scroll to position [1090, 0]
type input "00:09:41"
click at [402, 304] on div "13:00" at bounding box center [440, 309] width 137 height 22
type input "13:00"
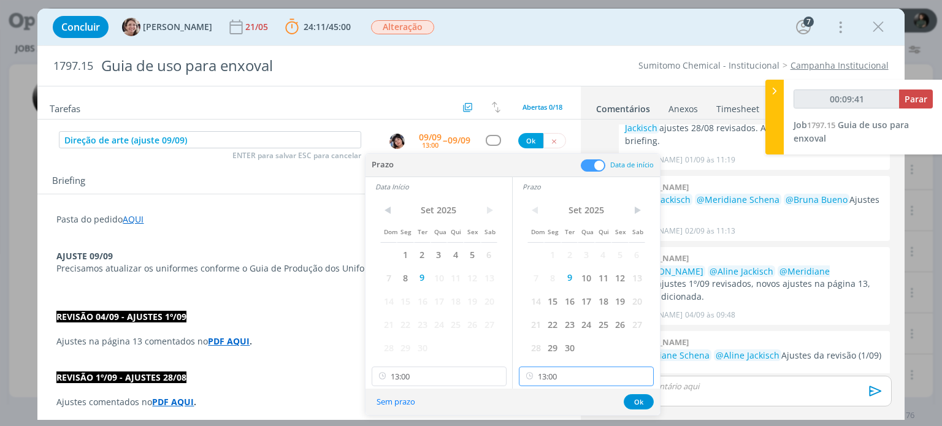
click at [558, 376] on input "13:00" at bounding box center [586, 377] width 135 height 20
type input "00:09:43"
click at [564, 326] on div "13:30" at bounding box center [588, 326] width 137 height 22
type input "13:30"
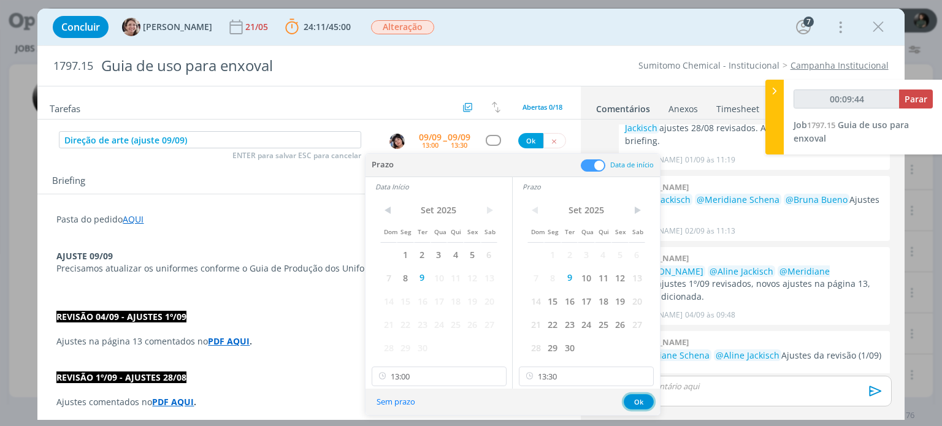
click at [638, 401] on button "Ok" at bounding box center [639, 402] width 30 height 15
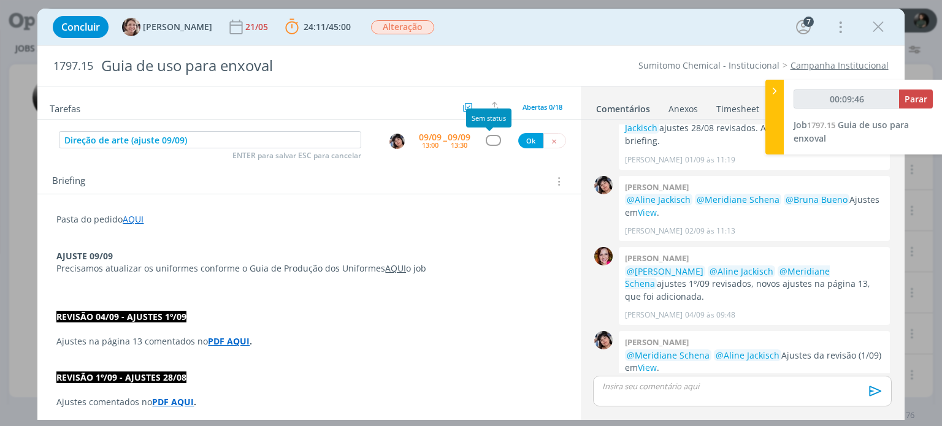
click at [486, 136] on div "dialog" at bounding box center [493, 140] width 15 height 10
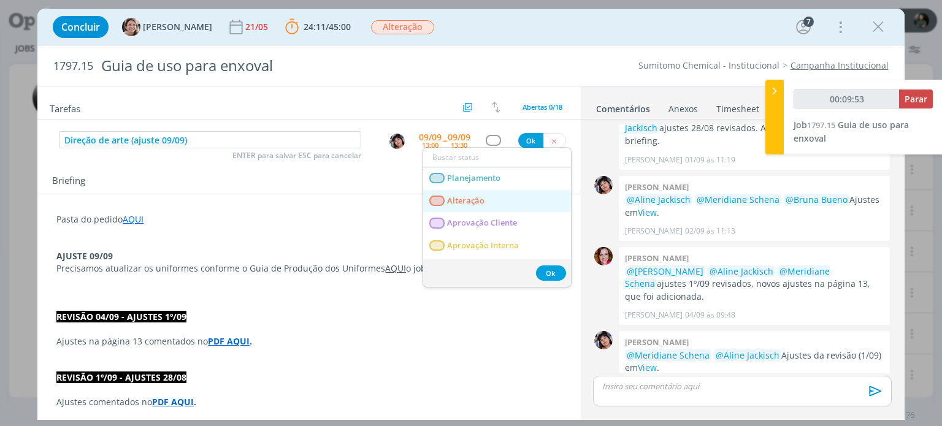
click at [487, 195] on link "Alteração" at bounding box center [497, 201] width 148 height 23
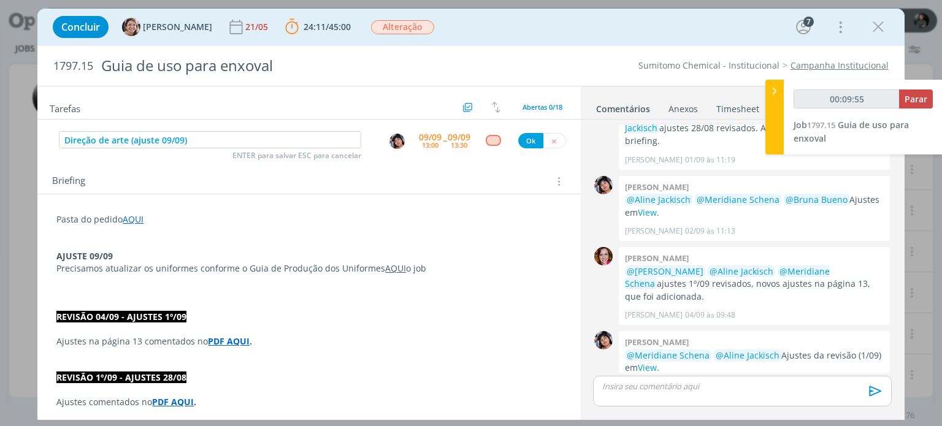
type input "00:09:56"
click at [523, 140] on button "Ok" at bounding box center [530, 140] width 25 height 15
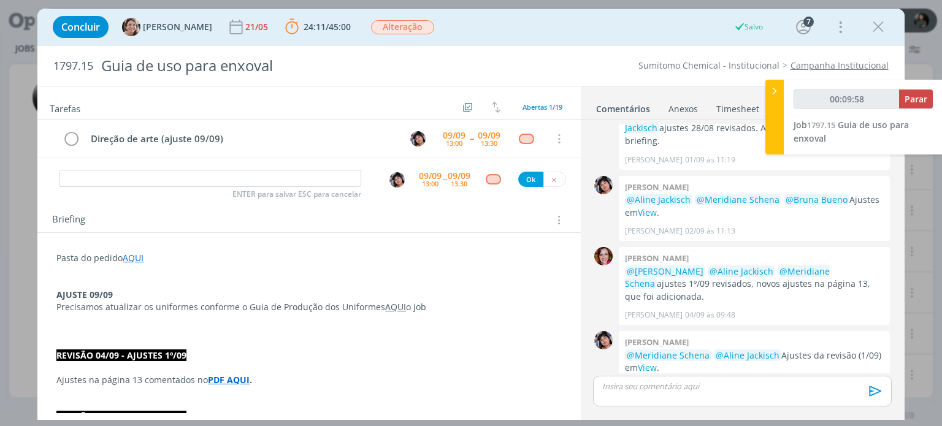
click at [444, 314] on p "dialog" at bounding box center [308, 320] width 505 height 12
click at [434, 315] on p "dialog" at bounding box center [309, 320] width 504 height 12
click at [426, 306] on p "Precisamos atualizar os uniformes conforme o Guia de Produção dos Uniformes AQU…" at bounding box center [309, 308] width 504 height 12
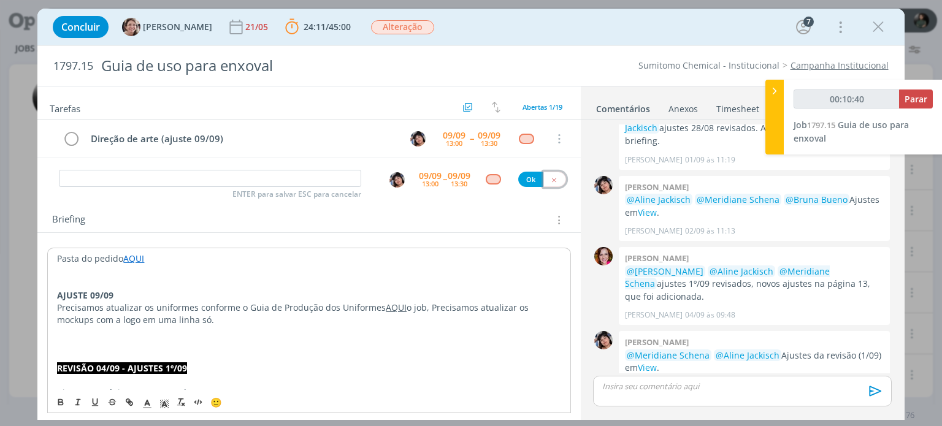
click at [556, 180] on button "dialog" at bounding box center [555, 179] width 23 height 15
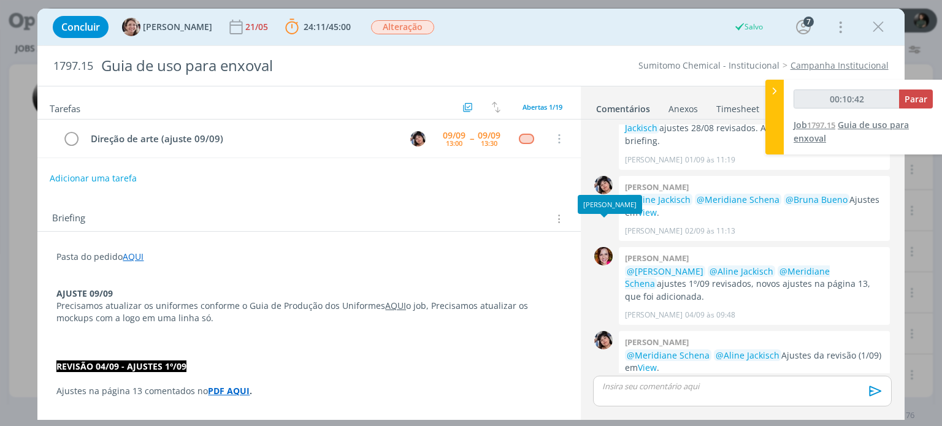
type input "00:10:43"
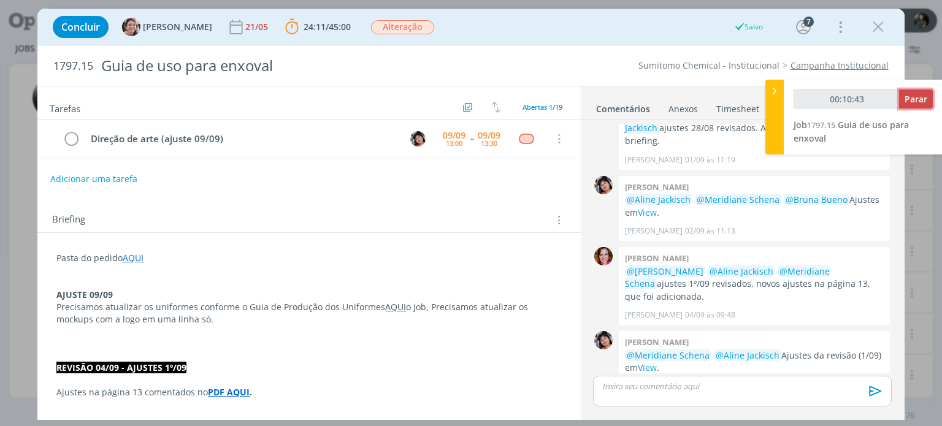
click at [909, 101] on span "Parar" at bounding box center [916, 99] width 23 height 12
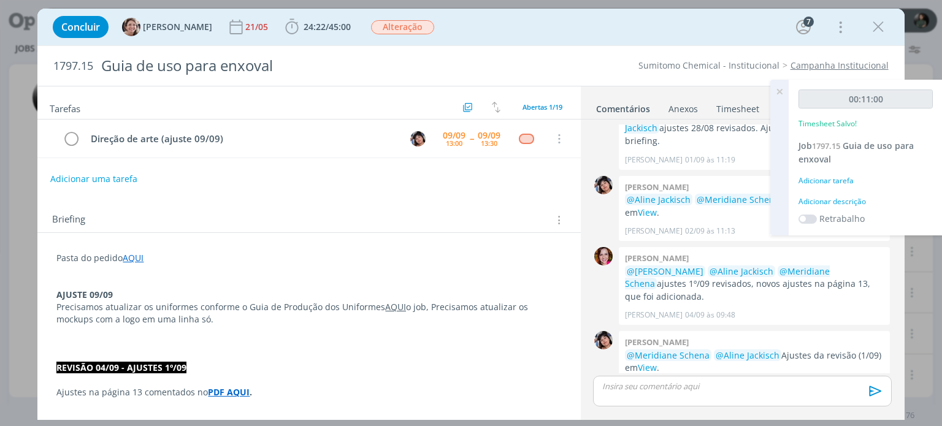
click at [866, 201] on div "Adicionar descrição" at bounding box center [866, 201] width 134 height 11
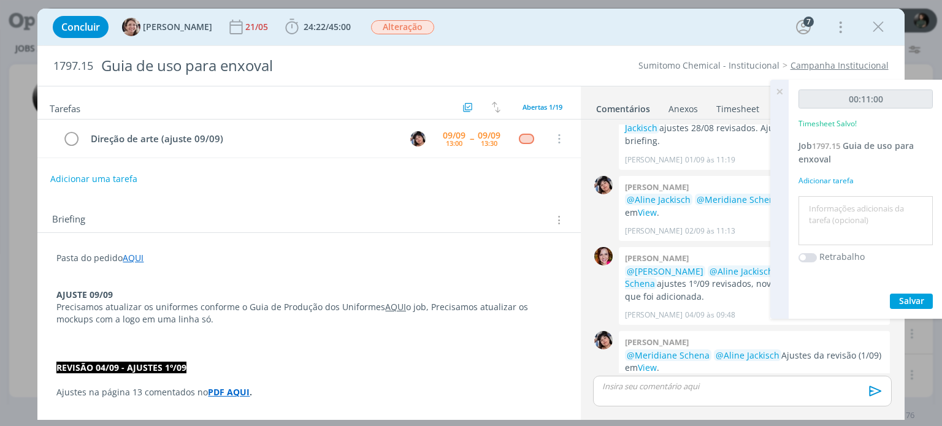
click at [830, 209] on textarea at bounding box center [866, 221] width 128 height 44
type textarea "Revisão dos ajustes e pauta para ajuste apontado pela cliente em outro job"
click at [906, 299] on span "Salvar" at bounding box center [911, 301] width 25 height 12
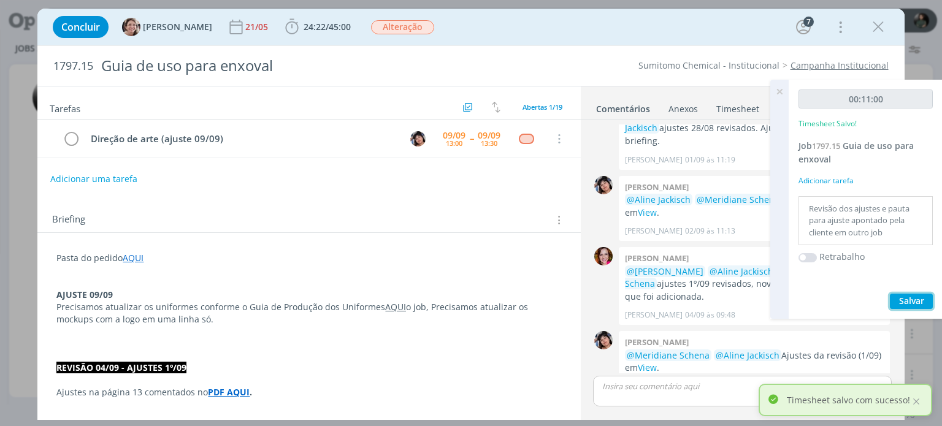
click at [912, 299] on span "Salvar" at bounding box center [911, 301] width 25 height 12
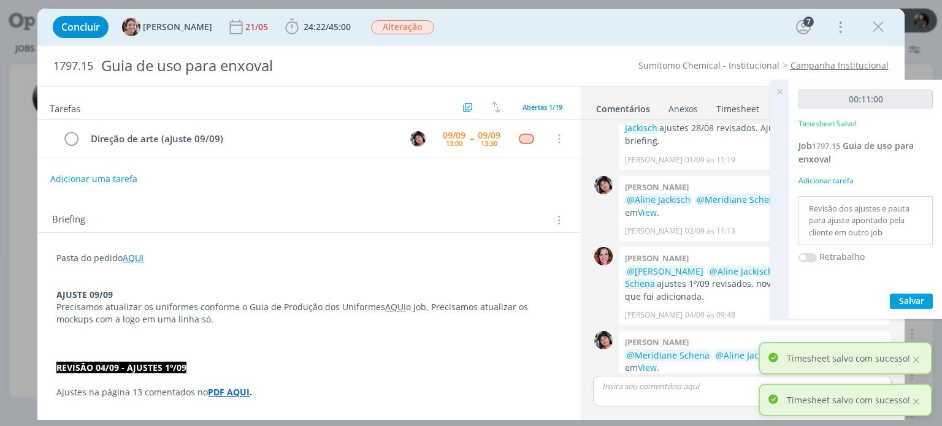
click at [776, 90] on icon at bounding box center [780, 92] width 22 height 24
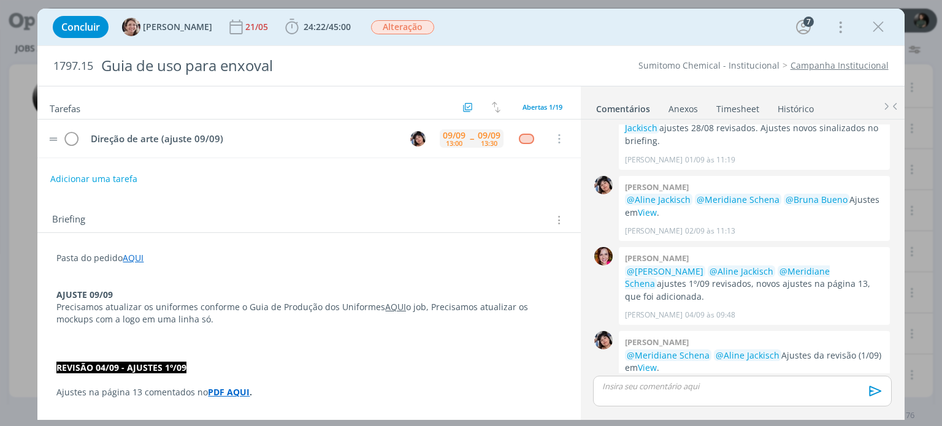
click at [470, 139] on span "--" at bounding box center [472, 138] width 4 height 9
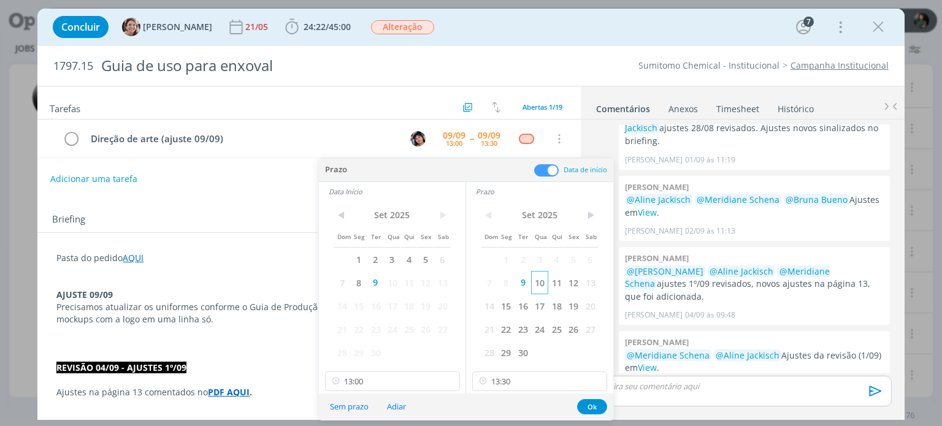
click at [541, 281] on span "10" at bounding box center [539, 282] width 17 height 23
click at [395, 283] on span "10" at bounding box center [392, 282] width 17 height 23
click at [509, 380] on input "13:30" at bounding box center [539, 382] width 135 height 20
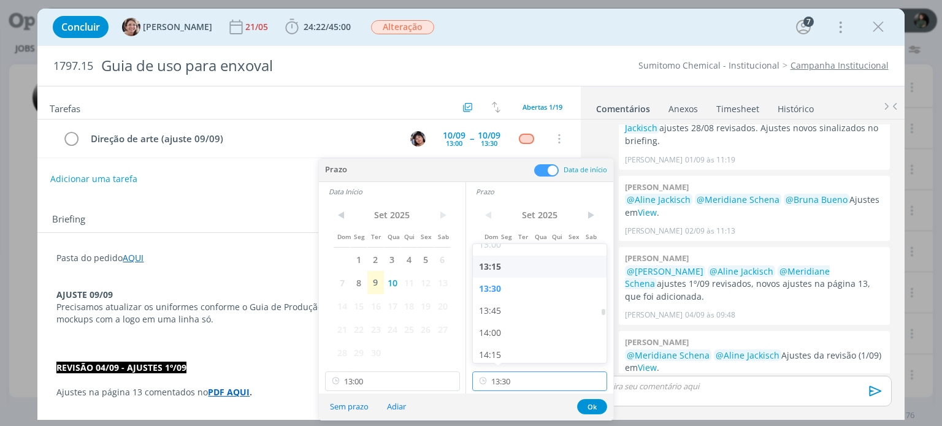
scroll to position [1161, 0]
click at [491, 326] on div "14:00" at bounding box center [541, 331] width 137 height 22
type input "14:00"
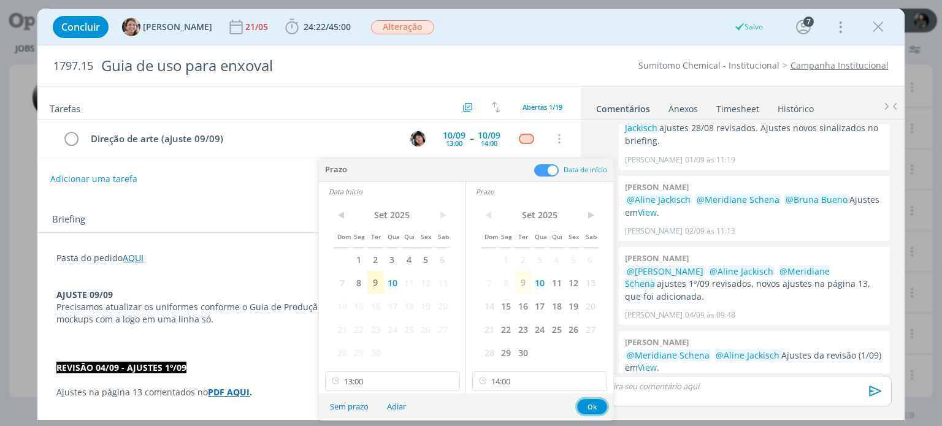
click at [595, 407] on button "Ok" at bounding box center [592, 406] width 30 height 15
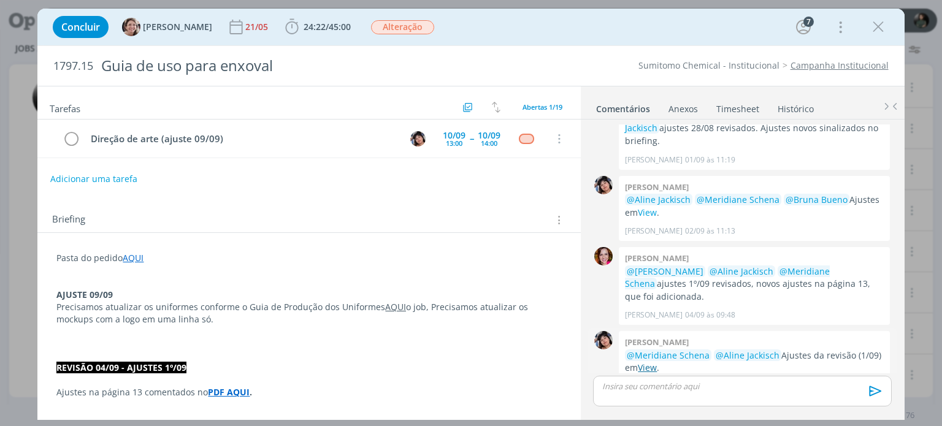
click at [653, 362] on link "View" at bounding box center [647, 368] width 19 height 12
click at [299, 33] on span "24:22 / 45:00" at bounding box center [318, 27] width 71 height 18
click at [734, 108] on link "Timesheet" at bounding box center [738, 107] width 44 height 18
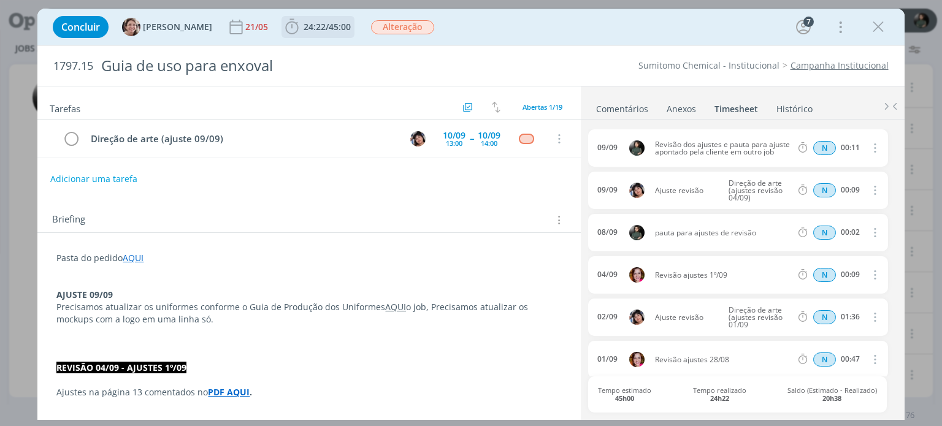
click at [304, 23] on span "24:22" at bounding box center [315, 27] width 22 height 12
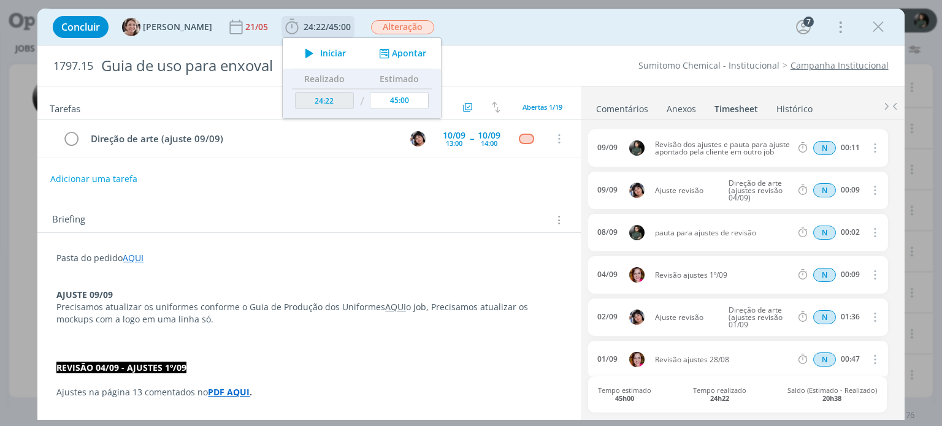
click at [320, 56] on span "Iniciar" at bounding box center [333, 53] width 26 height 9
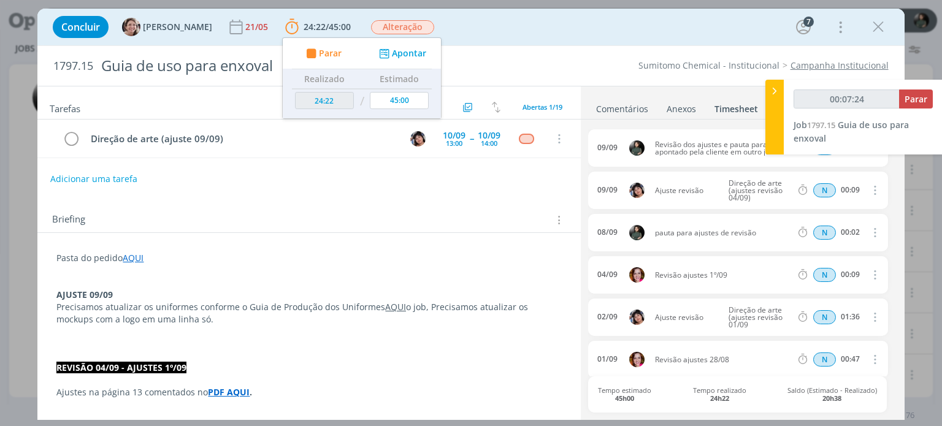
type input "00:07:25"
drag, startPoint x: 924, startPoint y: 101, endPoint x: 893, endPoint y: 115, distance: 33.8
click at [924, 101] on span "Parar" at bounding box center [916, 99] width 23 height 12
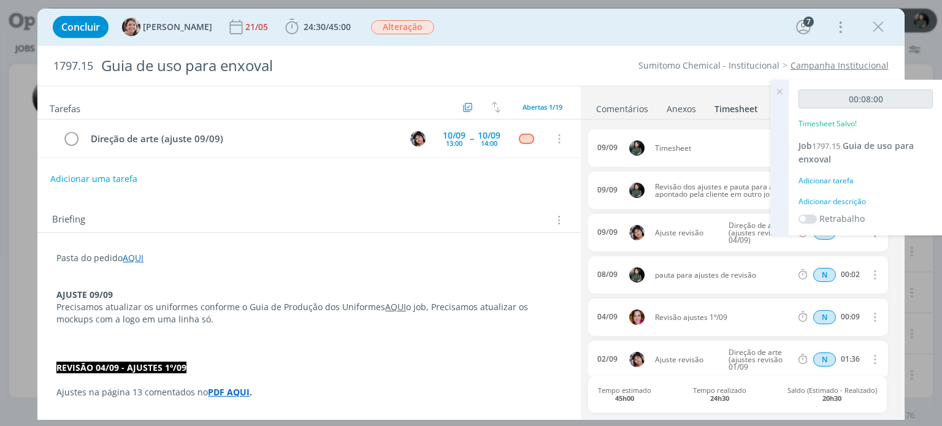
click at [850, 201] on div "Adicionar descrição" at bounding box center [866, 201] width 134 height 11
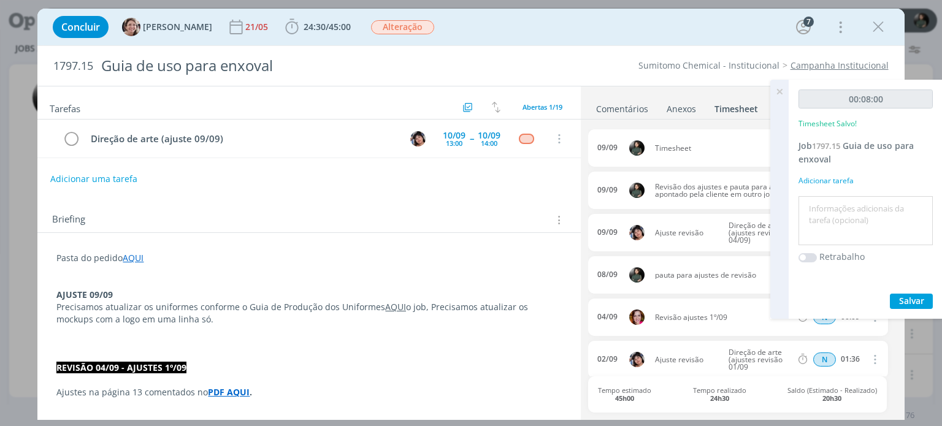
click at [837, 193] on div "00:08:00 Timesheet Salvo! Job 1797.15 Guia de uso para enxoval Adicionar tarefa…" at bounding box center [866, 199] width 154 height 239
click at [828, 205] on textarea at bounding box center [866, 221] width 128 height 44
type textarea "Envio do material para a cliente"
click at [915, 307] on button "Salvar" at bounding box center [911, 301] width 43 height 15
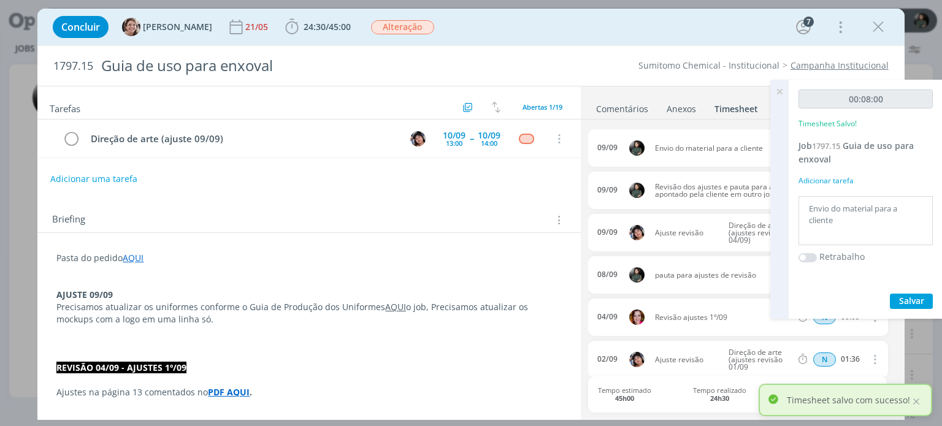
click at [775, 91] on icon at bounding box center [780, 92] width 22 height 24
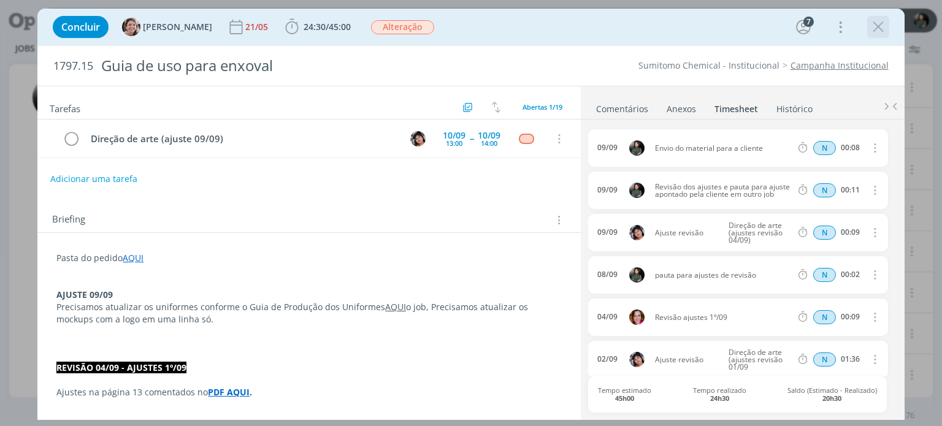
click at [887, 31] on button "dialog" at bounding box center [878, 27] width 18 height 18
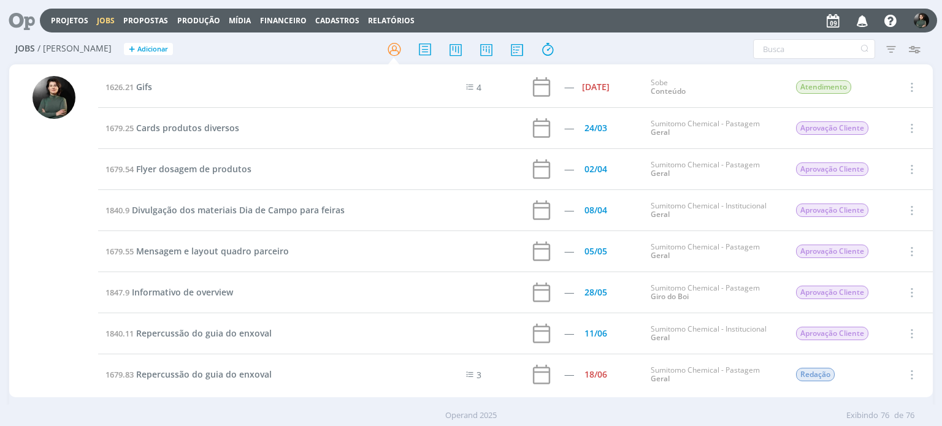
click at [860, 25] on icon "button" at bounding box center [862, 20] width 21 height 21
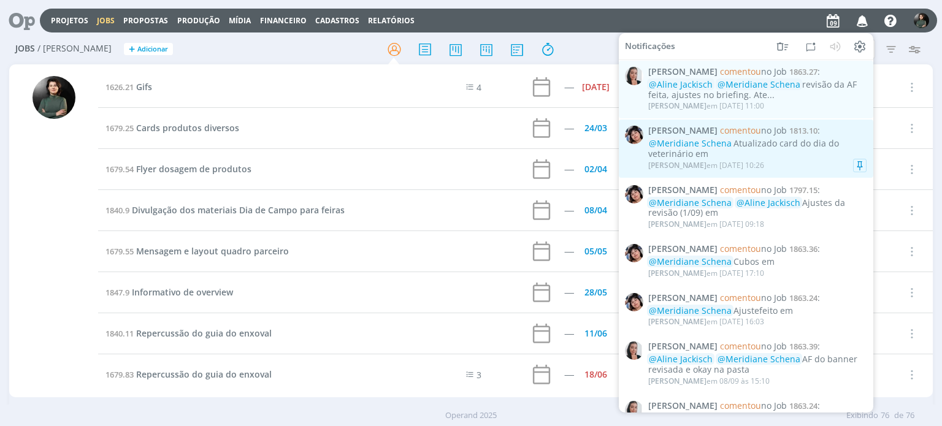
click at [815, 147] on div "@Meridiane Schena Atualizado card do dia do veterinário em" at bounding box center [758, 149] width 218 height 21
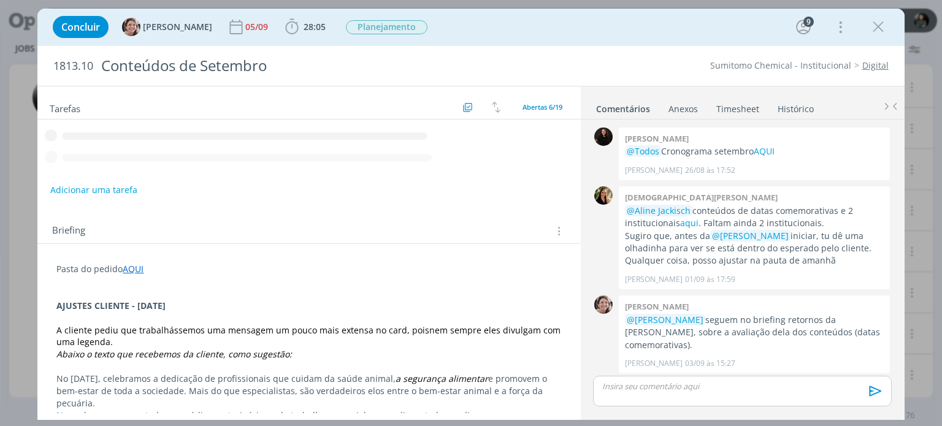
scroll to position [587, 0]
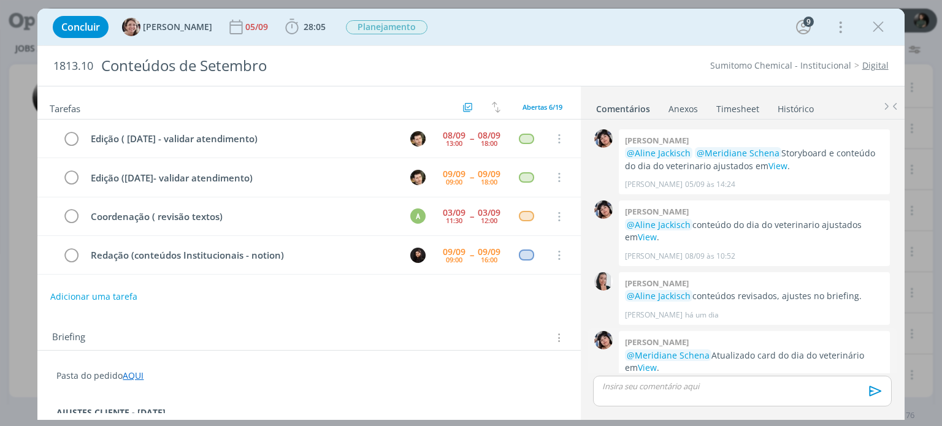
click at [655, 368] on div "Eliana hochscheidt @Meridiane Schena Atualizado card do dia do veterinário em V…" at bounding box center [754, 364] width 271 height 66
click at [648, 382] on p "dialog" at bounding box center [742, 386] width 279 height 11
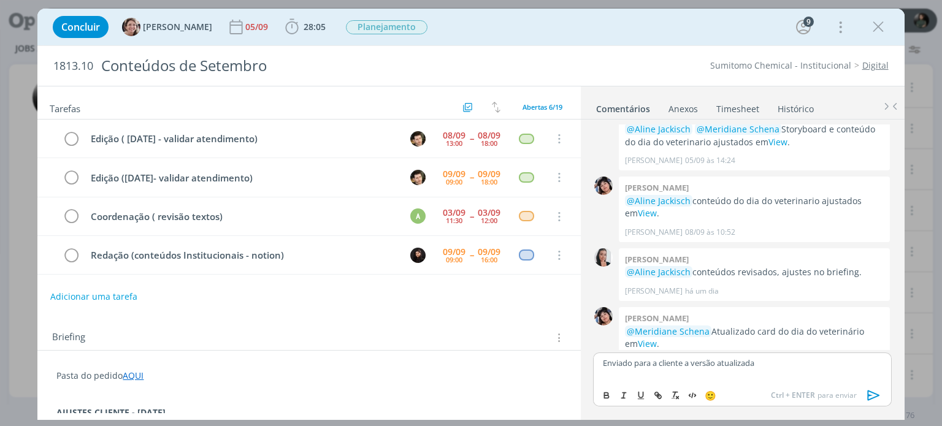
click at [871, 397] on icon "dialog" at bounding box center [874, 396] width 18 height 18
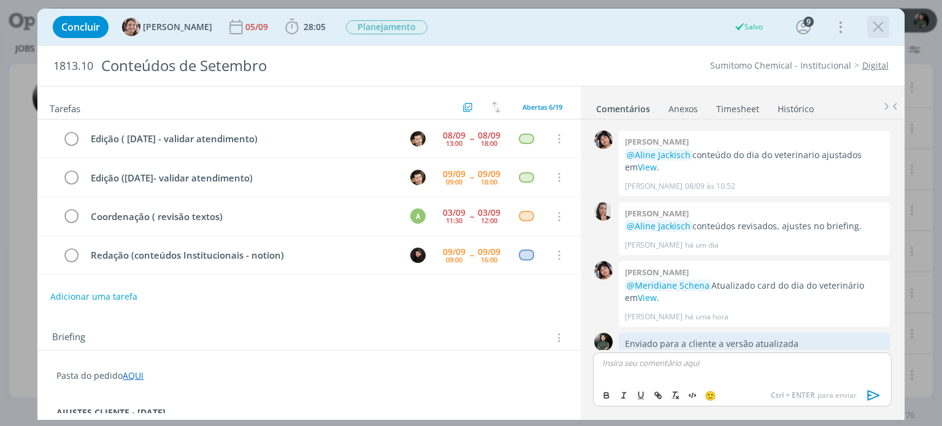
click at [876, 37] on div "dialog" at bounding box center [879, 27] width 22 height 22
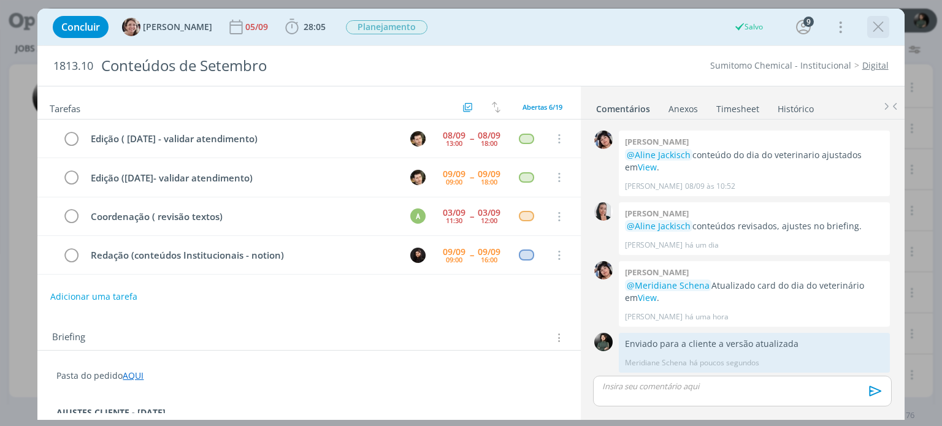
scroll to position [633, 0]
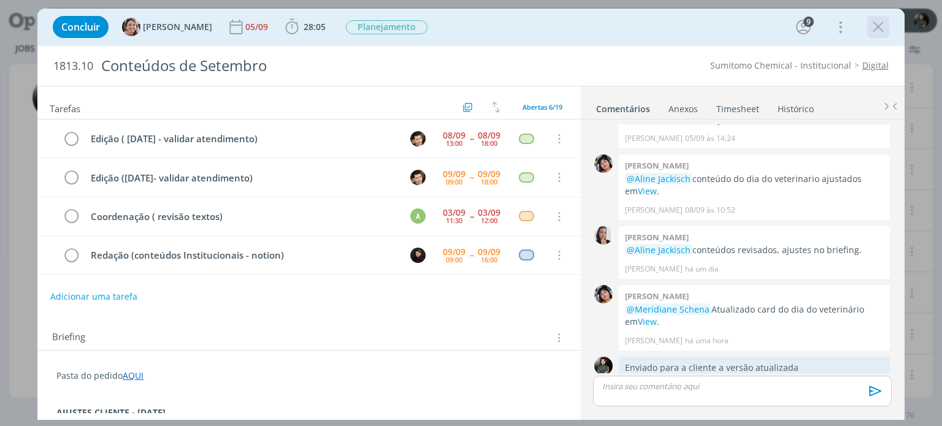
click at [886, 29] on icon "dialog" at bounding box center [878, 27] width 18 height 18
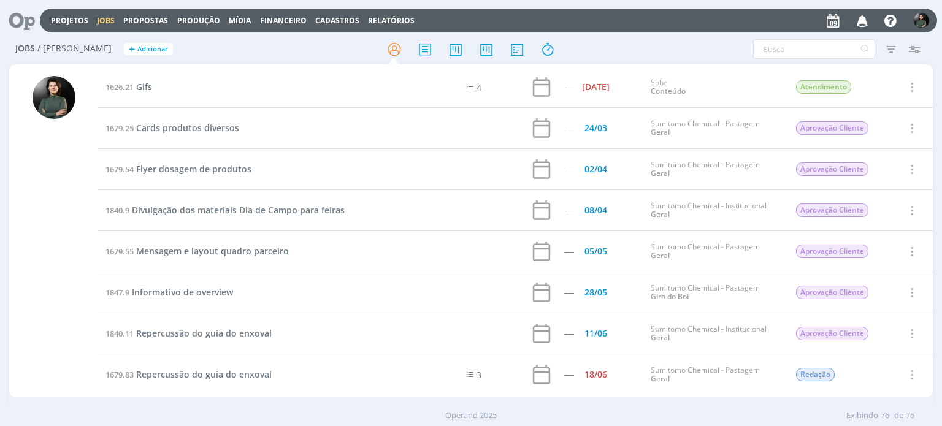
click at [865, 21] on icon "button" at bounding box center [862, 20] width 21 height 21
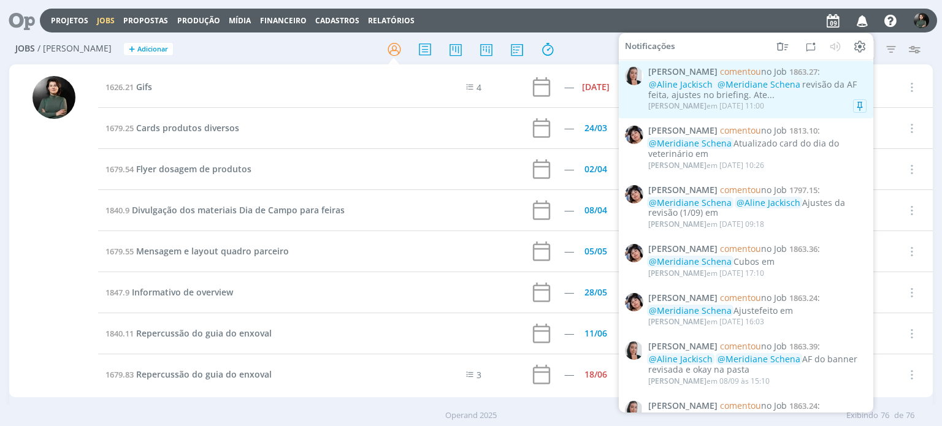
click at [806, 93] on div "@Aline Jackisch @Meridiane Schena revisão da AF feita, ajustes no briefing. Ate…" at bounding box center [758, 90] width 218 height 21
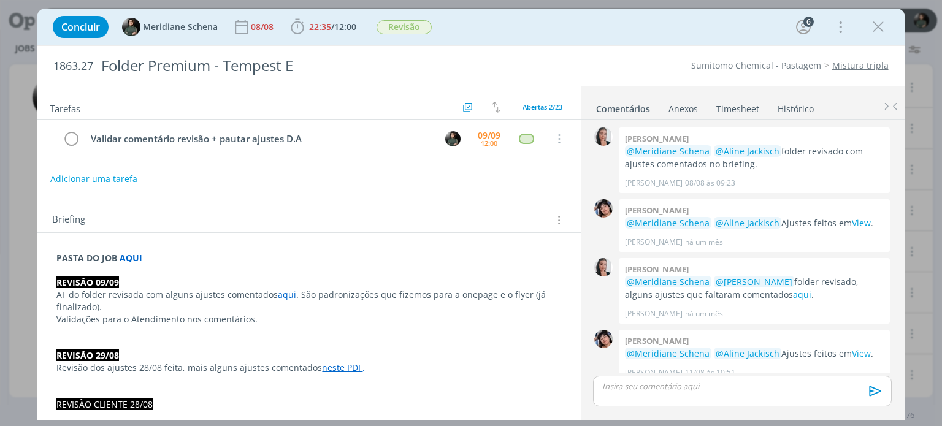
scroll to position [1267, 0]
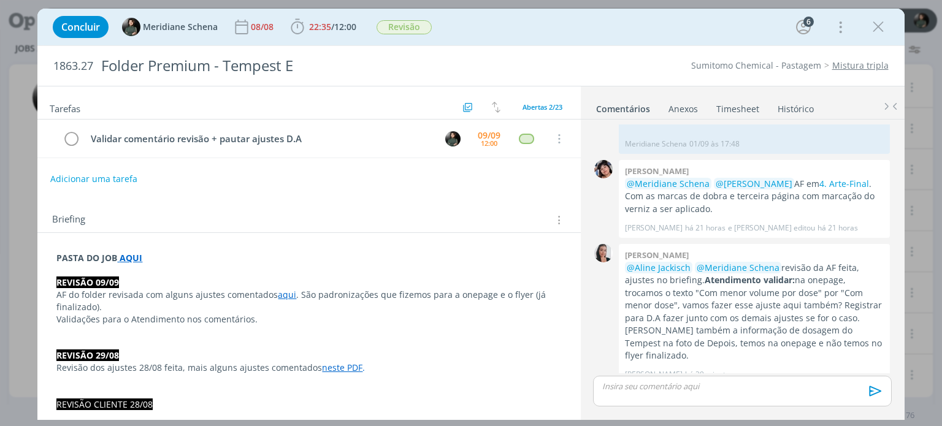
click at [278, 293] on link "aqui" at bounding box center [287, 295] width 18 height 12
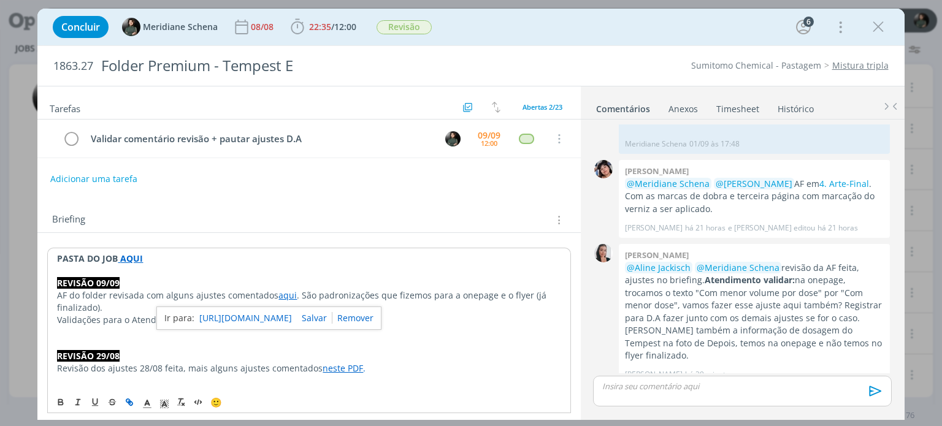
click at [283, 316] on link "https://sobeae.sharepoint.com/:b:/s/SOBEAE/EV-xanM3AWZKpSSNUm_72BMB93Cp8fl5ZhoP…" at bounding box center [245, 318] width 93 height 16
click at [306, 19] on icon "dialog" at bounding box center [297, 27] width 18 height 18
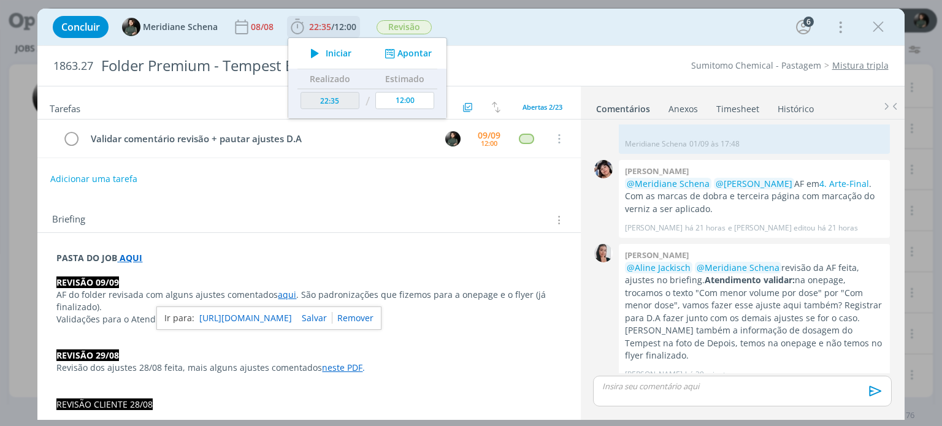
click at [342, 56] on span "Iniciar" at bounding box center [339, 53] width 26 height 9
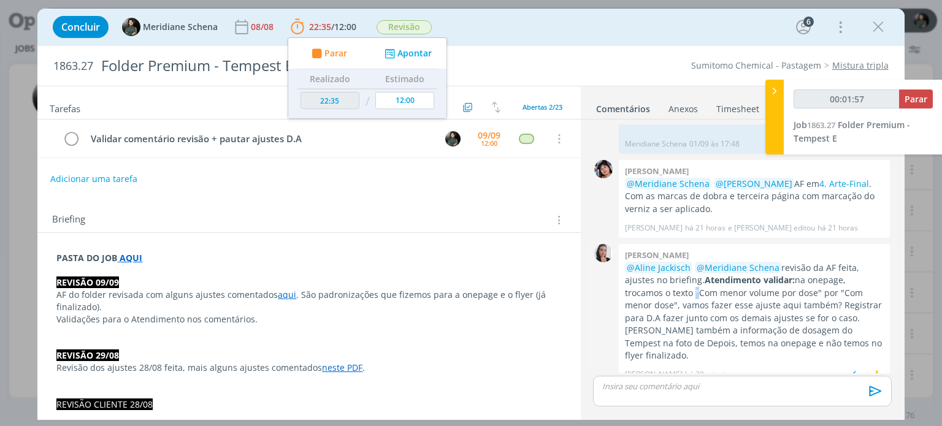
click at [647, 293] on p "@Aline Jackisch @Meridiane Schena revisão da AF feita, ajustes no briefing. Ate…" at bounding box center [754, 312] width 259 height 101
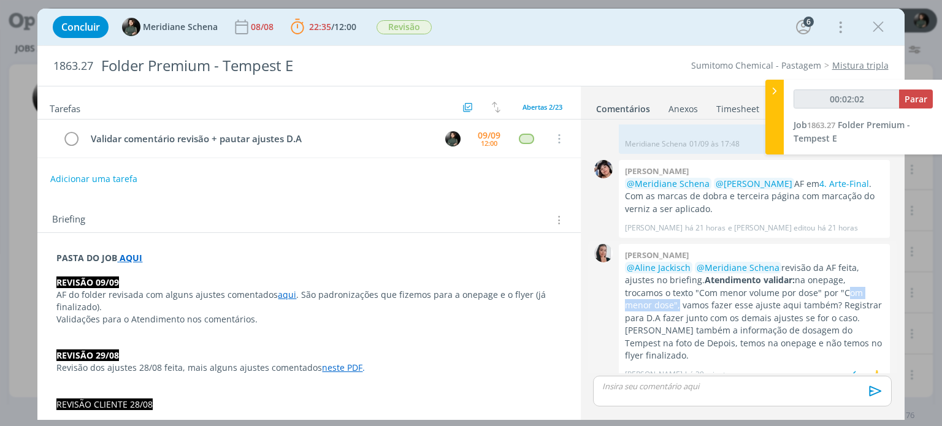
drag, startPoint x: 793, startPoint y: 291, endPoint x: 867, endPoint y: 289, distance: 74.3
click at [867, 289] on p "@Aline Jackisch @Meridiane Schena revisão da AF feita, ajustes no briefing. Ate…" at bounding box center [754, 312] width 259 height 101
copy p "Com menor dose""
click at [135, 258] on strong "AQUI" at bounding box center [131, 258] width 23 height 12
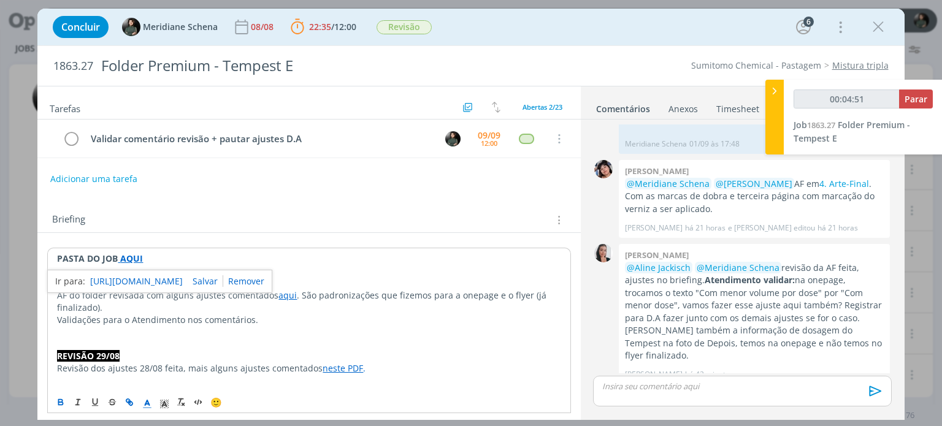
click at [152, 279] on link "https://sobeae.sharepoint.com/:f:/s/SOBEAE/Enjz5LuUS9tLoxVoReOymUUBkep8bZ6h4tYQ…" at bounding box center [136, 282] width 93 height 16
click at [162, 279] on link "https://sobeae.sharepoint.com/:f:/s/SOBEAE/Enjz5LuUS9tLoxVoReOymUUBkep8bZ6h4tYQ…" at bounding box center [136, 282] width 93 height 16
click at [313, 336] on p "dialog" at bounding box center [309, 332] width 504 height 12
click at [285, 281] on p "REVISÃO 09/09" at bounding box center [309, 283] width 504 height 12
click at [285, 291] on link "aqui" at bounding box center [288, 296] width 18 height 12
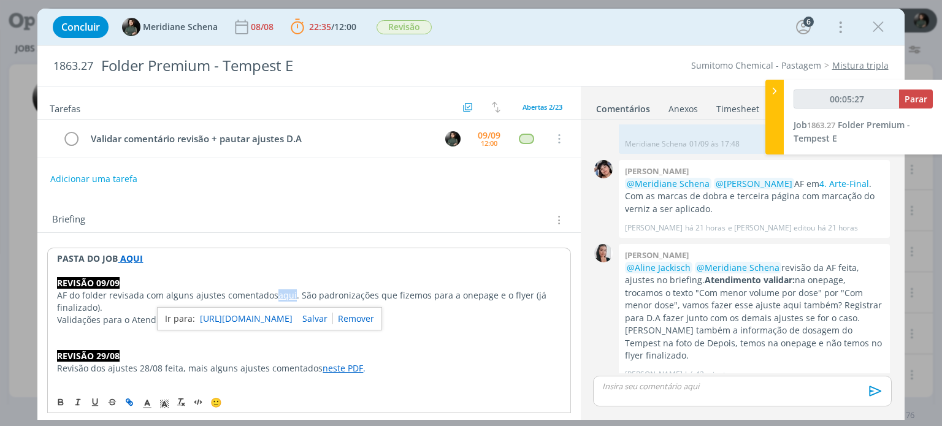
click at [284, 291] on link "aqui" at bounding box center [288, 296] width 18 height 12
click at [282, 298] on link "aqui" at bounding box center [288, 296] width 18 height 12
click at [374, 318] on link "dialog" at bounding box center [353, 319] width 41 height 12
click at [352, 318] on p "Validações para o Atendimento nos comentários." at bounding box center [309, 320] width 504 height 12
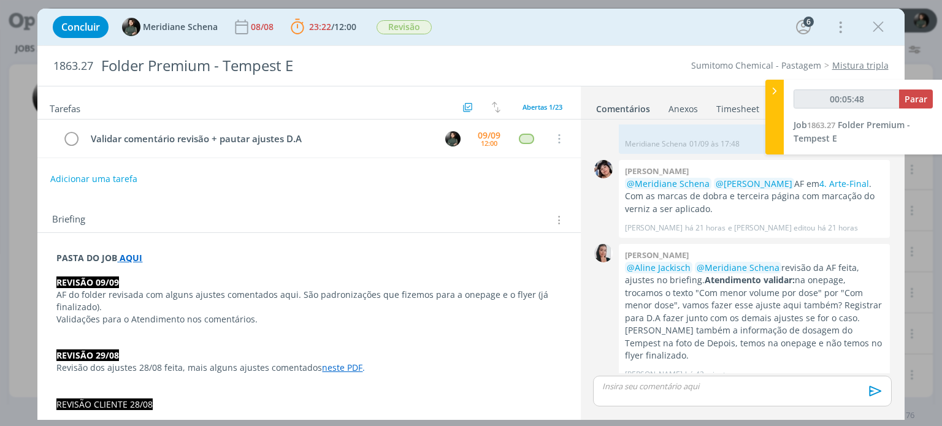
click at [291, 294] on p "AF do folder revisada com alguns ajustes comentados aqui. São padronizações que…" at bounding box center [308, 301] width 505 height 25
type input "00:05:49"
click at [277, 289] on p "AF do folder revisada com alguns ajustes comentados AQUI. São padronizações que…" at bounding box center [308, 301] width 505 height 25
drag, startPoint x: 274, startPoint y: 293, endPoint x: 294, endPoint y: 291, distance: 20.4
click at [294, 291] on p "AF do folder revisada com alguns ajustes comentados AQUI. São padronizações que…" at bounding box center [308, 301] width 505 height 25
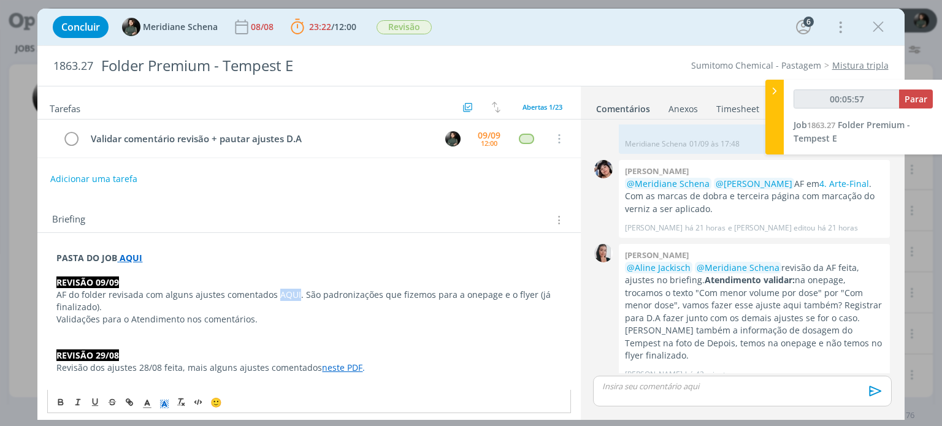
type input "00:05:58"
click at [125, 406] on icon "dialog" at bounding box center [130, 403] width 10 height 10
type input "AQUI"
type input "00:06:00"
paste input "https://sobeae.sharepoint.com/:b:/s/SOBEAE/EV-xanM3AWZKpSSNUm_72BMB93Cp8fl5ZhoP…"
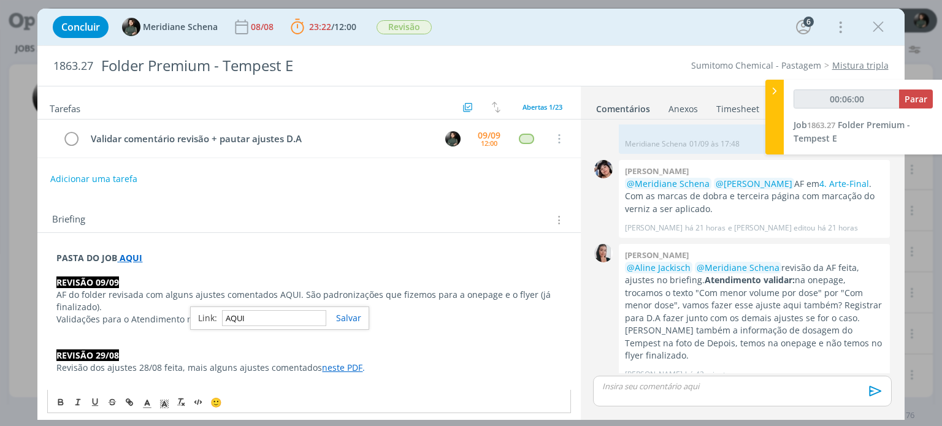
type input "https://sobeae.sharepoint.com/:b:/s/SOBEAE/EV-xanM3AWZKpSSNUm_72BMB93Cp8fl5ZhoP…"
type input "00:06:01"
type input "https://sobeae.sharepoint.com/:b:/s/SOBEAE/EV-xanM3AWZKpSSNUm_72BMB93Cp8fl5ZhoP…"
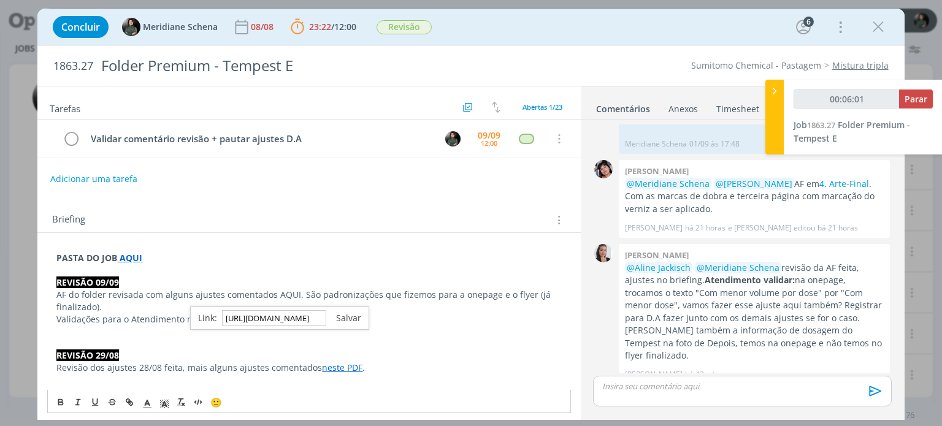
click at [355, 318] on link "dialog" at bounding box center [343, 318] width 35 height 12
click at [287, 293] on link "AQUI" at bounding box center [288, 295] width 21 height 12
click at [284, 317] on link "https://sobeae.sharepoint.com/:b:/s/SOBEAE/EV-xanM3AWZKpSSNUm_72BMB93Cp8fl5ZhoP…" at bounding box center [247, 318] width 93 height 16
click at [294, 282] on p "REVISÃO 09/09" at bounding box center [308, 283] width 505 height 12
click at [269, 318] on p "Validações para o Atendimento nos comentários." at bounding box center [308, 320] width 505 height 12
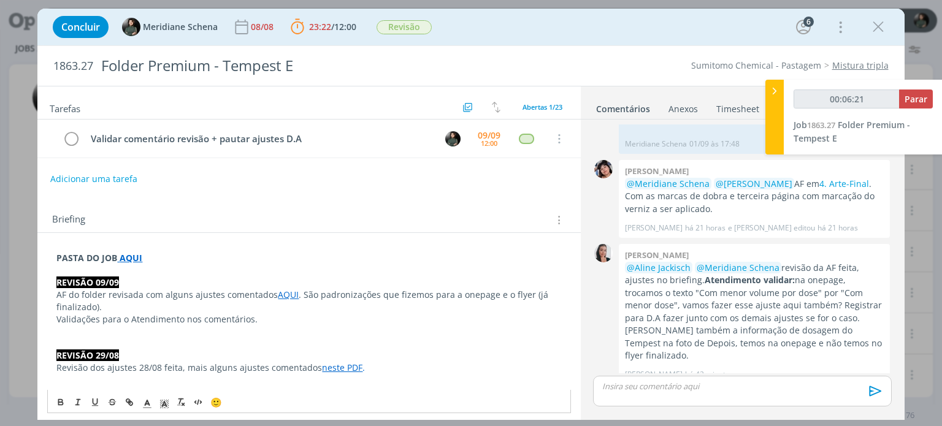
click at [258, 323] on p "Validações para o Atendimento nos comentários." at bounding box center [308, 320] width 505 height 12
click at [849, 366] on img "dialog" at bounding box center [858, 375] width 18 height 18
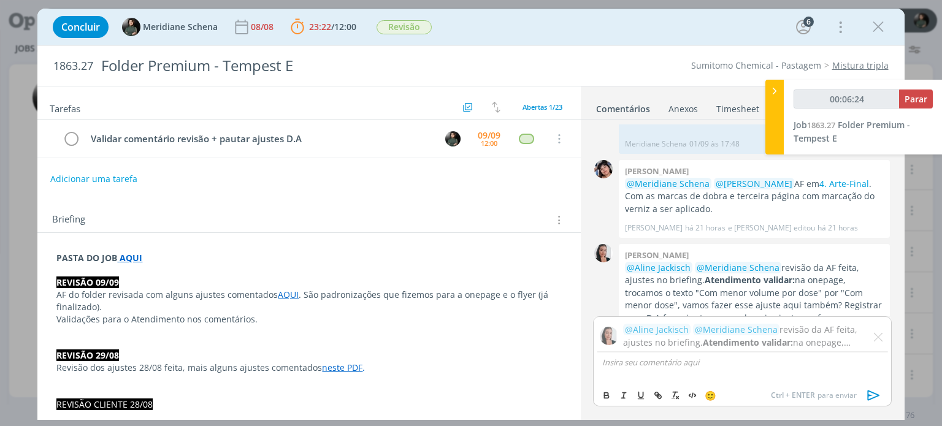
scroll to position [1324, 0]
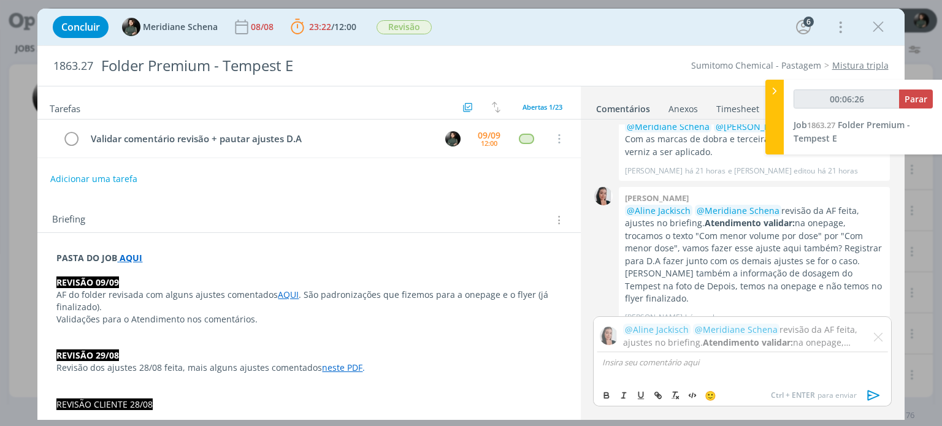
click at [659, 369] on div "dialog" at bounding box center [742, 368] width 298 height 31
type input "00:06:28"
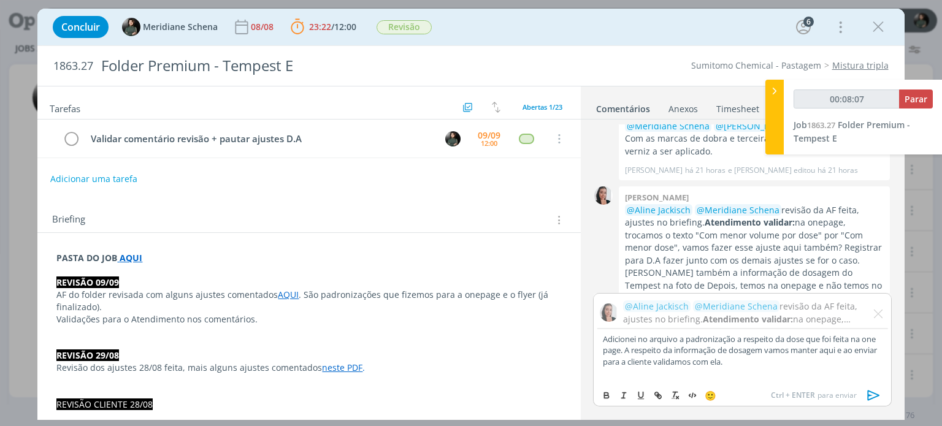
click at [866, 395] on icon "dialog" at bounding box center [874, 396] width 18 height 18
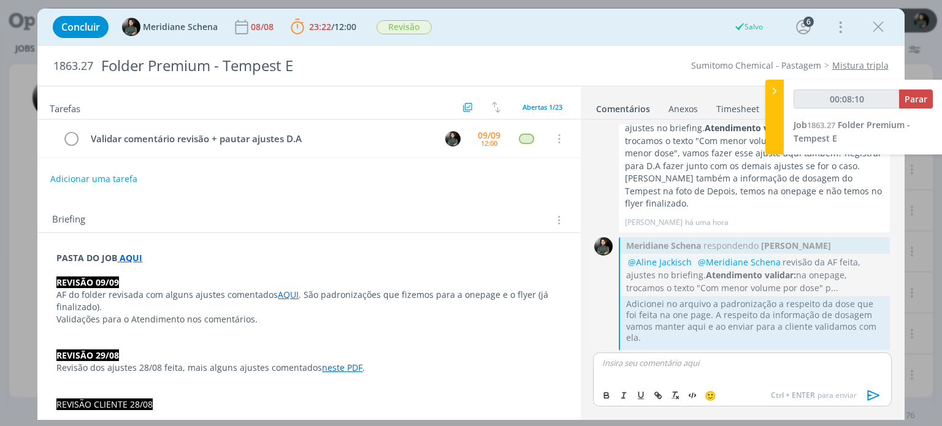
scroll to position [1425, 0]
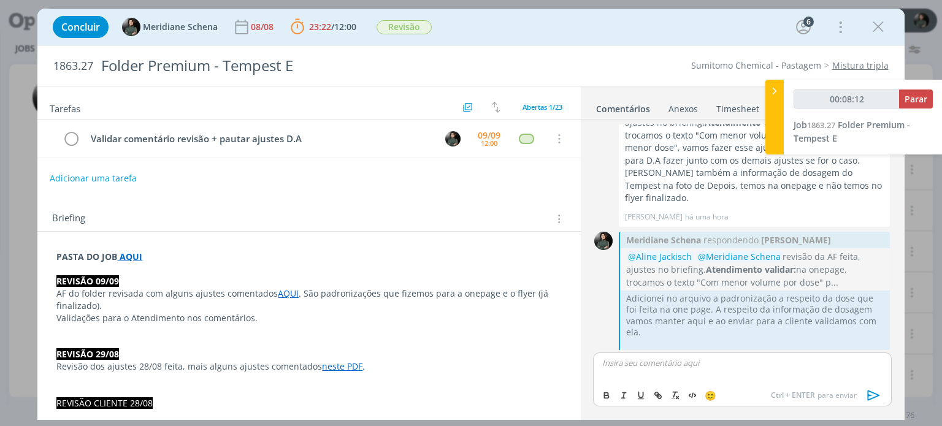
click at [113, 180] on button "Adicionar uma tarefa" at bounding box center [93, 178] width 87 height 21
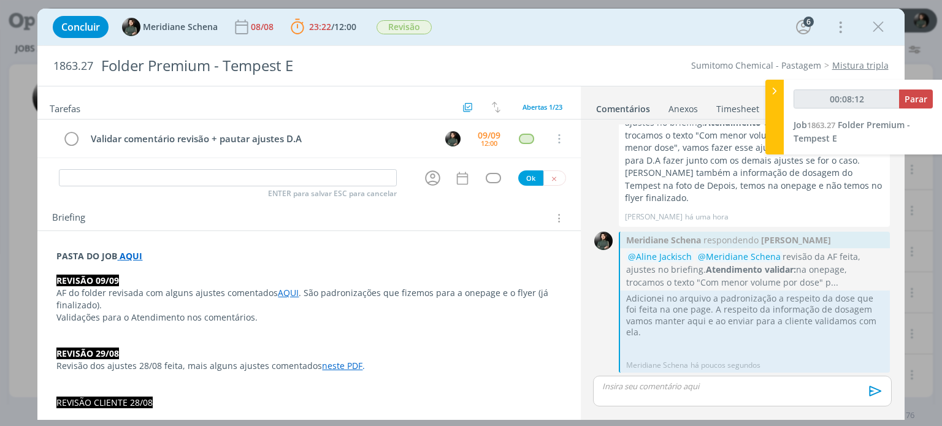
scroll to position [1401, 0]
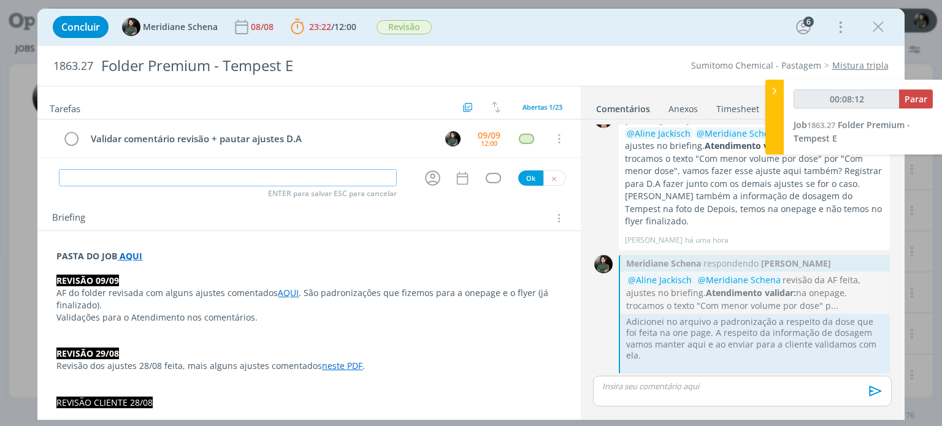
type input "00:08:13"
type input "Di"
type input "00:08:14"
type input "Direção"
type input "00:08:15"
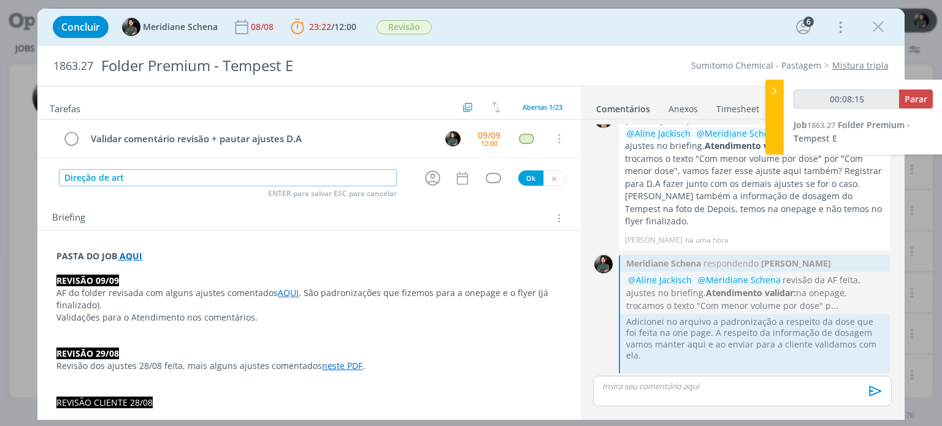
type input "Direção de arte"
type input "00:08:16"
type input "Direção de arte ("
type input "00:08:17"
type input "Direção de arte (ajustes"
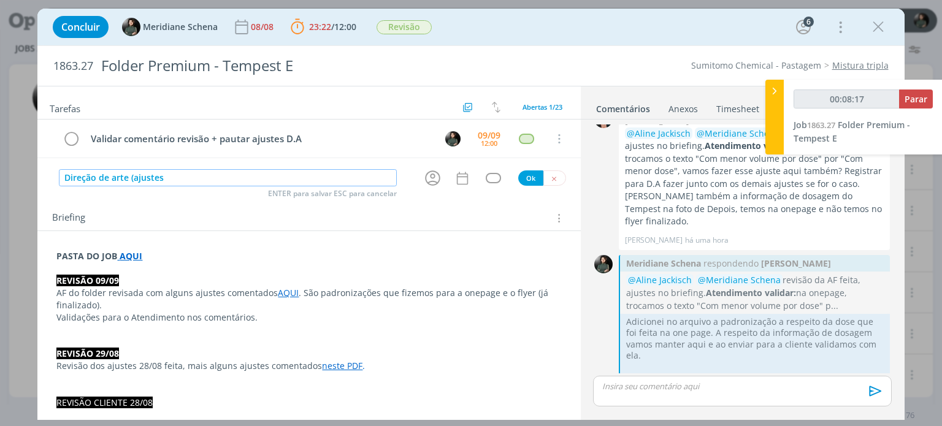
type input "00:08:18"
type input "Direção de arte (ajustes"
type input "00:08:20"
type input "Direção de arte (ajustes 09"
type input "00:08:21"
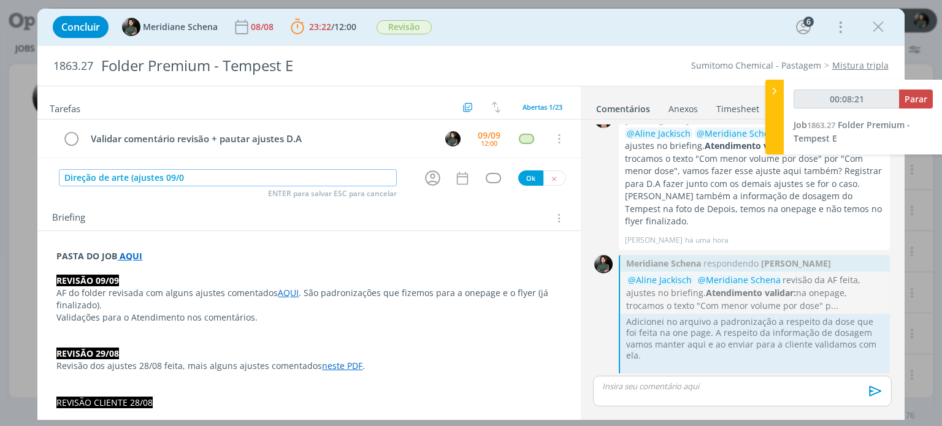
type input "Direção de arte (ajustes 09/09"
type input "00:08:22"
type input "Direção de arte (ajustes 09/09)"
type input "00:08:24"
click at [425, 175] on icon "dialog" at bounding box center [432, 178] width 19 height 19
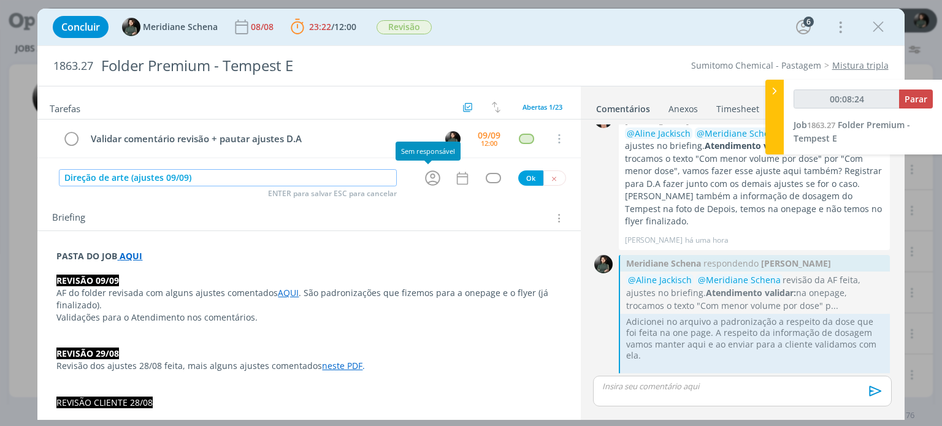
type input "Direção de arte (ajustes 09/09)"
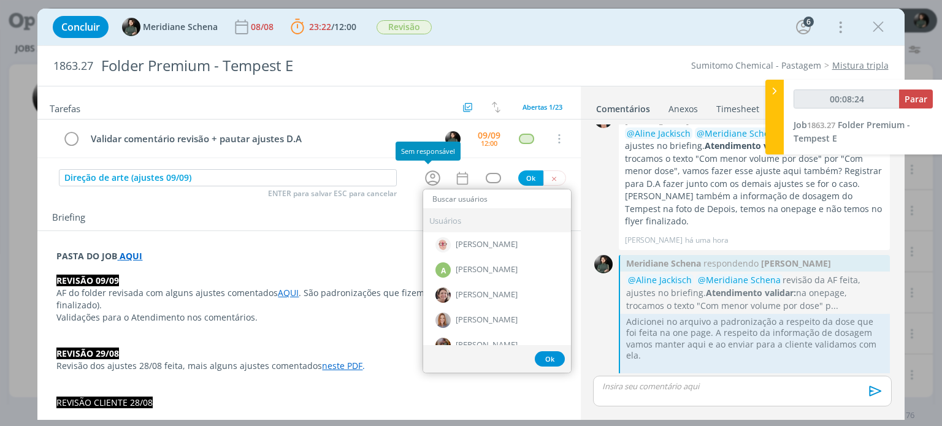
type input "00:08:25"
type input "el"
type input "00:08:26"
type input "eli"
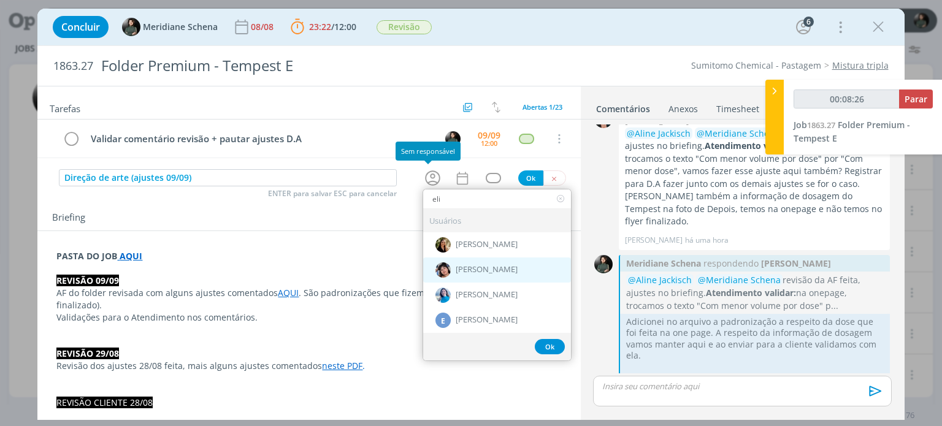
type input "00:08:27"
type input "eli"
click at [477, 266] on span "[PERSON_NAME]" at bounding box center [487, 271] width 62 height 10
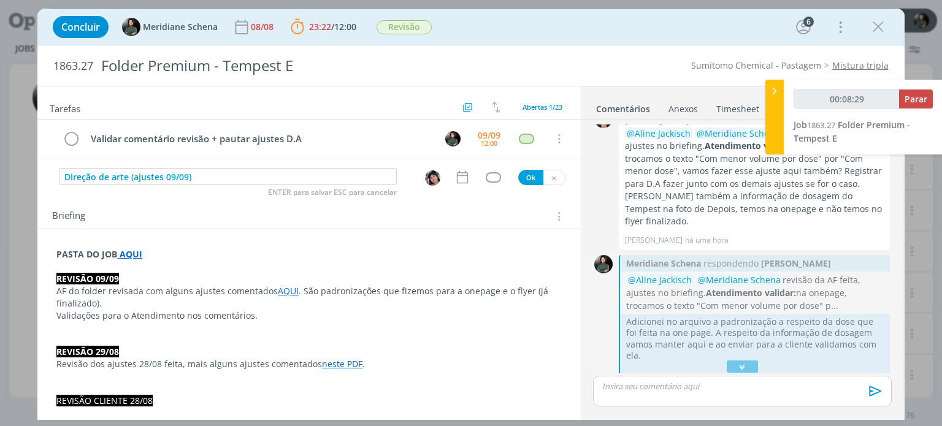
scroll to position [1279, 0]
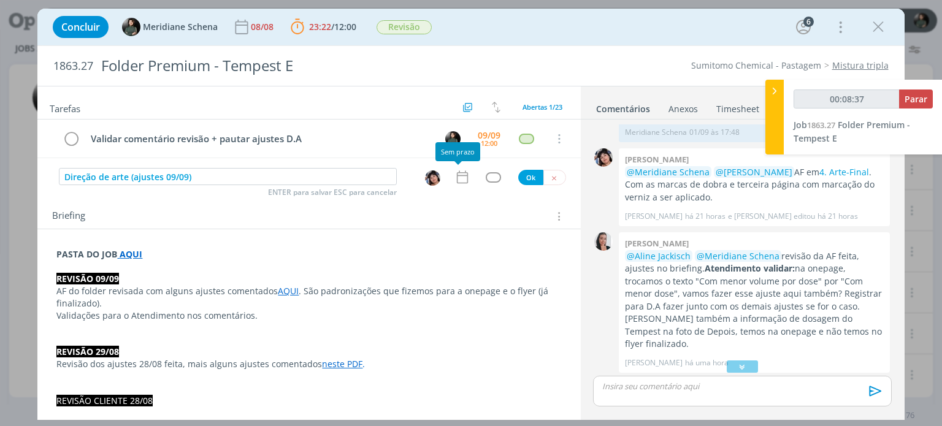
click at [455, 176] on icon "dialog" at bounding box center [463, 177] width 16 height 16
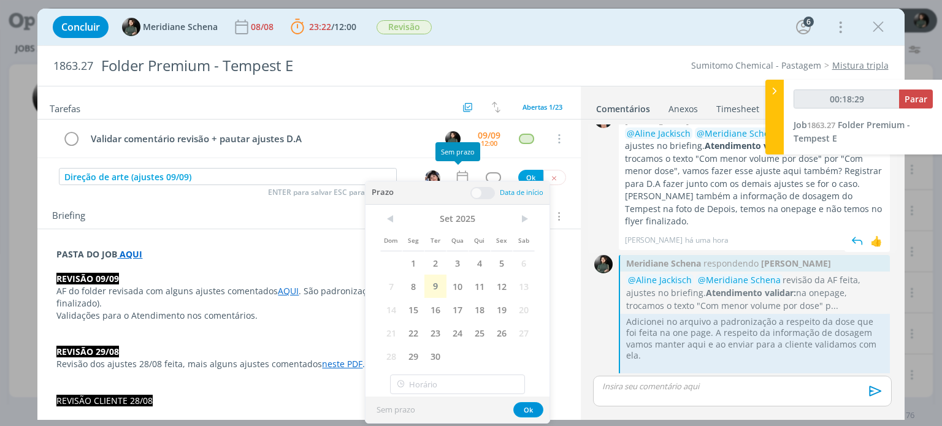
scroll to position [1401, 0]
type input "00:18:37"
click at [909, 95] on span "Parar" at bounding box center [916, 99] width 23 height 12
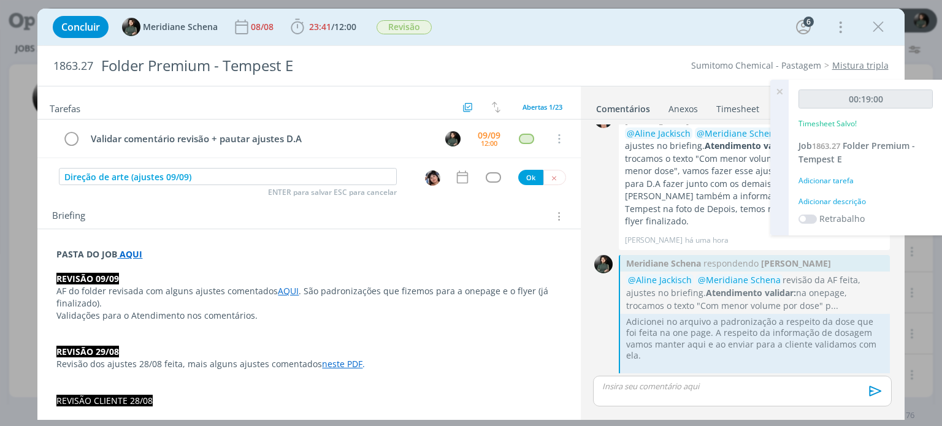
click at [828, 202] on div "Adicionar descrição" at bounding box center [866, 201] width 134 height 11
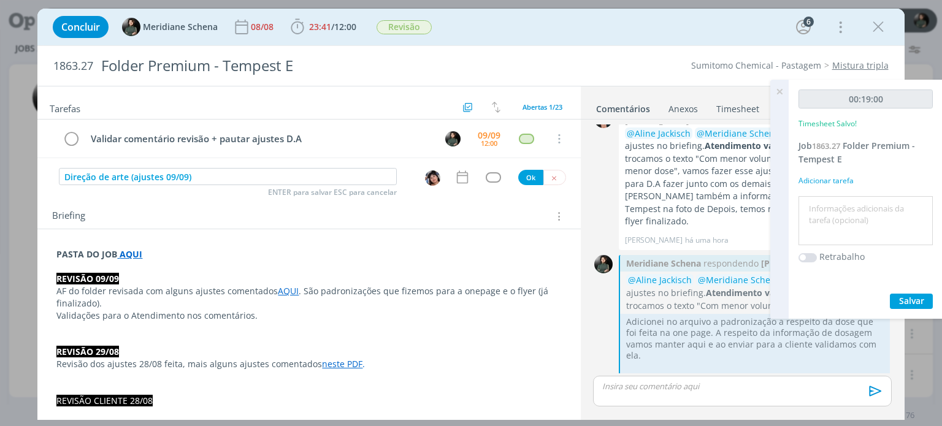
click at [828, 202] on textarea at bounding box center [866, 221] width 128 height 44
click at [831, 210] on textarea at bounding box center [866, 221] width 128 height 44
type textarea "P"
click at [849, 221] on textarea "Organização ajustes + pauta DA + envio para a cliente" at bounding box center [866, 221] width 128 height 44
type textarea "Organização ajustes + pauta DA + retorno para a cliente"
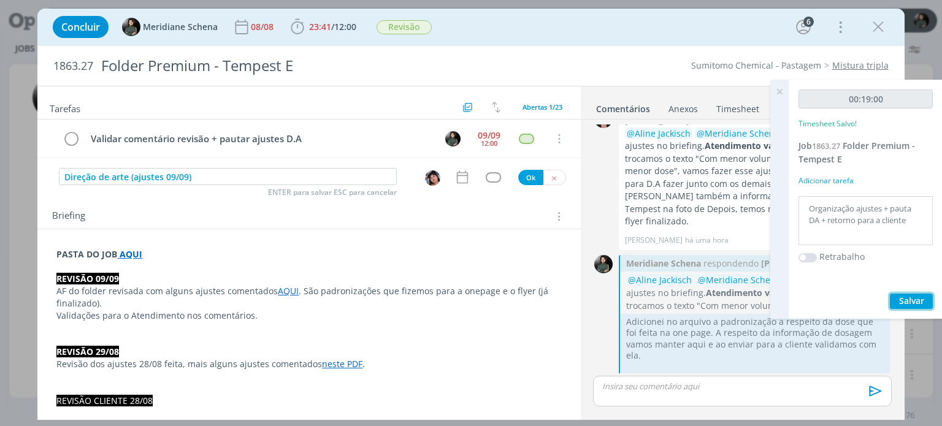
click at [905, 295] on span "Salvar" at bounding box center [911, 301] width 25 height 12
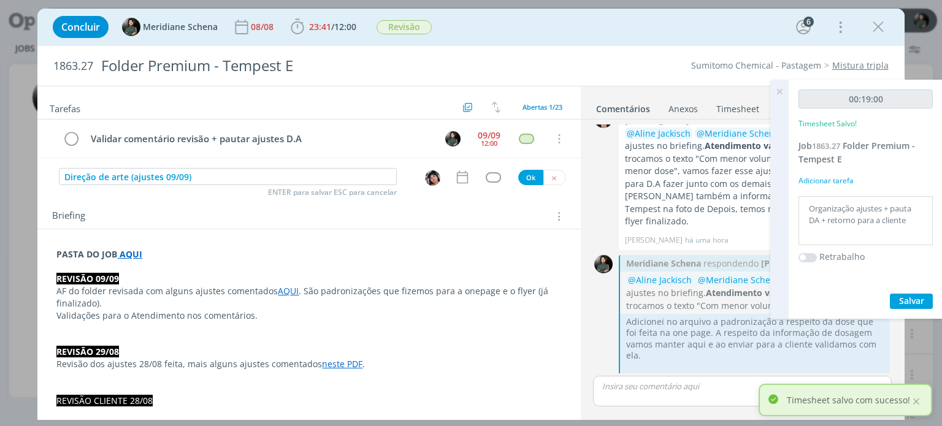
click at [779, 94] on icon at bounding box center [780, 92] width 22 height 24
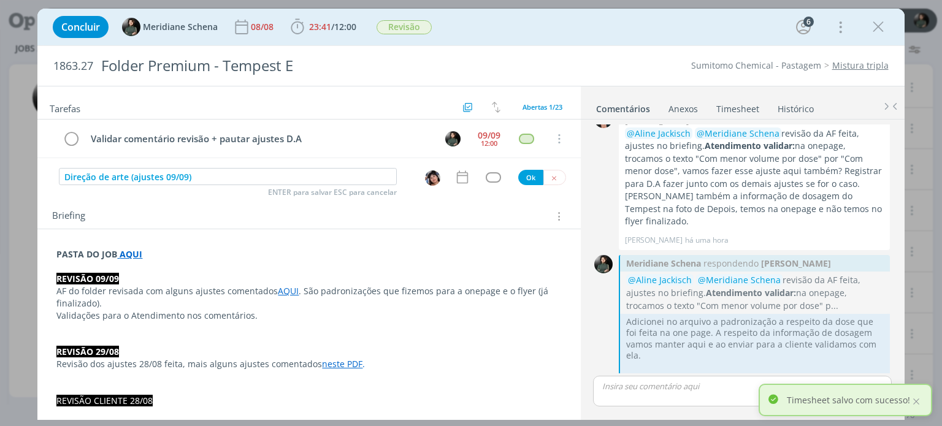
click at [725, 112] on link "Timesheet" at bounding box center [738, 107] width 44 height 18
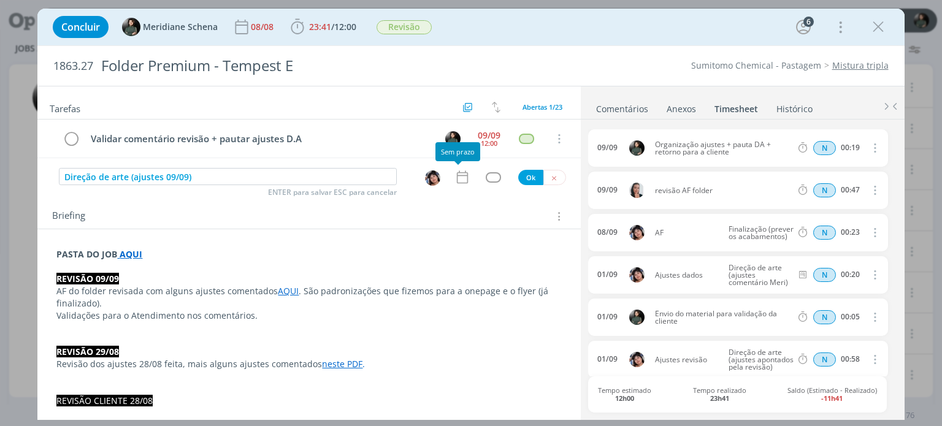
click at [458, 175] on icon "dialog" at bounding box center [463, 177] width 16 height 16
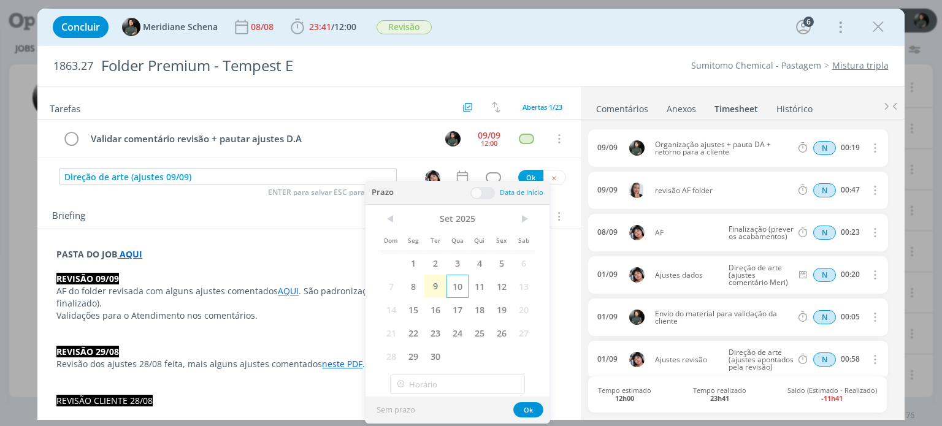
click at [454, 290] on span "10" at bounding box center [458, 286] width 22 height 23
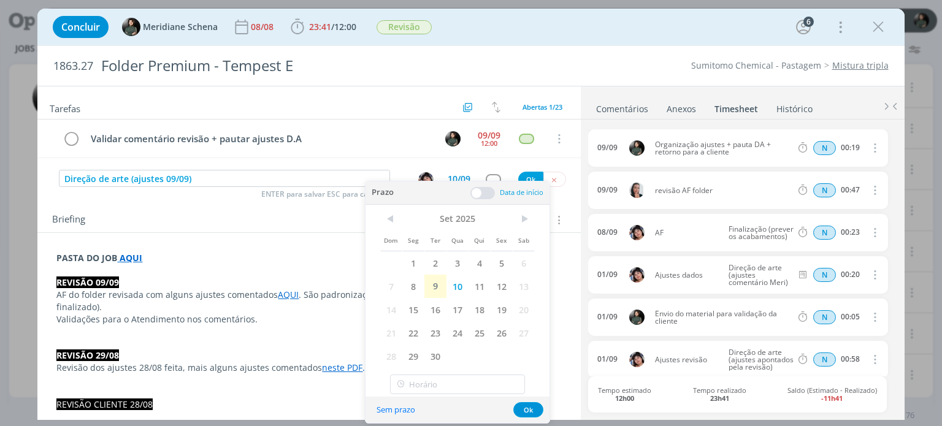
click at [487, 191] on span at bounding box center [483, 193] width 25 height 12
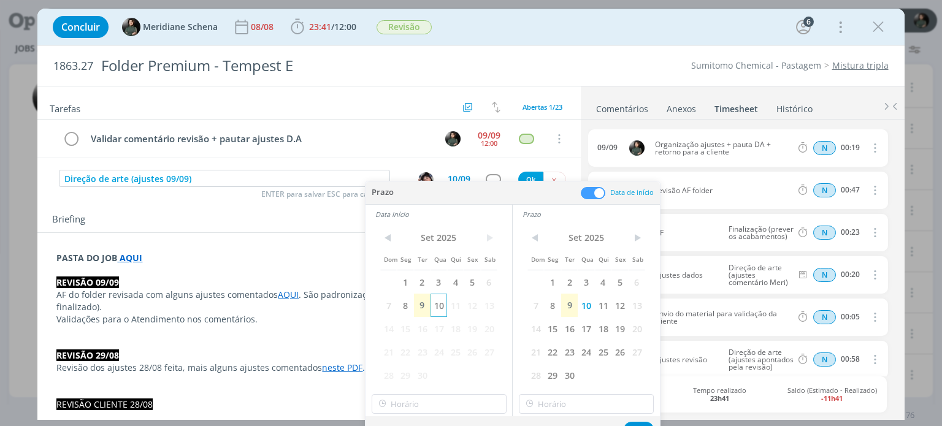
click at [444, 309] on span "10" at bounding box center [439, 305] width 17 height 23
click at [441, 309] on span "10" at bounding box center [439, 305] width 17 height 23
click at [584, 301] on span "10" at bounding box center [586, 305] width 17 height 23
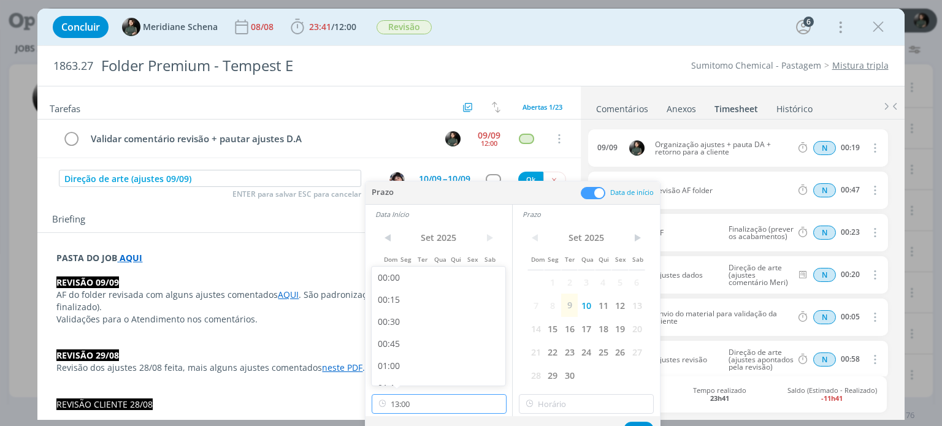
click at [436, 403] on input "13:00" at bounding box center [439, 405] width 135 height 20
click at [403, 321] on div "09:00" at bounding box center [440, 325] width 137 height 22
type input "09:00"
click at [557, 396] on input "13:00" at bounding box center [586, 405] width 135 height 20
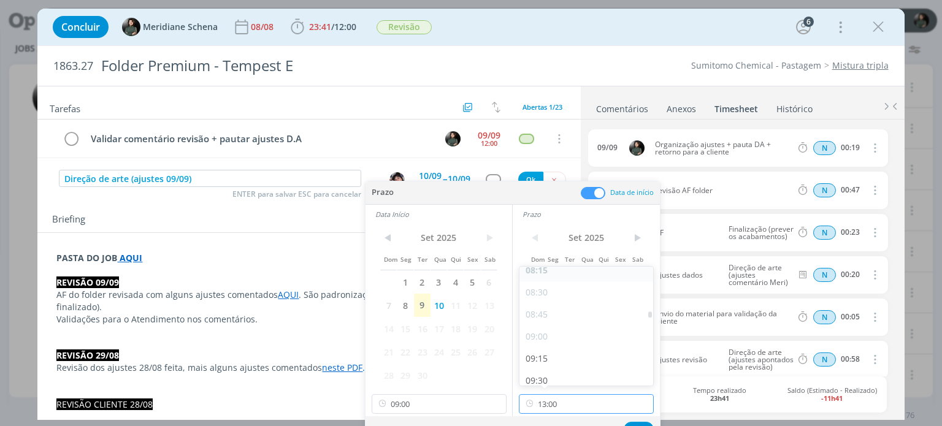
scroll to position [810, 0]
click at [543, 304] on div "09:30" at bounding box center [588, 307] width 137 height 22
type input "09:30"
click at [631, 422] on button "Ok" at bounding box center [639, 429] width 30 height 15
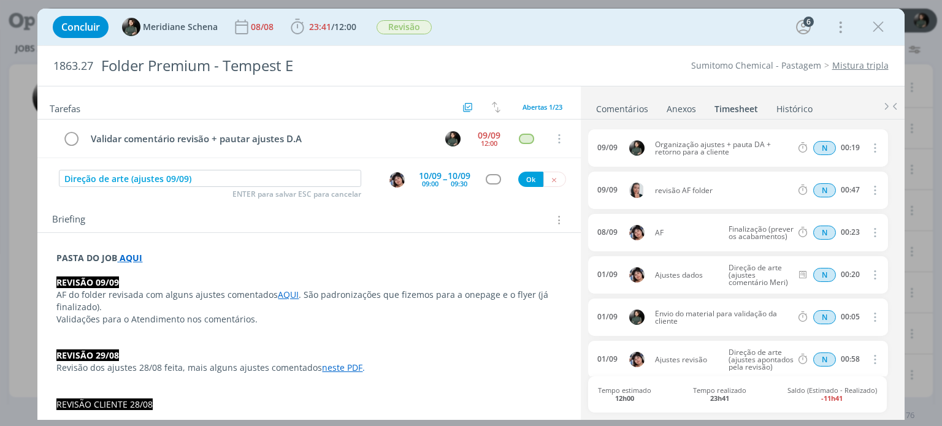
click at [486, 174] on div "dialog" at bounding box center [493, 179] width 15 height 10
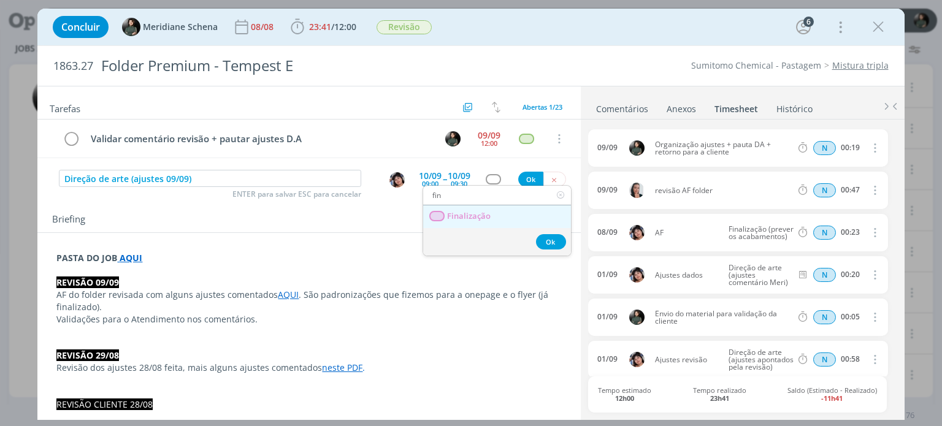
type input "fin"
click at [473, 218] on span "Finalização" at bounding box center [470, 217] width 44 height 10
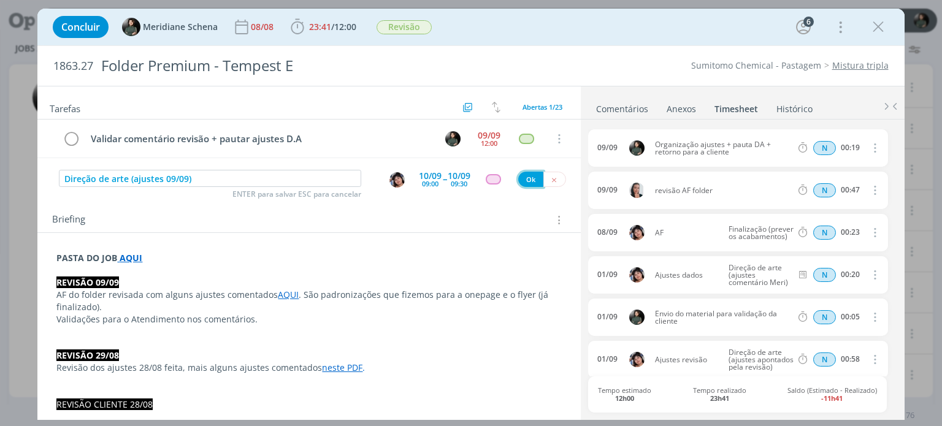
click at [519, 179] on button "Ok" at bounding box center [530, 179] width 25 height 15
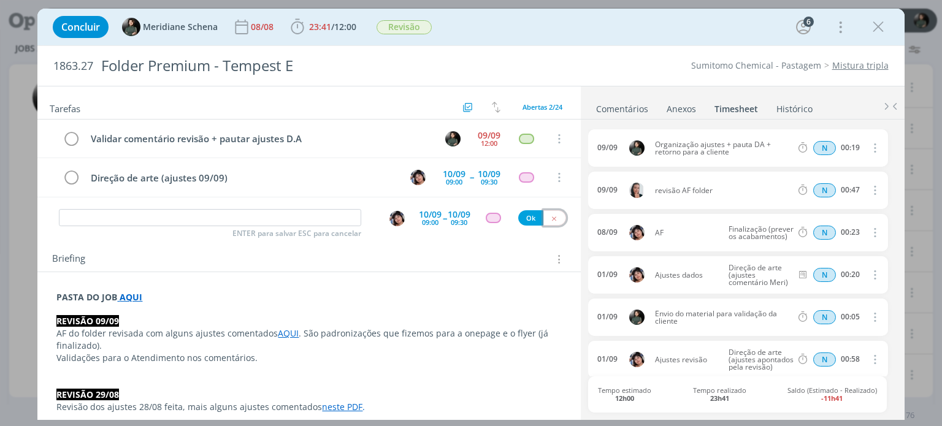
click at [553, 218] on button "dialog" at bounding box center [555, 217] width 23 height 15
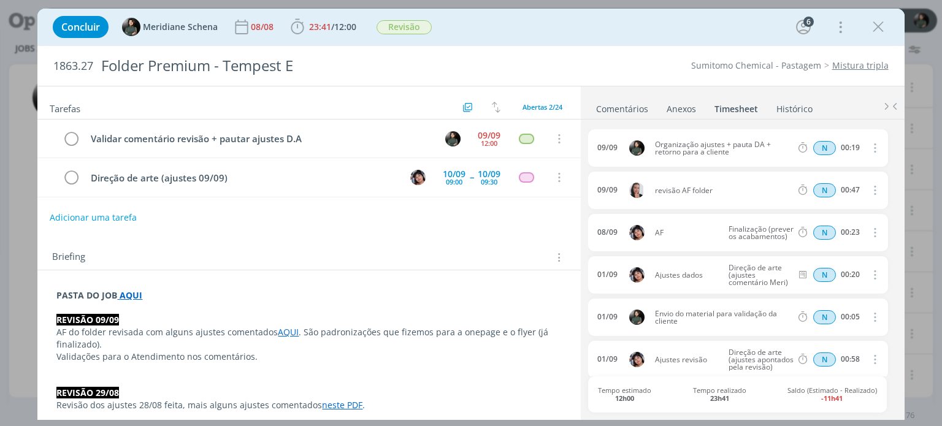
click at [128, 215] on button "Adicionar uma tarefa" at bounding box center [93, 217] width 87 height 21
click at [128, 216] on input "dialog" at bounding box center [228, 216] width 338 height 17
type input "F"
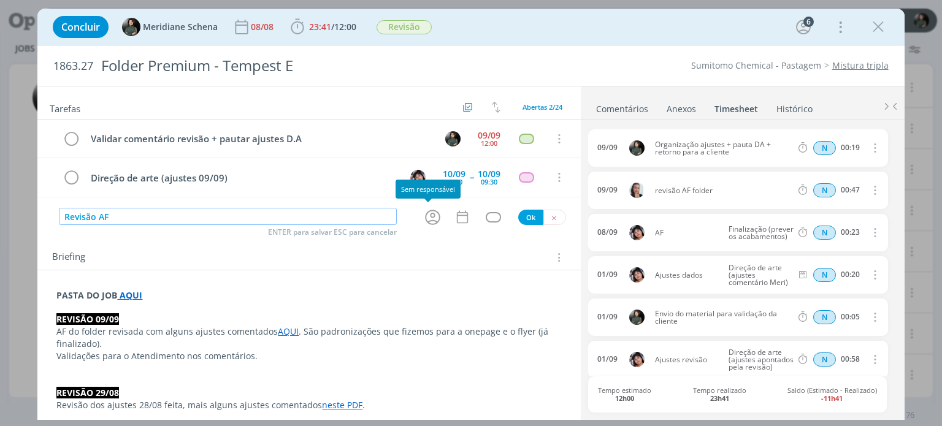
click at [425, 210] on icon "dialog" at bounding box center [432, 217] width 19 height 19
type input "Revisão AF"
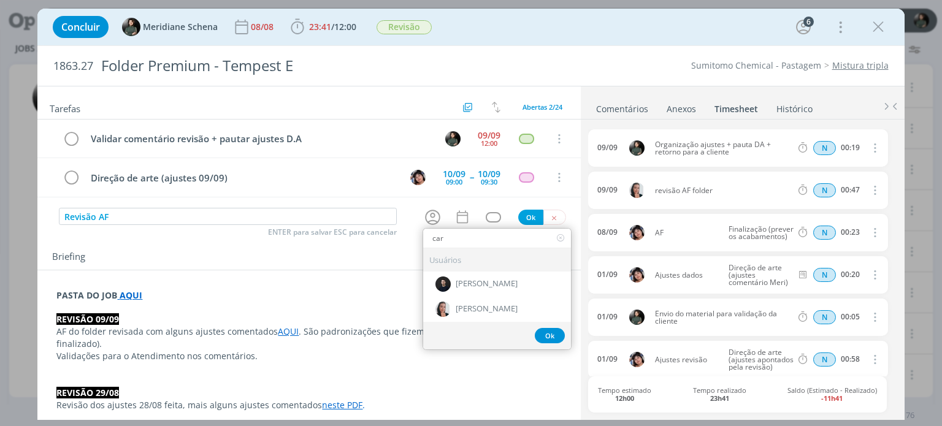
type input "car"
click at [469, 305] on span "[PERSON_NAME]" at bounding box center [487, 309] width 62 height 10
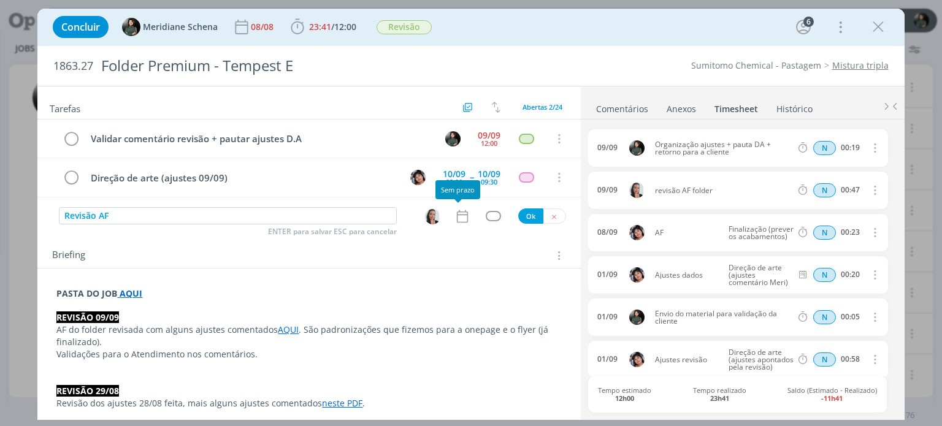
click at [459, 218] on icon "dialog" at bounding box center [463, 217] width 16 height 16
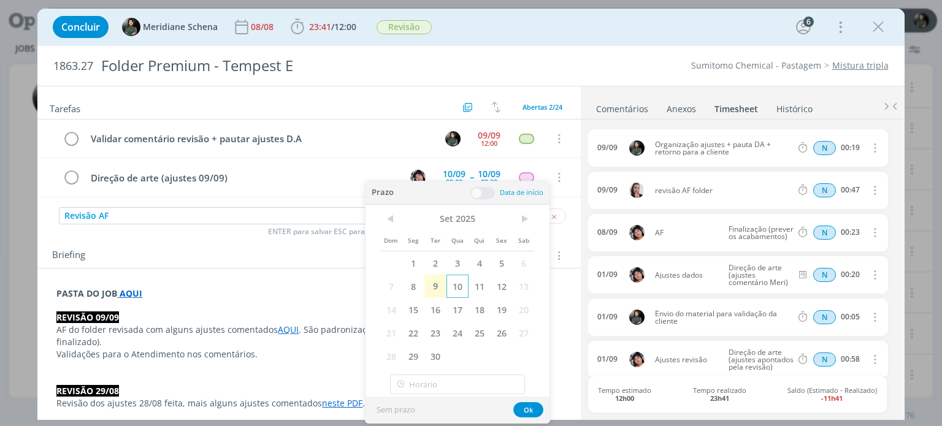
click at [453, 284] on span "10" at bounding box center [458, 286] width 22 height 23
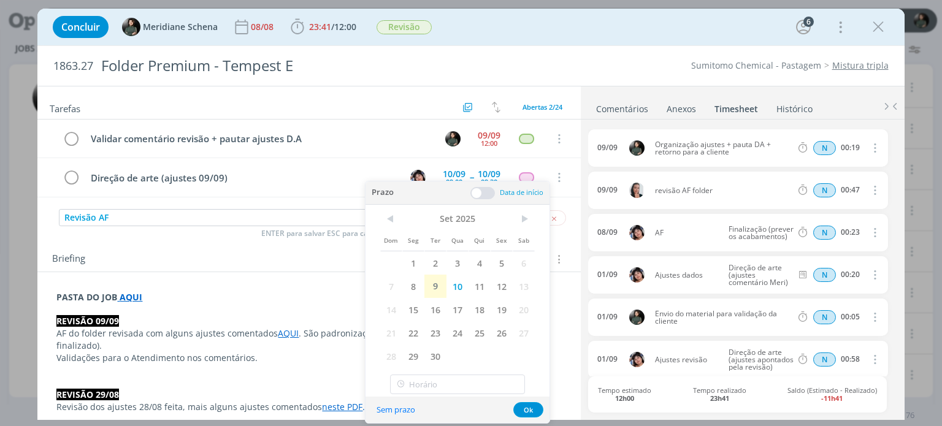
click at [491, 198] on span at bounding box center [483, 193] width 25 height 12
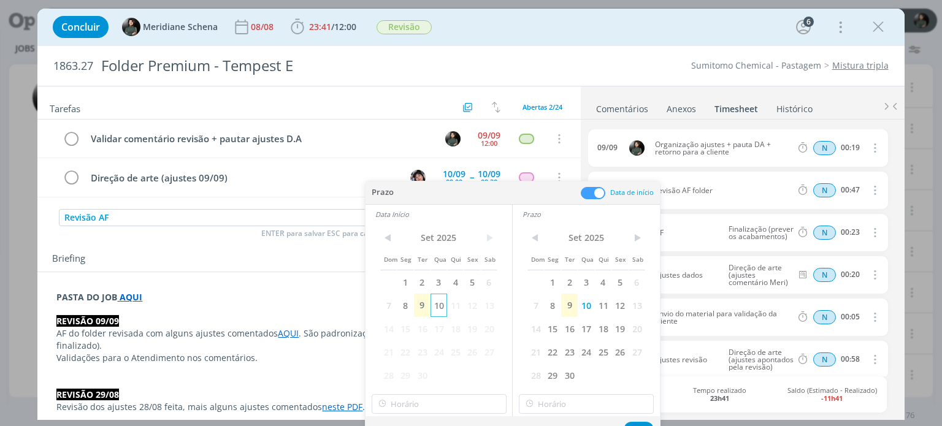
click at [439, 306] on span "10" at bounding box center [439, 305] width 17 height 23
click at [417, 410] on input "13:00" at bounding box center [439, 405] width 135 height 20
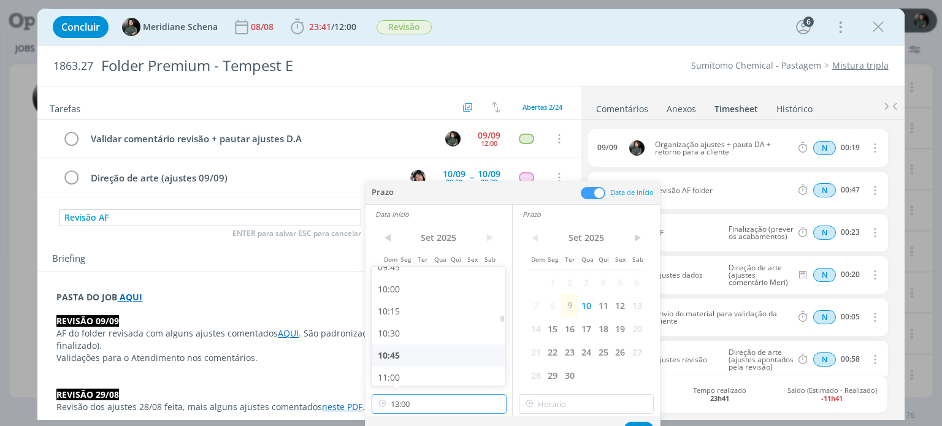
scroll to position [871, 0]
click at [407, 293] on div "10:00" at bounding box center [440, 290] width 137 height 22
type input "10:00"
click at [579, 406] on input "13:00" at bounding box center [586, 405] width 135 height 20
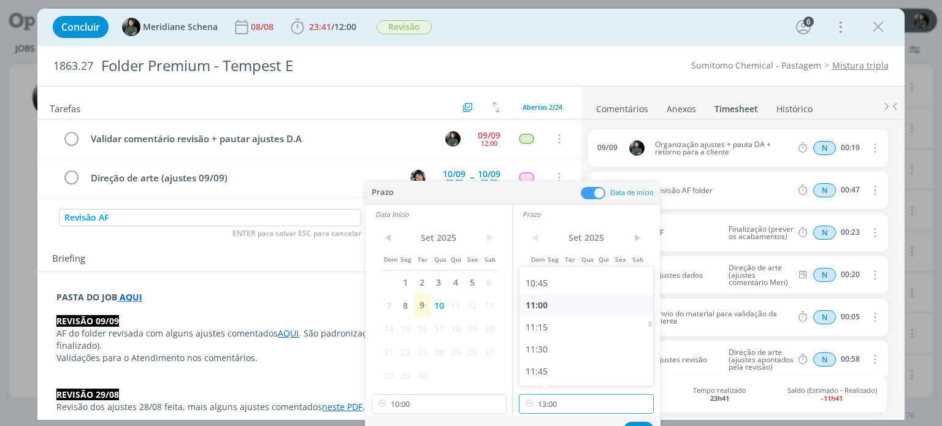
scroll to position [933, 0]
click at [555, 275] on div "10:30" at bounding box center [588, 273] width 137 height 22
type input "10:30"
click at [637, 423] on button "Ok" at bounding box center [639, 429] width 30 height 15
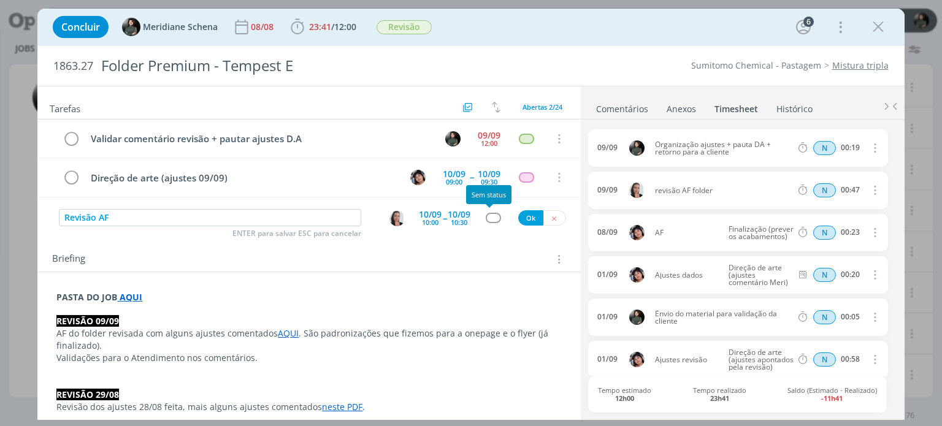
click at [489, 220] on div "dialog" at bounding box center [493, 218] width 15 height 10
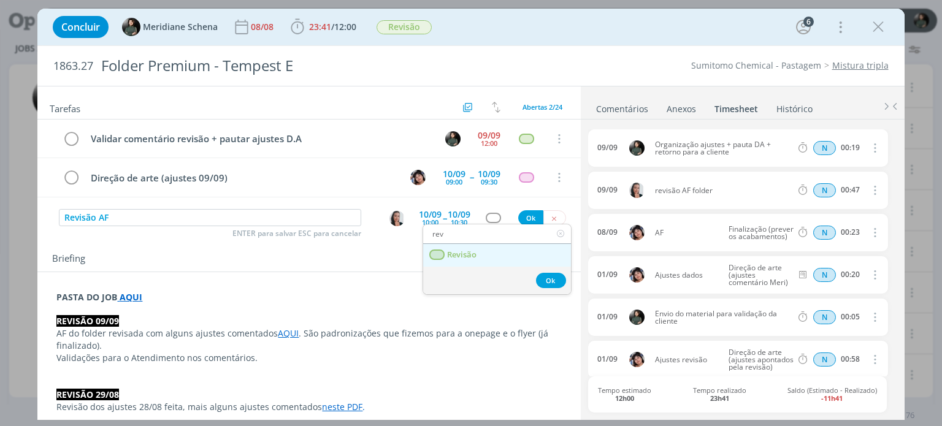
type input "rev"
click at [482, 253] on link "Revisão" at bounding box center [497, 255] width 148 height 23
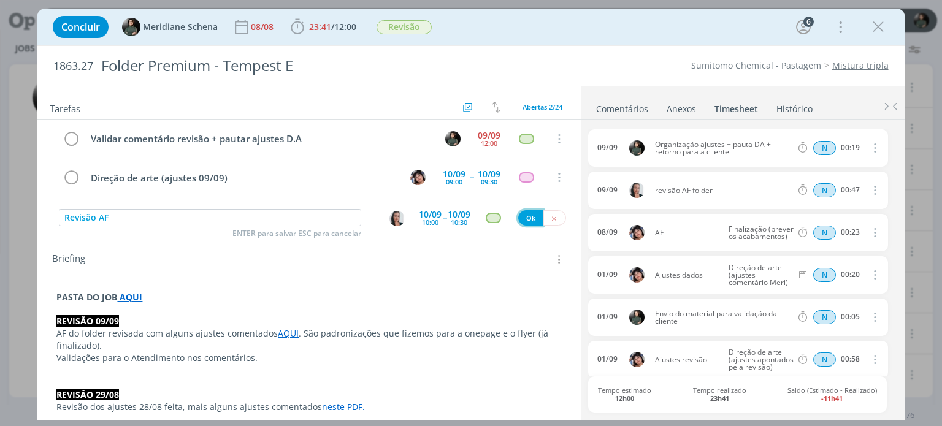
click at [523, 218] on button "Ok" at bounding box center [530, 217] width 25 height 15
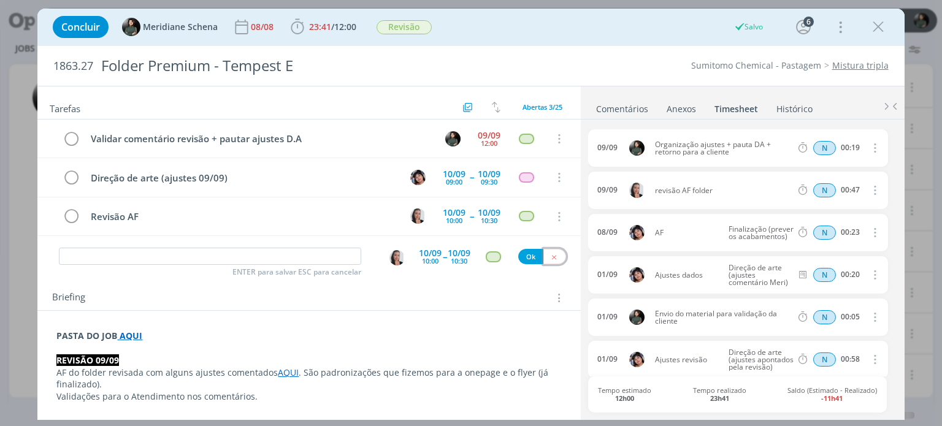
click at [550, 256] on icon "dialog" at bounding box center [554, 257] width 8 height 8
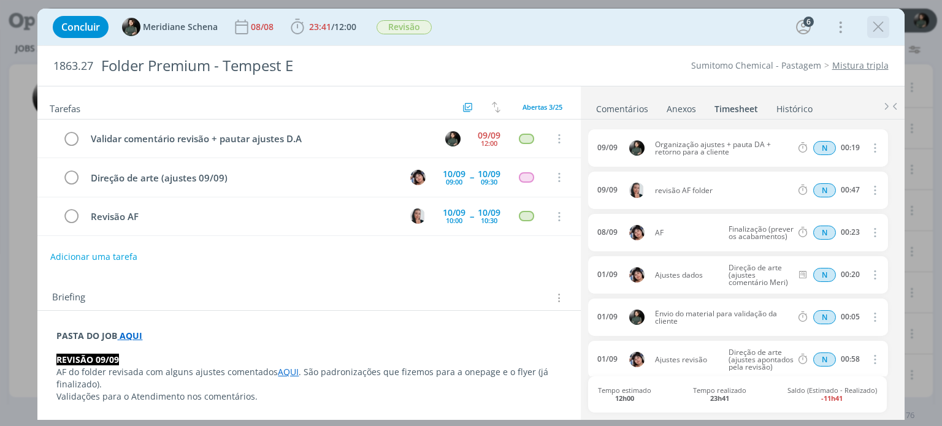
click at [877, 23] on icon "dialog" at bounding box center [878, 27] width 18 height 18
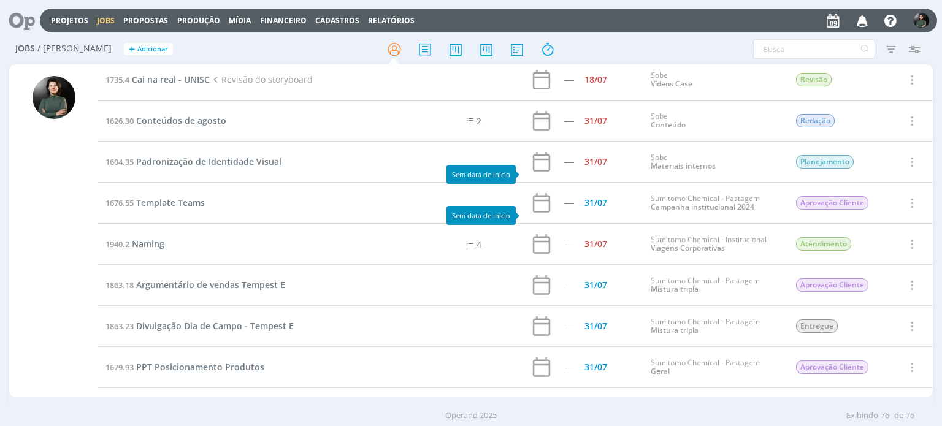
scroll to position [675, 0]
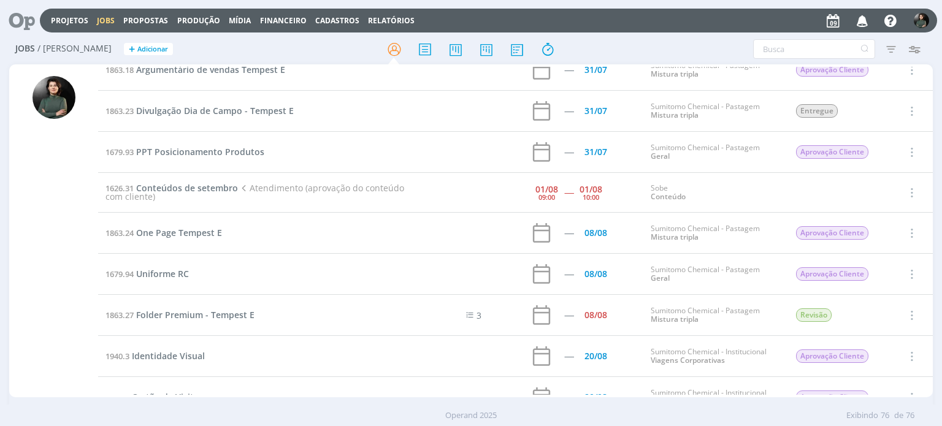
click at [868, 21] on icon "button" at bounding box center [862, 20] width 21 height 21
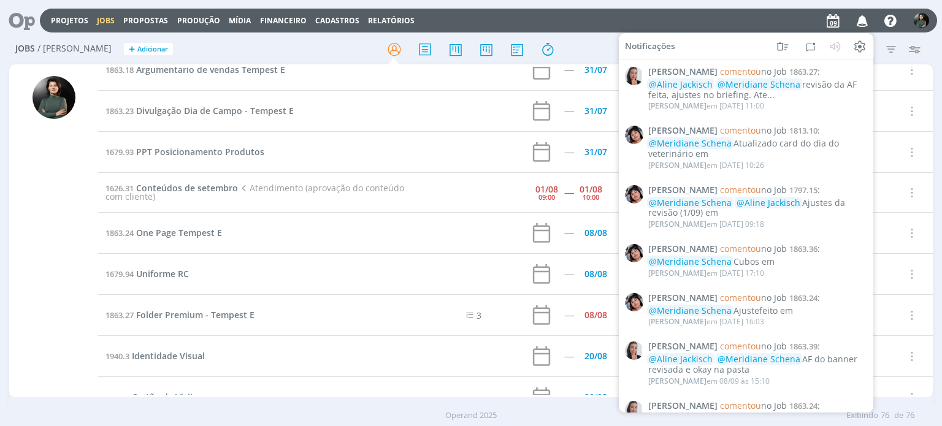
click at [596, 41] on div at bounding box center [471, 49] width 308 height 22
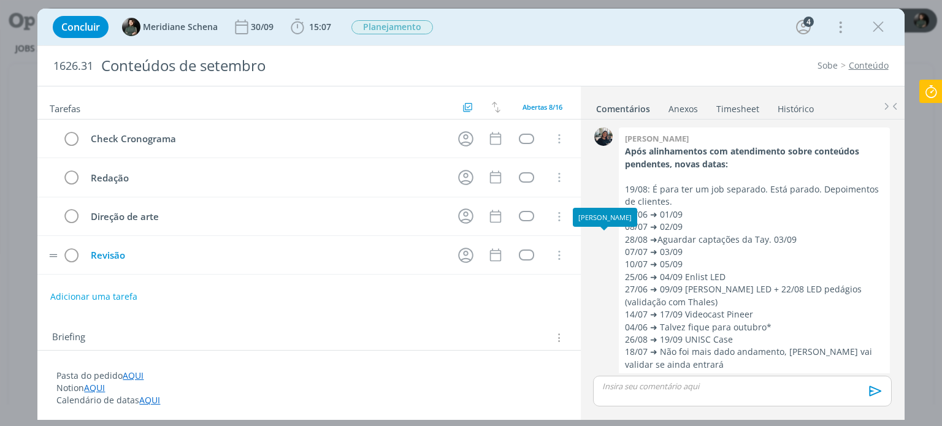
scroll to position [922, 0]
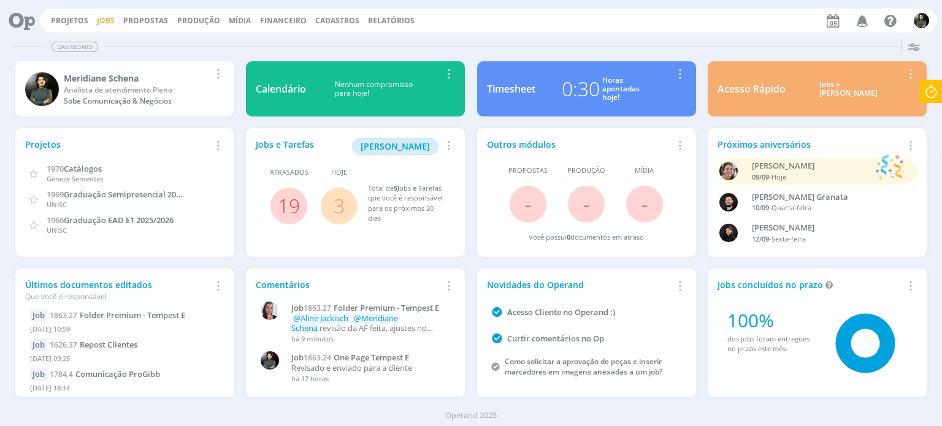
click at [104, 21] on link "Jobs" at bounding box center [106, 20] width 18 height 10
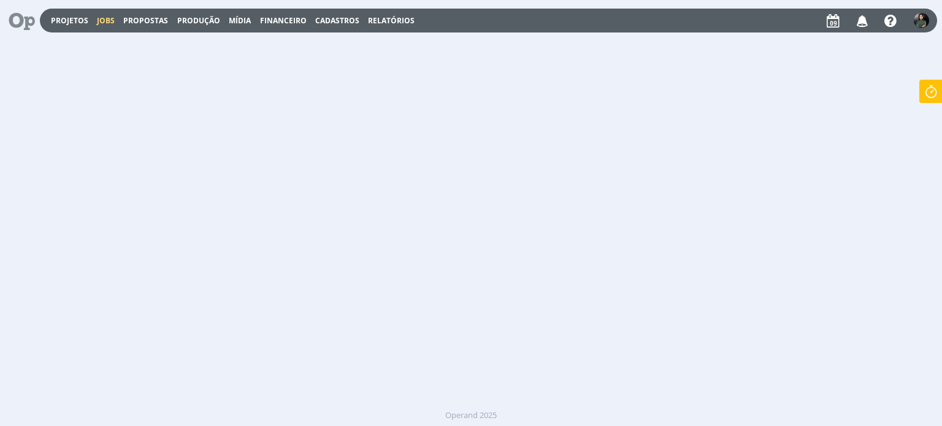
click at [59, 23] on link "Projetos" at bounding box center [69, 20] width 37 height 10
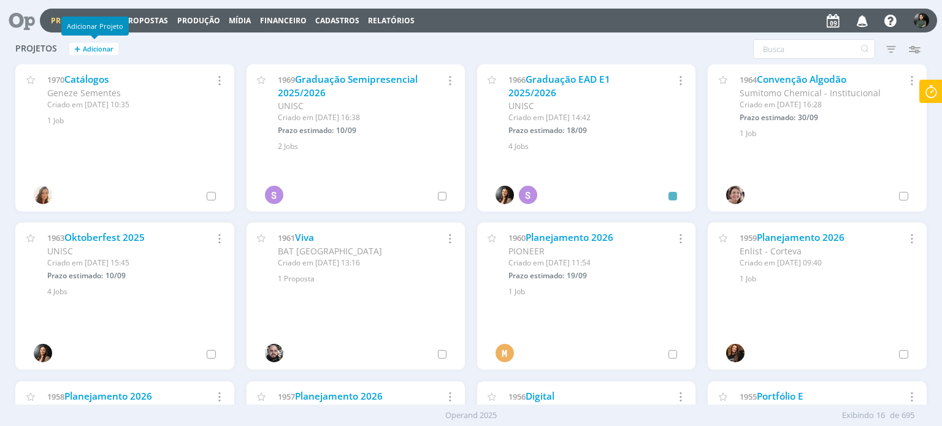
click at [107, 23] on div "Adicionar Projeto" at bounding box center [94, 26] width 67 height 19
click at [205, 56] on h2 "Projetos + Adicionar" at bounding box center [124, 47] width 218 height 26
click at [103, 25] on button "Jobs" at bounding box center [105, 21] width 25 height 10
click at [104, 23] on link "Jobs" at bounding box center [106, 20] width 18 height 10
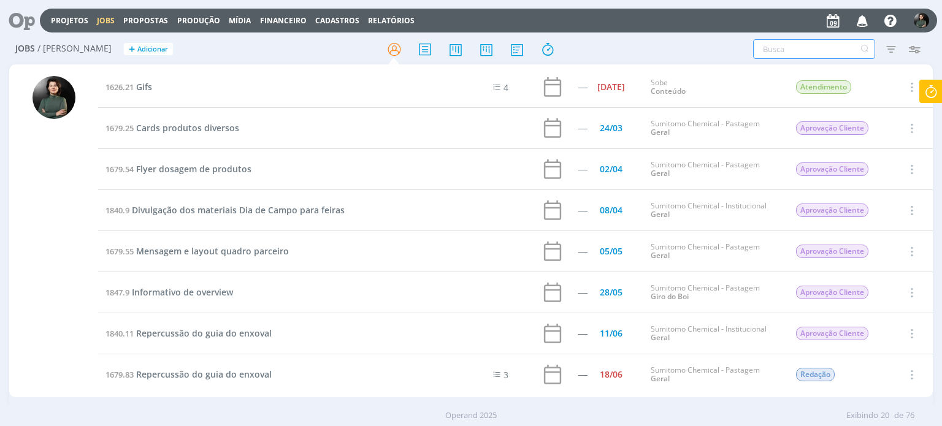
click at [804, 49] on input "text" at bounding box center [814, 49] width 122 height 20
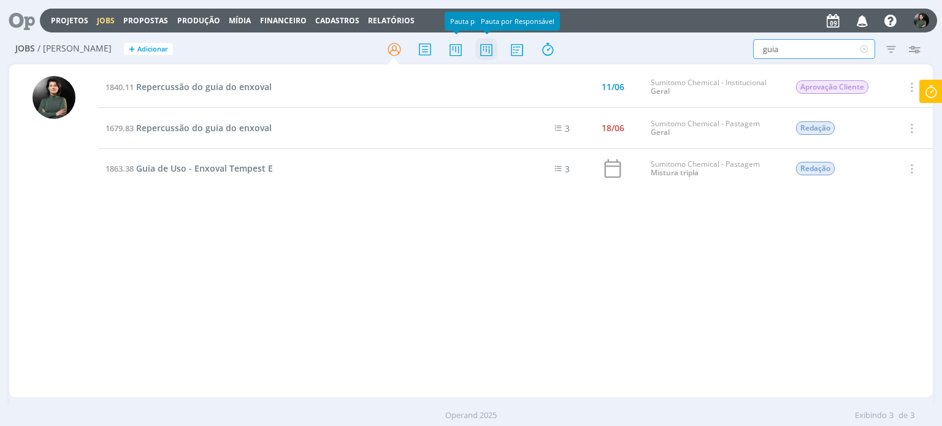
type input "guia"
click at [483, 47] on icon at bounding box center [486, 49] width 22 height 24
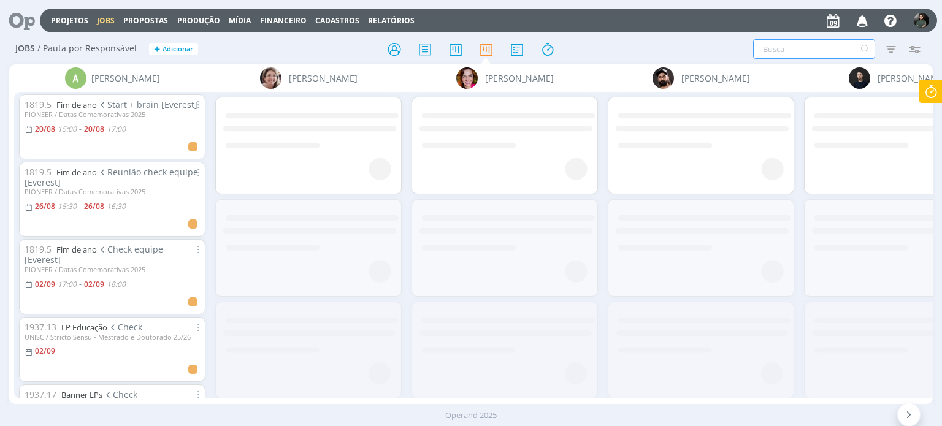
click at [775, 48] on input "text" at bounding box center [814, 49] width 122 height 20
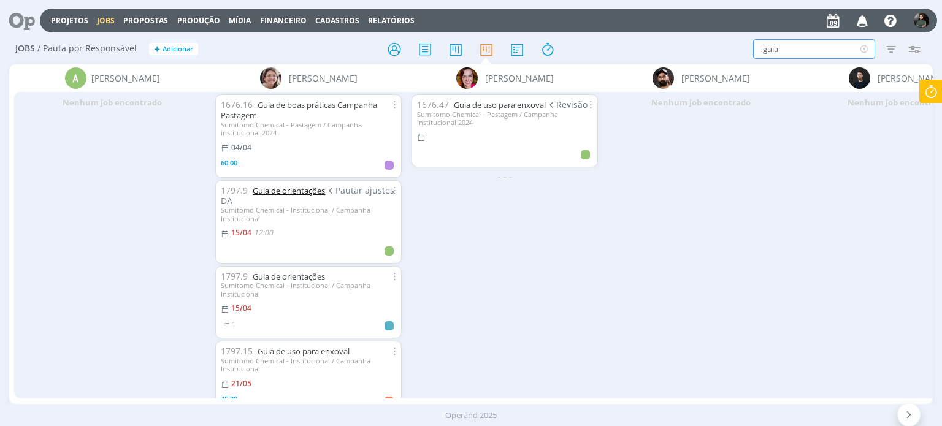
type input "guia"
click at [309, 188] on link "Guia de orientações" at bounding box center [289, 190] width 72 height 11
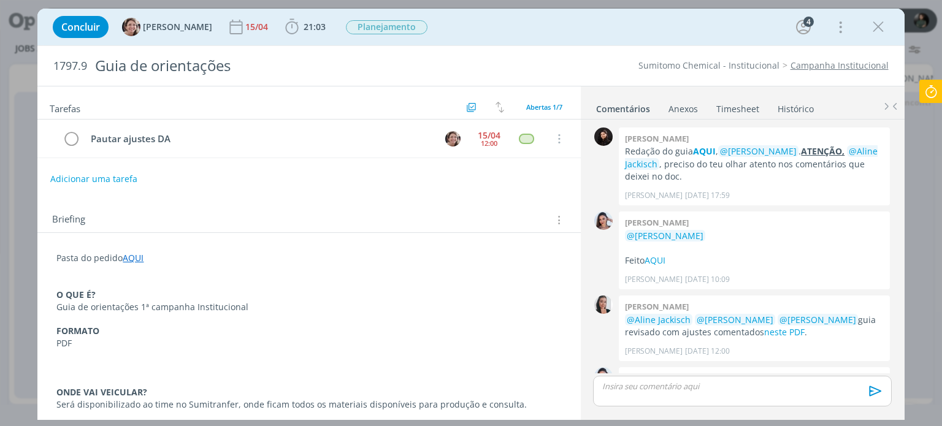
scroll to position [74, 0]
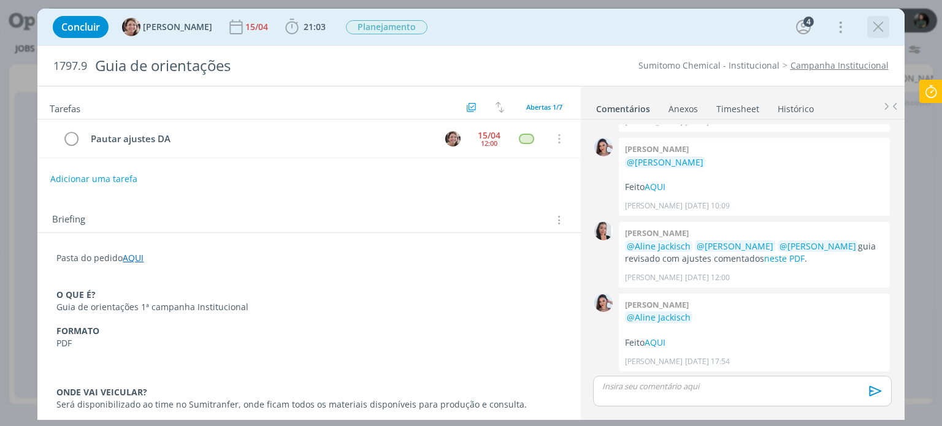
click at [877, 27] on icon "dialog" at bounding box center [878, 27] width 18 height 18
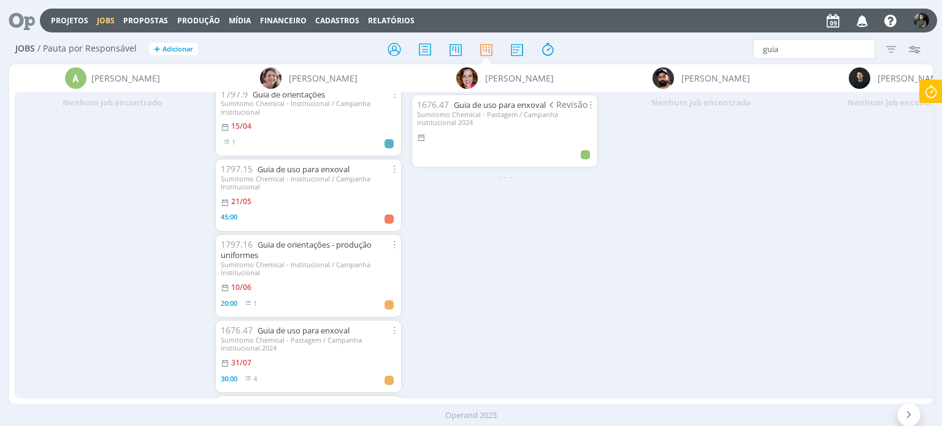
scroll to position [184, 0]
click at [318, 242] on link "Guia de orientações - produção uniformes" at bounding box center [296, 247] width 151 height 21
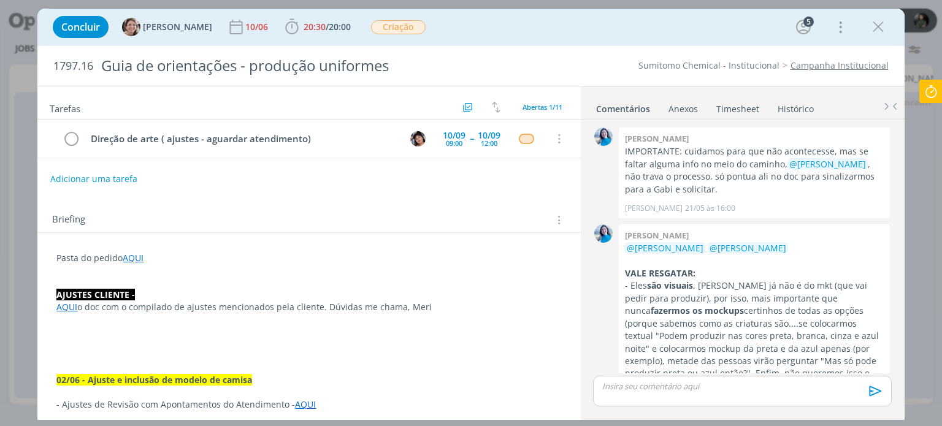
scroll to position [1362, 0]
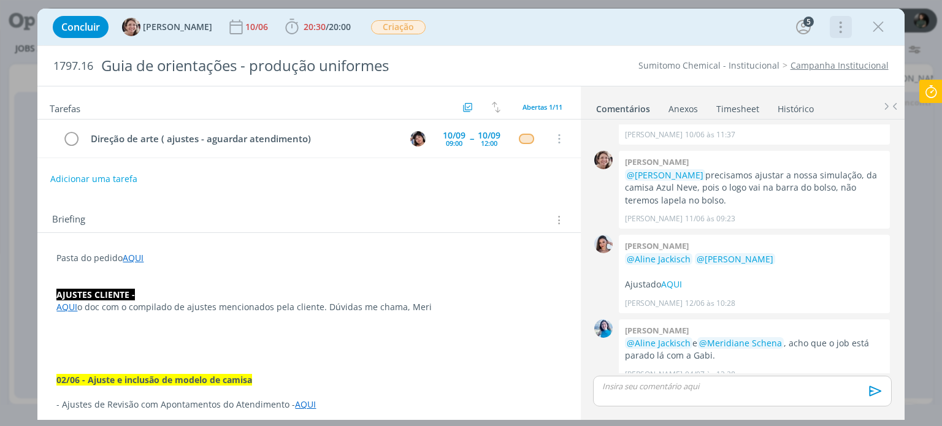
click at [833, 29] on icon "dialog" at bounding box center [839, 27] width 17 height 20
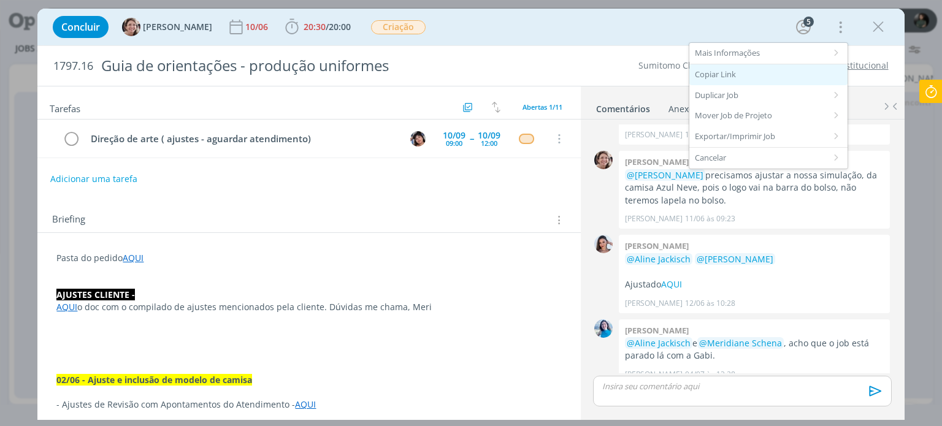
click at [737, 76] on div "Copiar Link" at bounding box center [769, 74] width 158 height 21
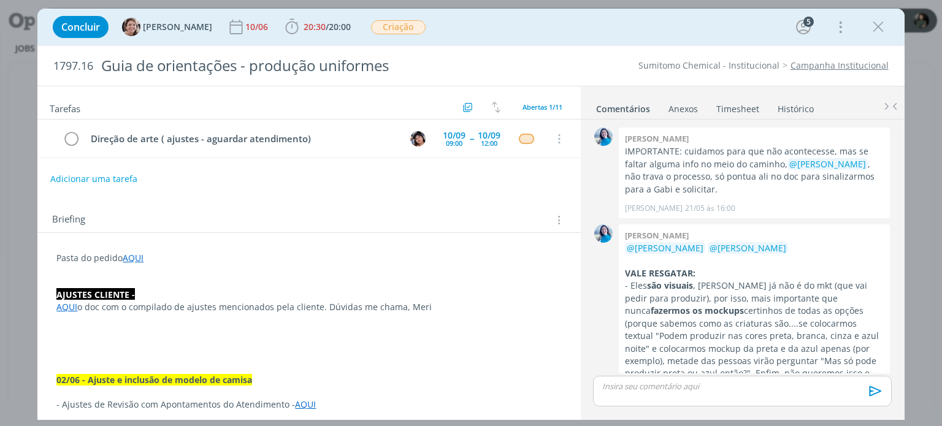
scroll to position [1362, 0]
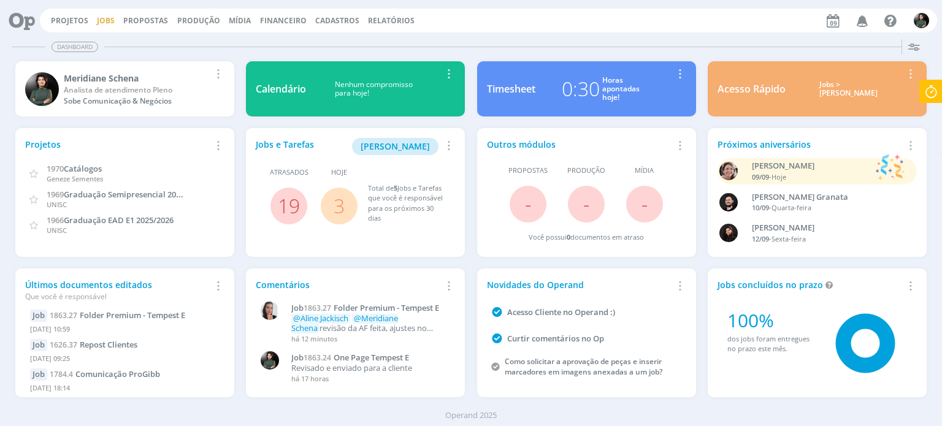
click at [97, 21] on link "Jobs" at bounding box center [106, 20] width 18 height 10
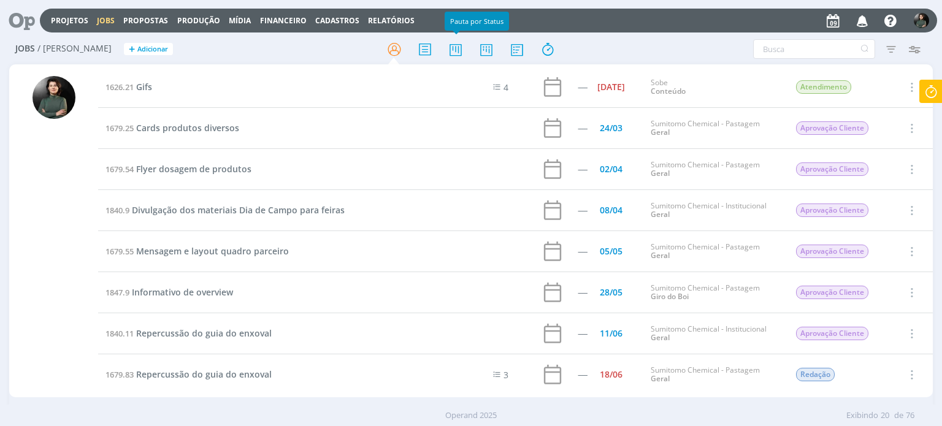
click at [474, 42] on div at bounding box center [471, 49] width 308 height 22
click at [489, 51] on icon at bounding box center [486, 49] width 22 height 24
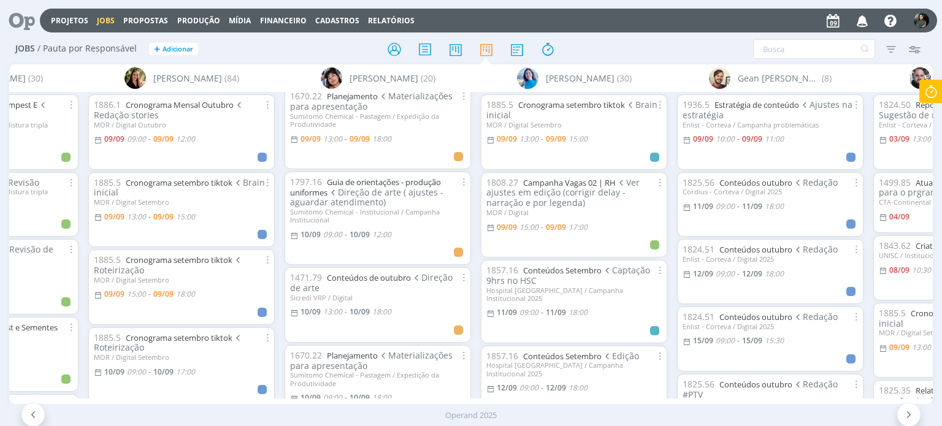
scroll to position [184, 0]
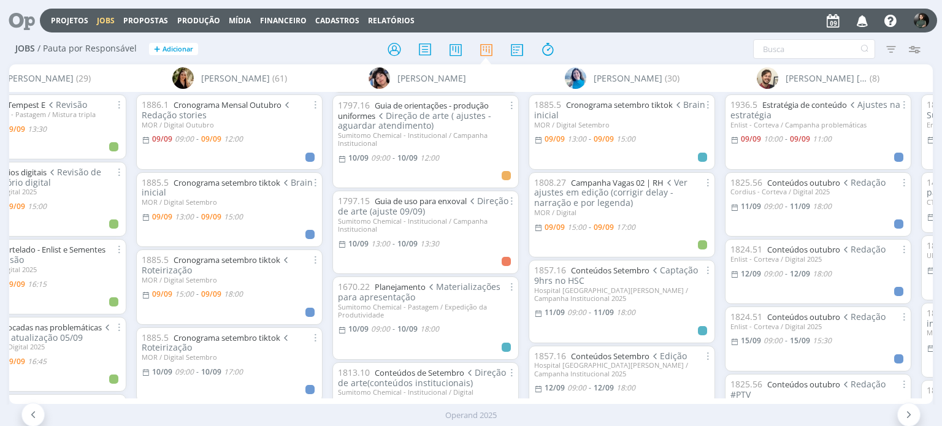
scroll to position [191, 0]
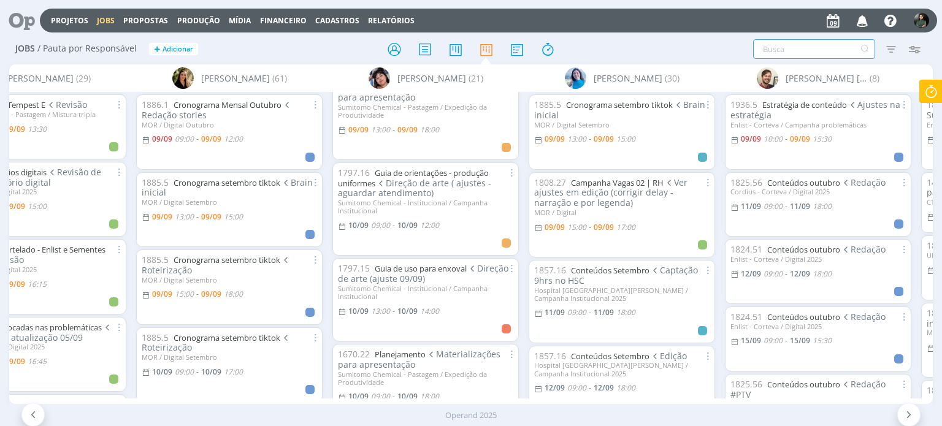
click at [768, 50] on input "text" at bounding box center [814, 49] width 122 height 20
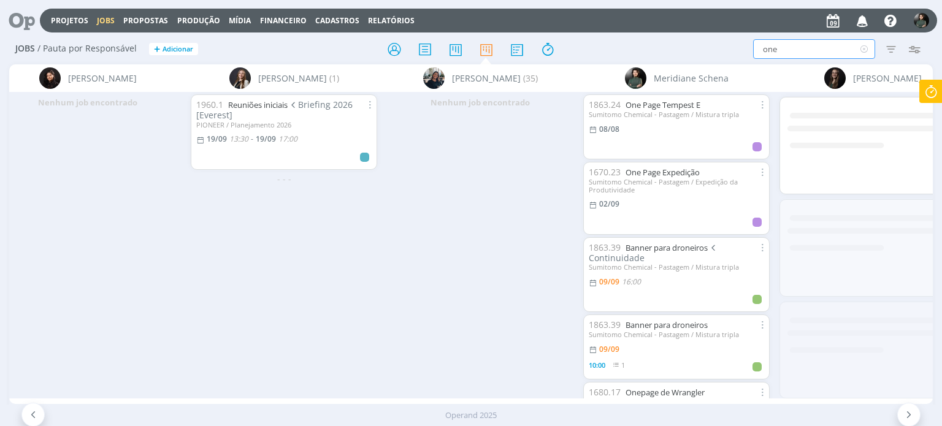
scroll to position [0, 2454]
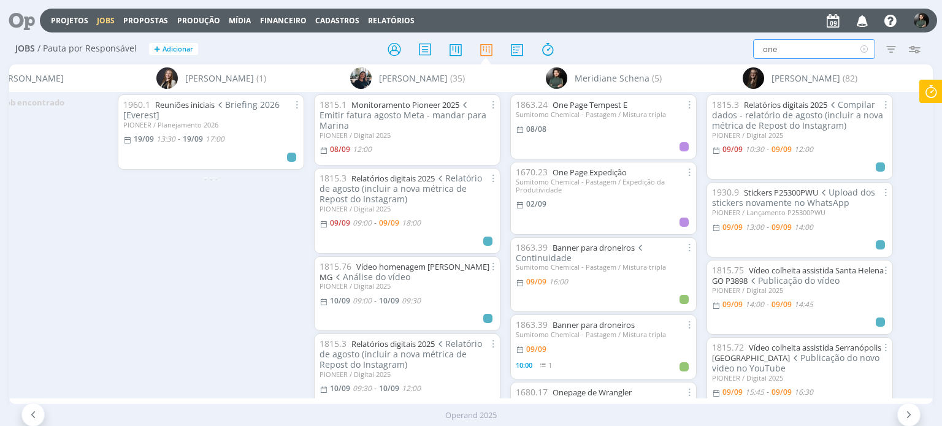
type input "one"
click at [594, 98] on div "1863.24 One Page Tempest E Sumitomo Chemical - Pastagem / Mistura tripla 08/08" at bounding box center [603, 126] width 187 height 65
click at [599, 101] on link "One Page Tempest E" at bounding box center [590, 104] width 75 height 11
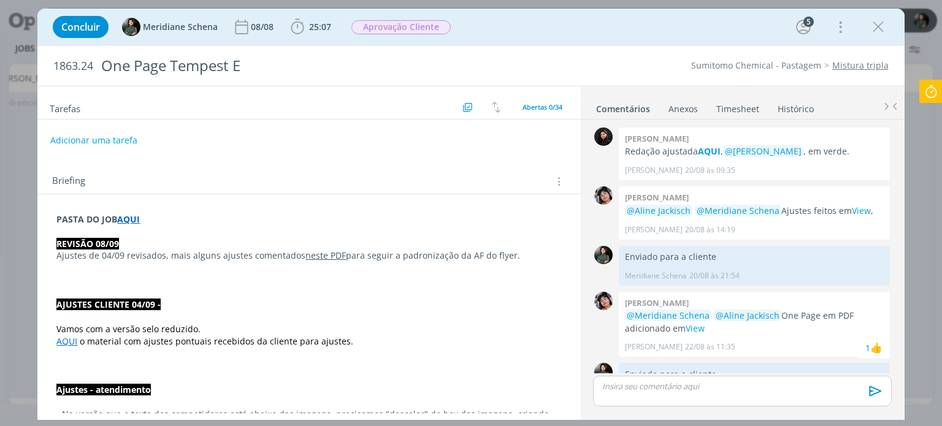
scroll to position [1179, 0]
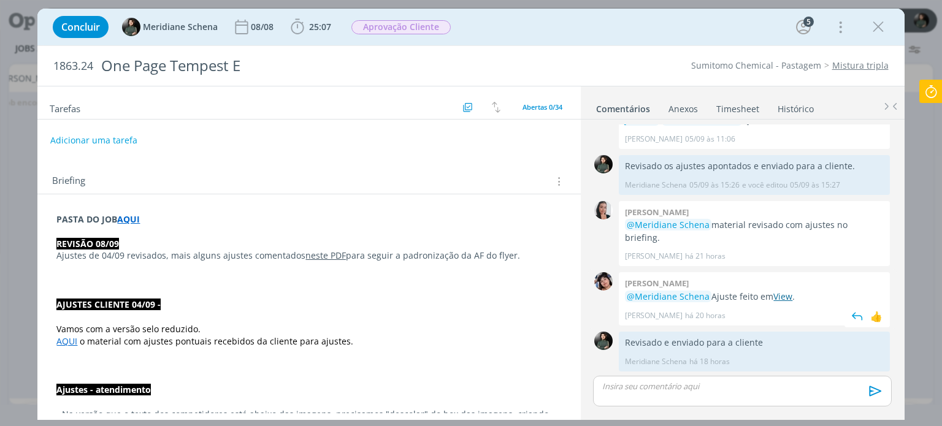
click at [782, 297] on link "View" at bounding box center [783, 297] width 19 height 12
click at [882, 21] on icon "dialog" at bounding box center [878, 27] width 18 height 18
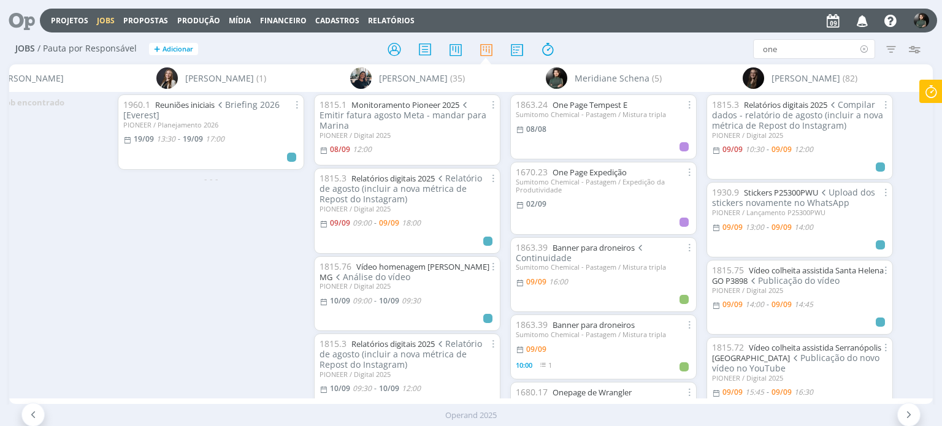
click at [869, 48] on icon at bounding box center [864, 49] width 15 height 20
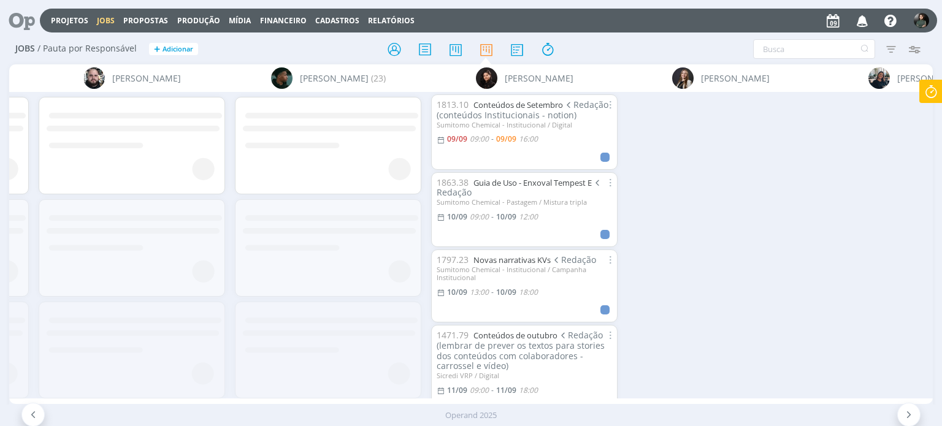
scroll to position [0, 1595]
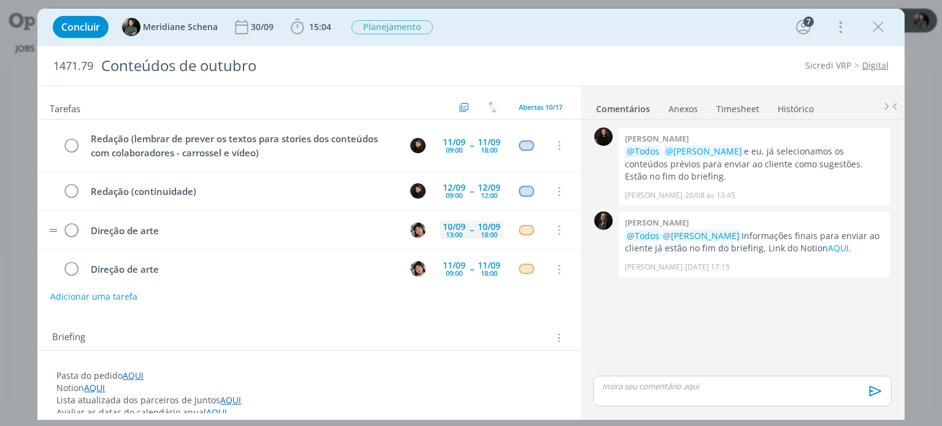
click at [464, 227] on div "[DATE] 13:00 -- [DATE] 18:00" at bounding box center [472, 230] width 64 height 26
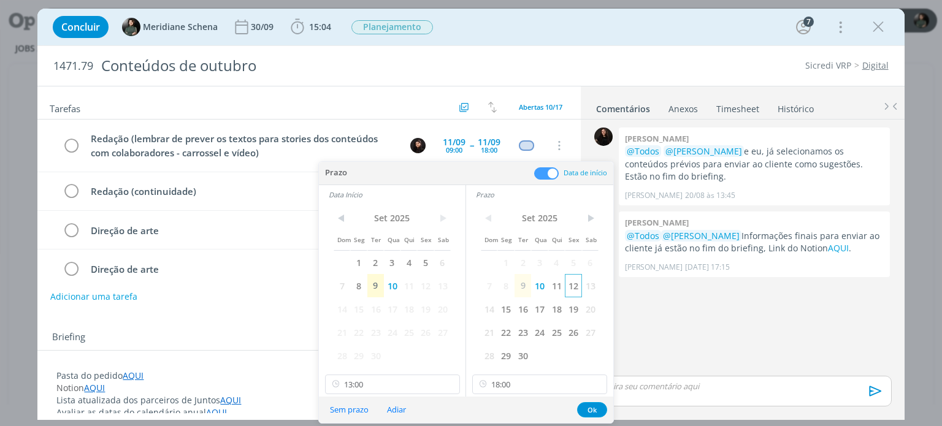
click at [571, 285] on span "12" at bounding box center [573, 285] width 17 height 23
click at [426, 287] on span "12" at bounding box center [425, 285] width 17 height 23
click at [589, 409] on button "Ok" at bounding box center [592, 409] width 30 height 15
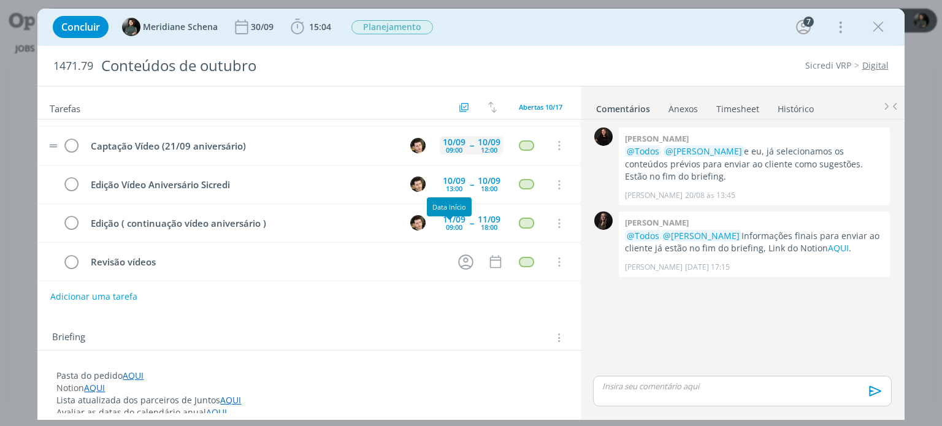
scroll to position [241, 0]
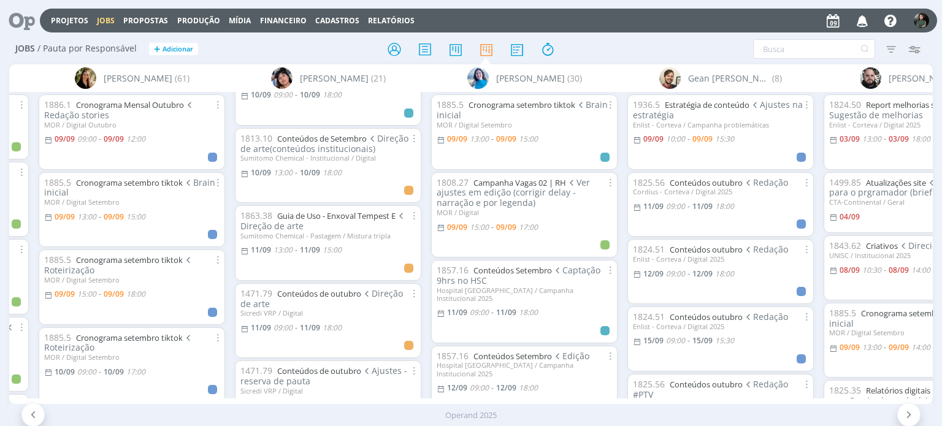
scroll to position [491, 0]
click at [364, 397] on div "A [PERSON_NAME] [PERSON_NAME] [PERSON_NAME] [PERSON_NAME] [PERSON_NAME] (29) 18…" at bounding box center [470, 234] width 923 height 340
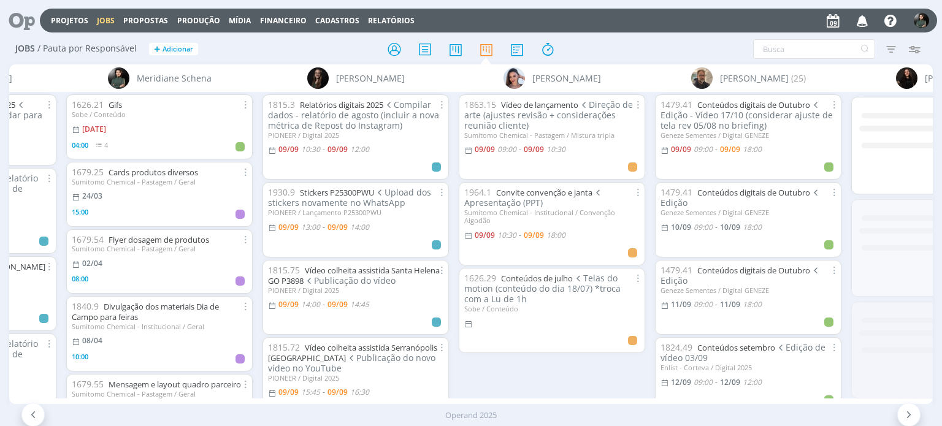
scroll to position [0, 2900]
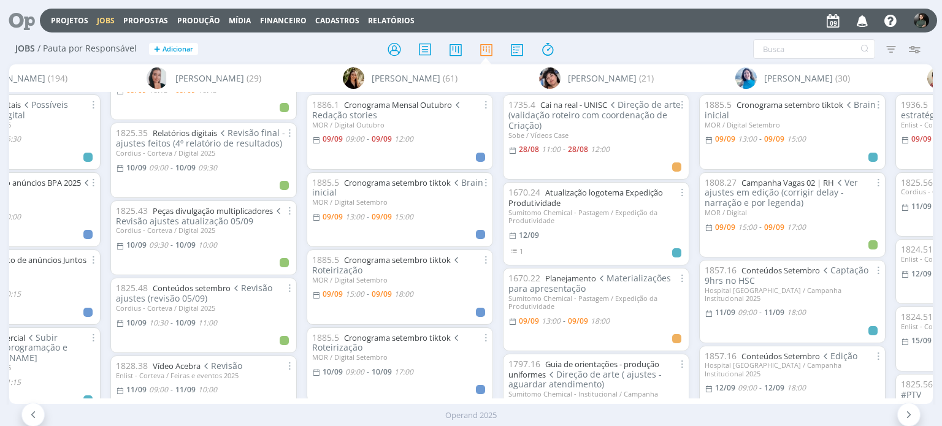
scroll to position [307, 0]
